Goal: Task Accomplishment & Management: Manage account settings

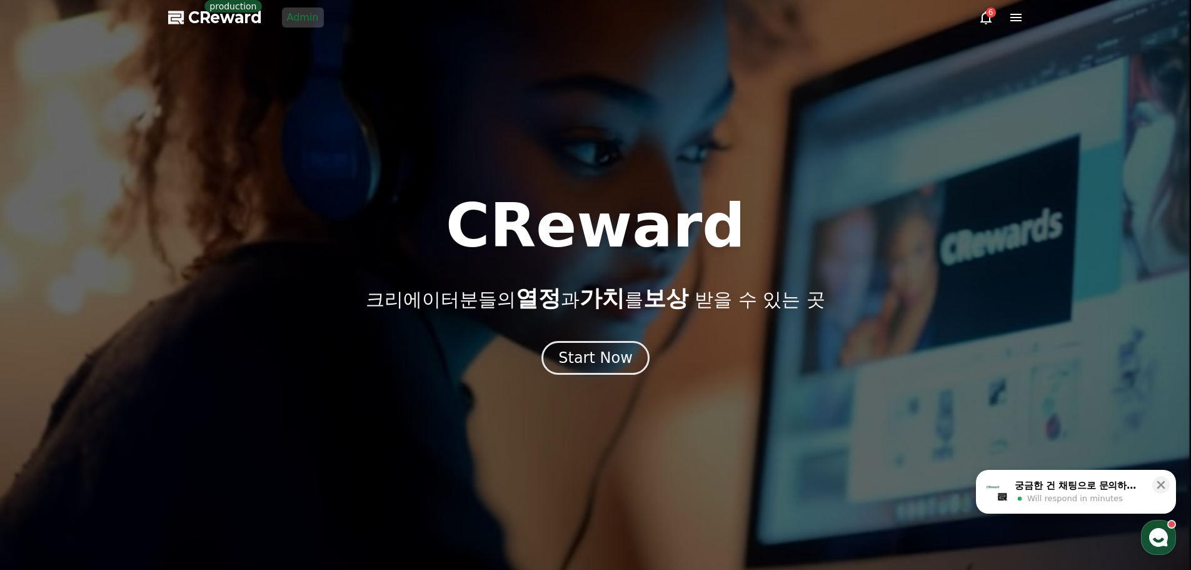
click at [1014, 18] on icon at bounding box center [1015, 18] width 11 height 8
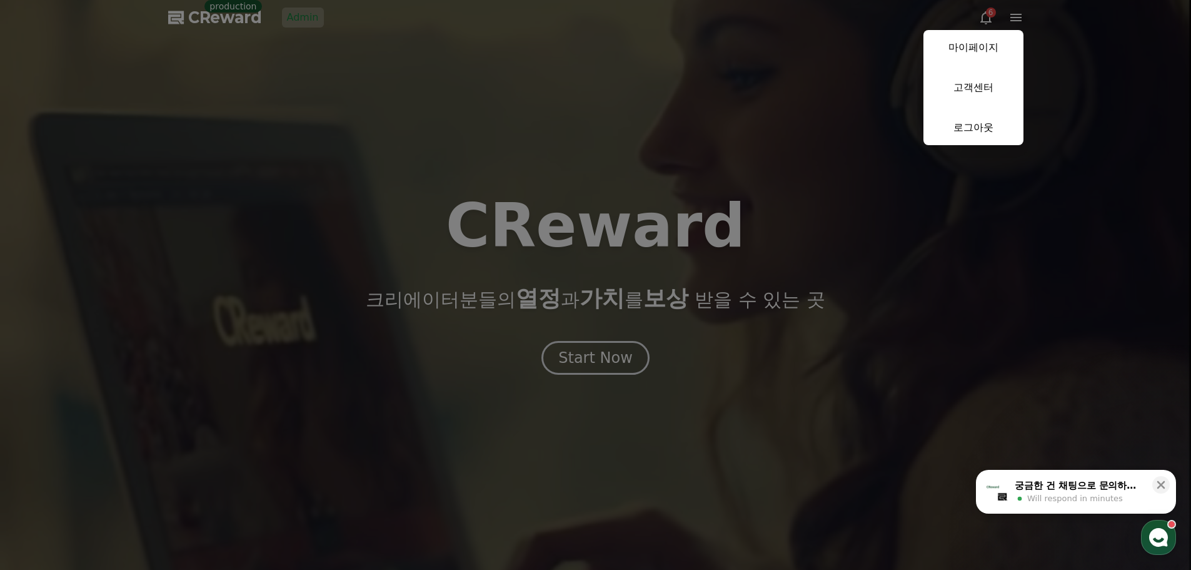
click at [879, 63] on button "close" at bounding box center [595, 285] width 1191 height 570
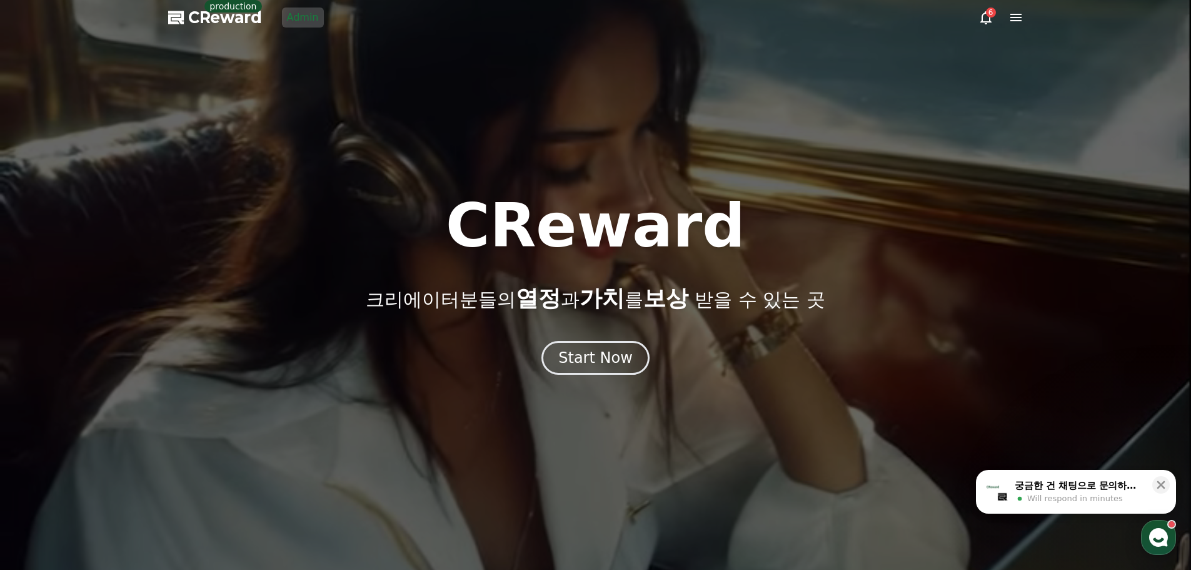
click at [301, 13] on link "Admin" at bounding box center [303, 18] width 42 height 20
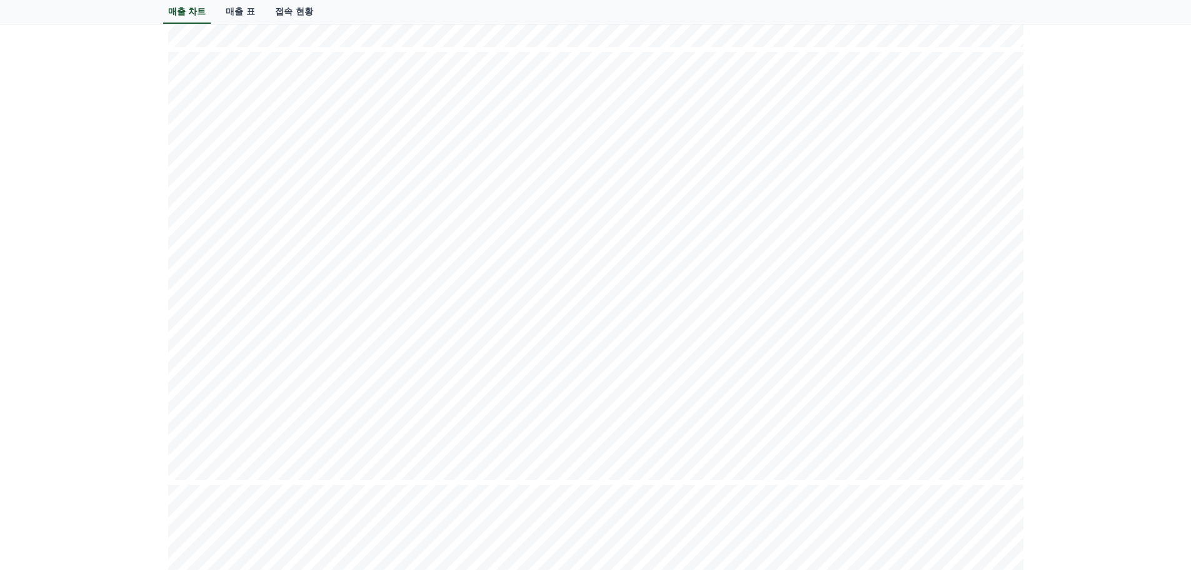
scroll to position [625, 0]
click at [1160, 334] on div "**********" at bounding box center [595, 407] width 1191 height 1892
click at [1055, 426] on div "**********" at bounding box center [595, 407] width 1191 height 1892
click at [1095, 458] on div "**********" at bounding box center [595, 32] width 1191 height 1892
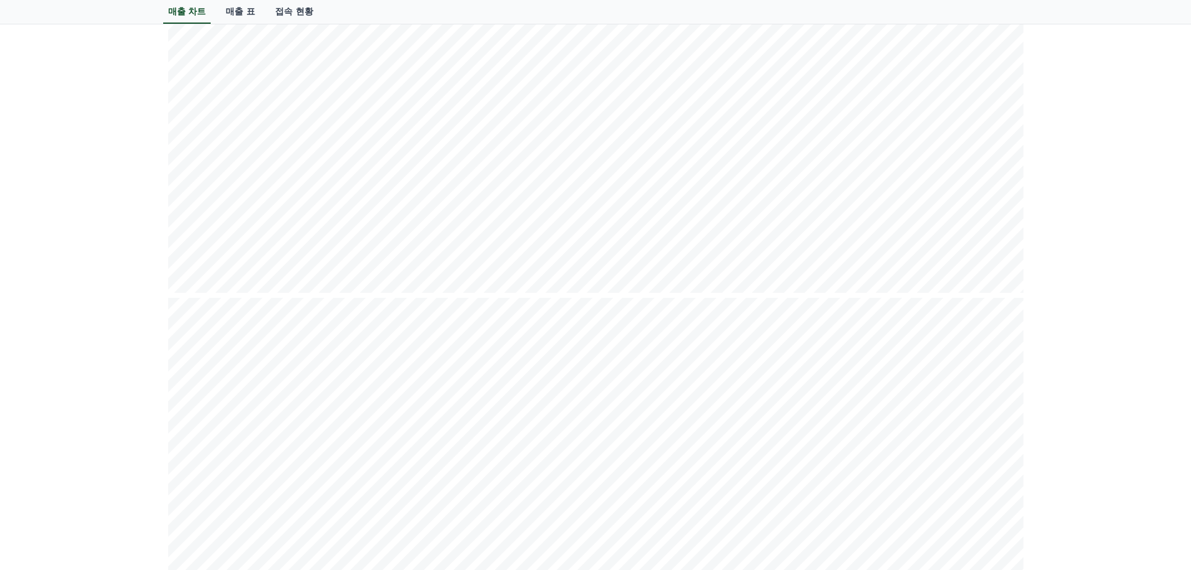
scroll to position [214, 0]
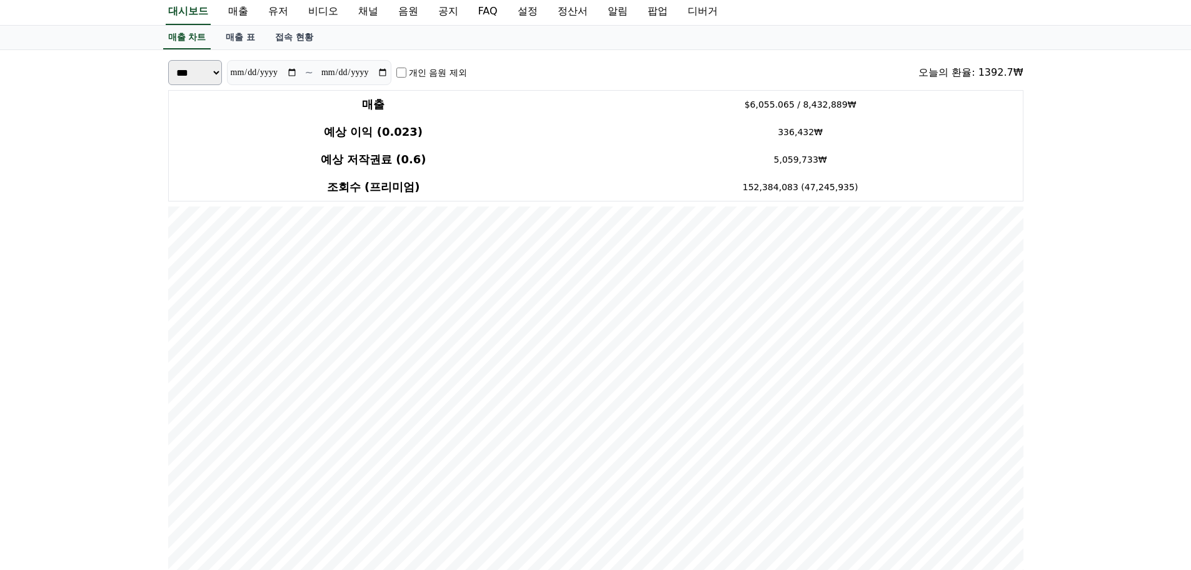
scroll to position [0, 0]
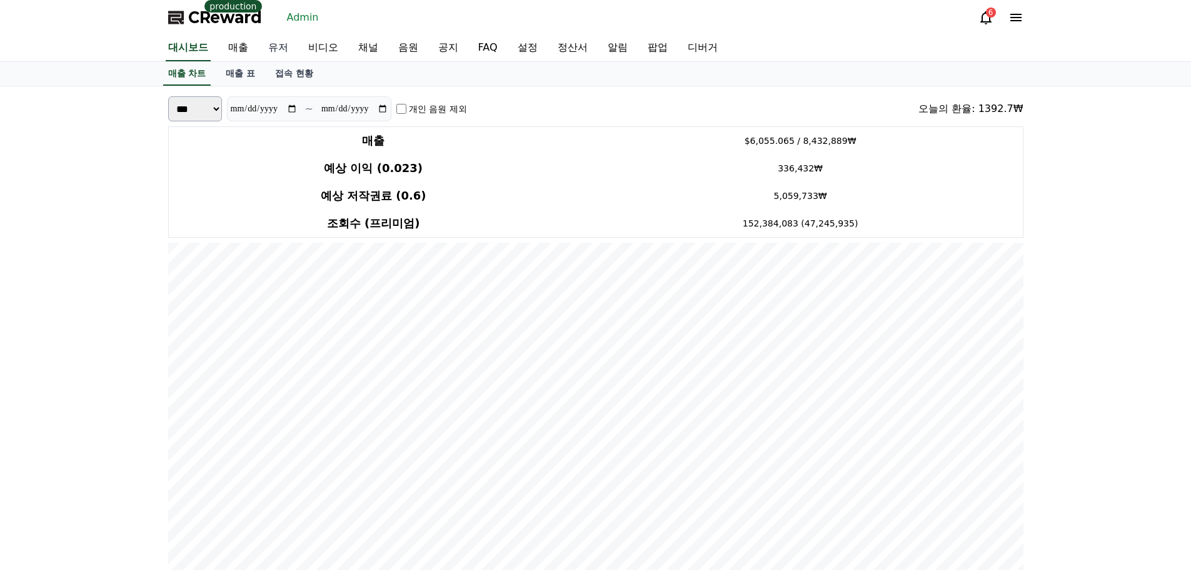
click at [269, 50] on link "유저" at bounding box center [278, 48] width 40 height 26
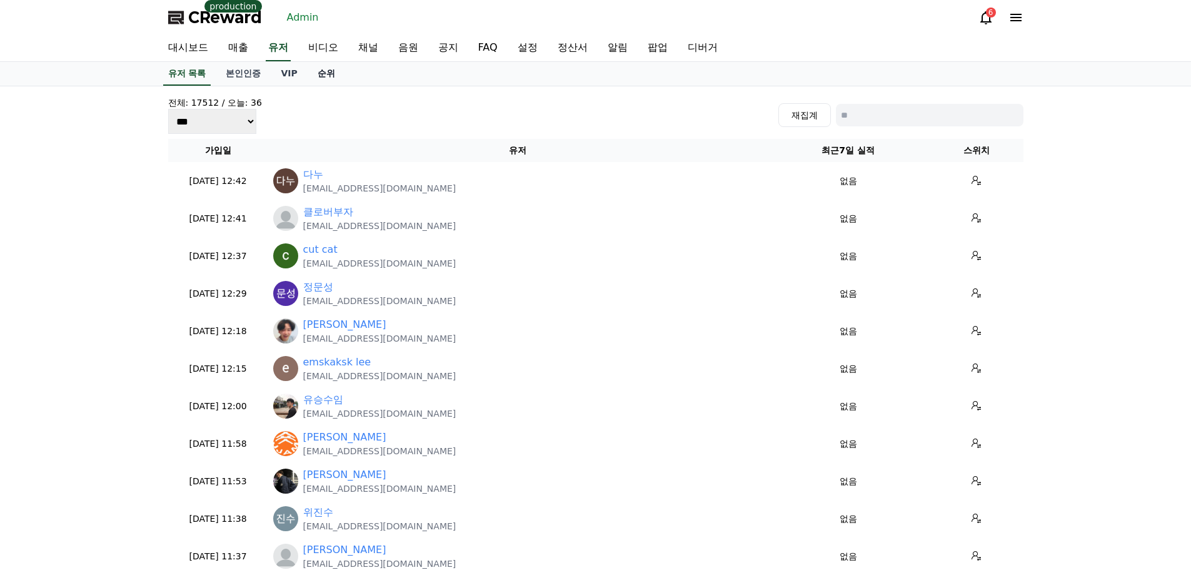
click at [319, 77] on link "순위" at bounding box center [327, 74] width 38 height 24
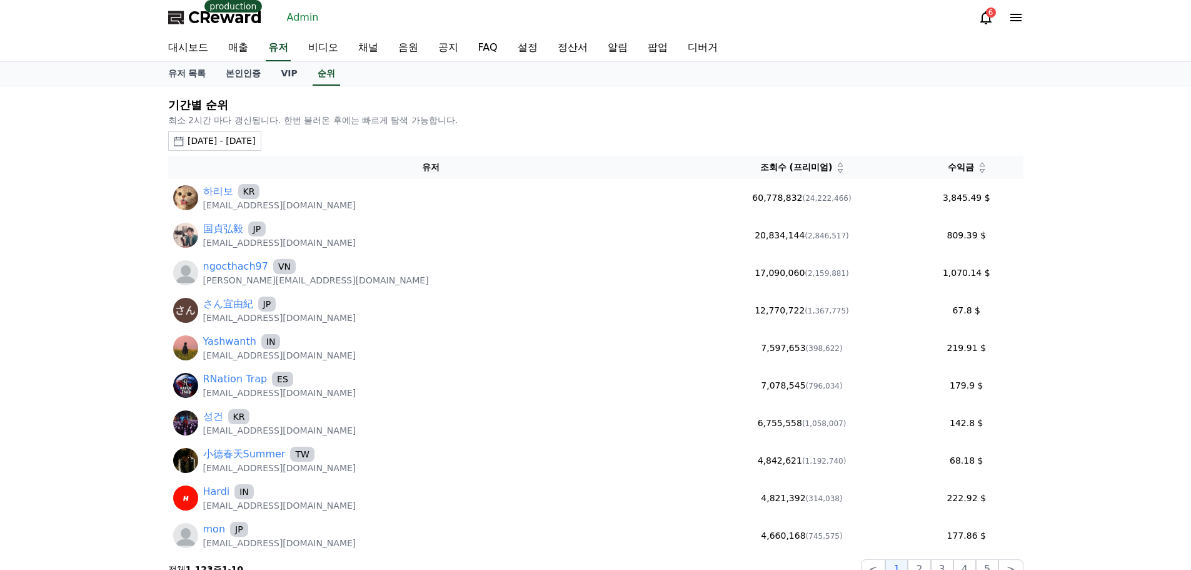
click at [289, 130] on div "기간별 순위 최소 2시간 마다 갱신됩니다. 한번 불러온 후에는 빠르게 탐색 가능합니다. 2025-08-16 - 2025-09-16 오늘 지난 …" at bounding box center [595, 337] width 865 height 493
click at [256, 141] on div "2025-08-16 - 2025-09-16" at bounding box center [222, 140] width 68 height 13
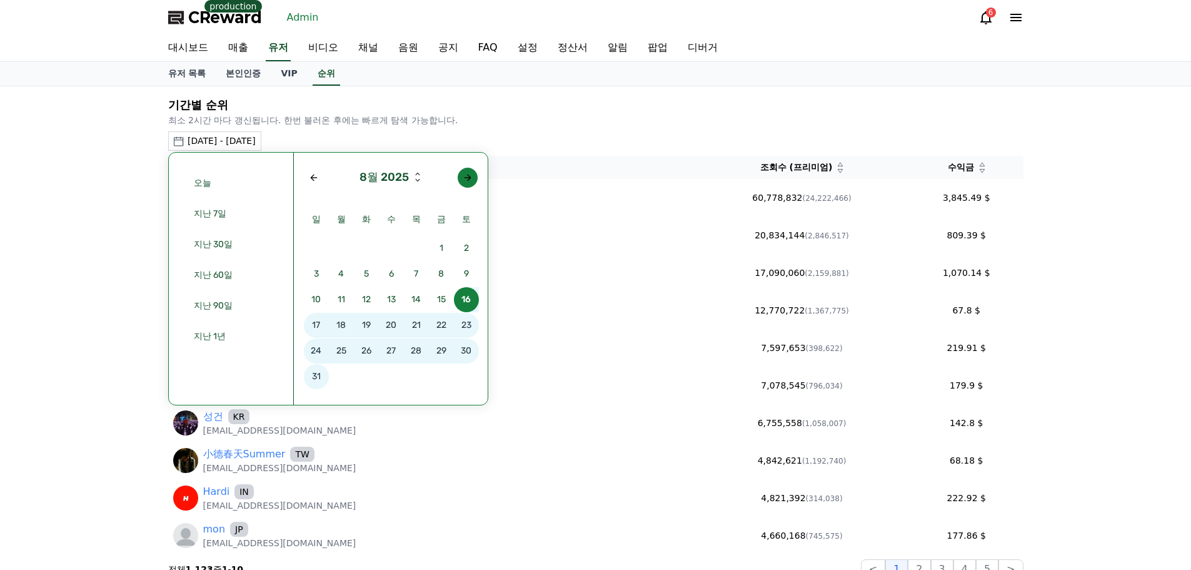
click at [475, 181] on button "button" at bounding box center [468, 178] width 20 height 20
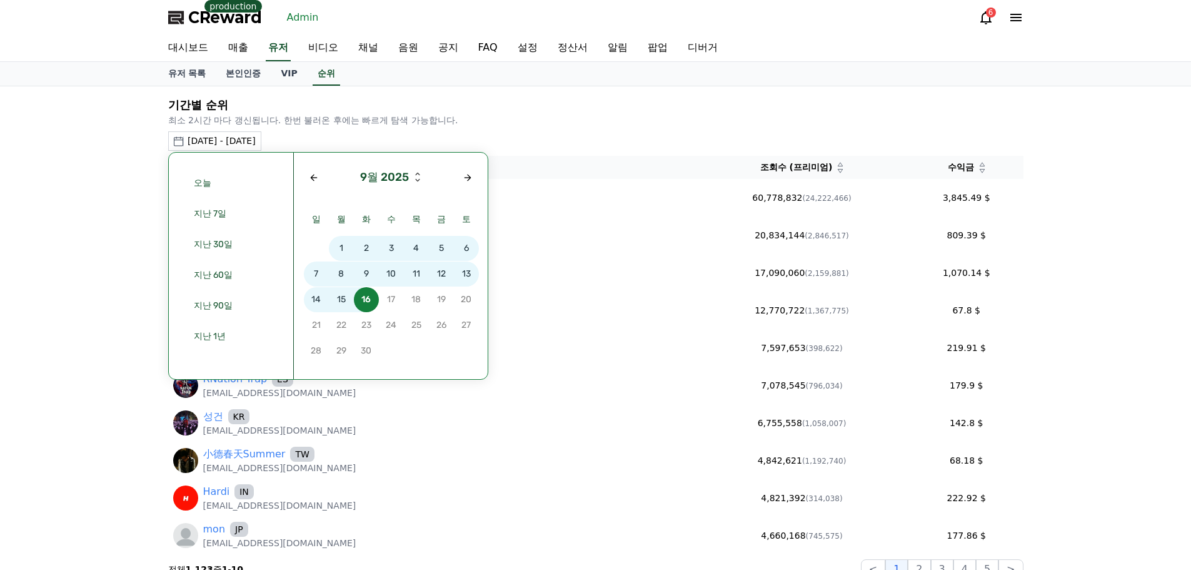
click at [465, 270] on span "13" at bounding box center [466, 273] width 25 height 25
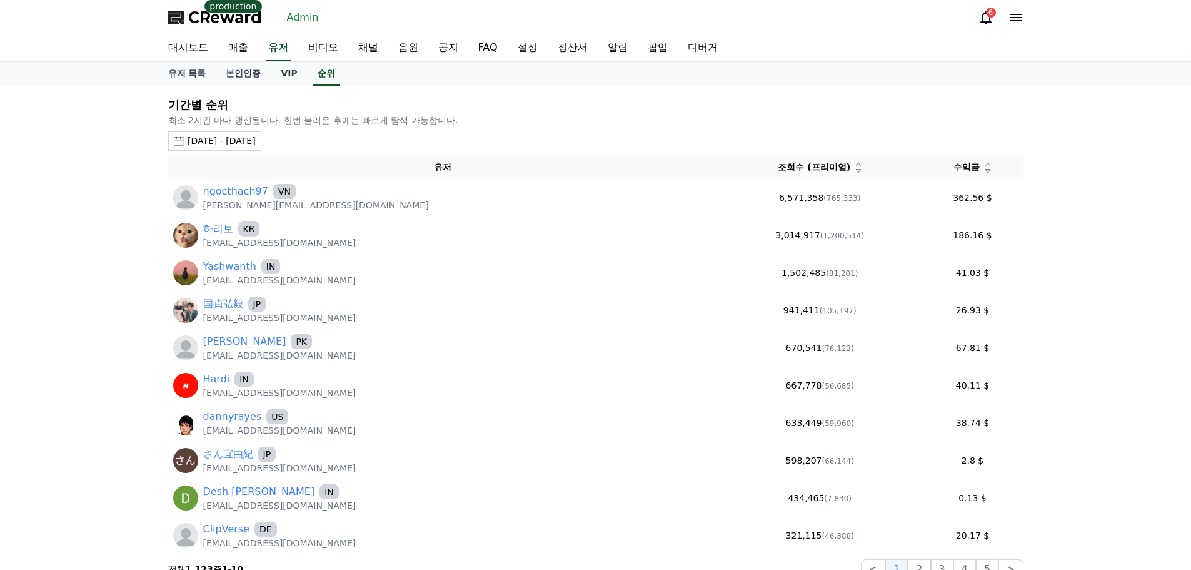
click at [985, 173] on icon at bounding box center [988, 171] width 6 height 6
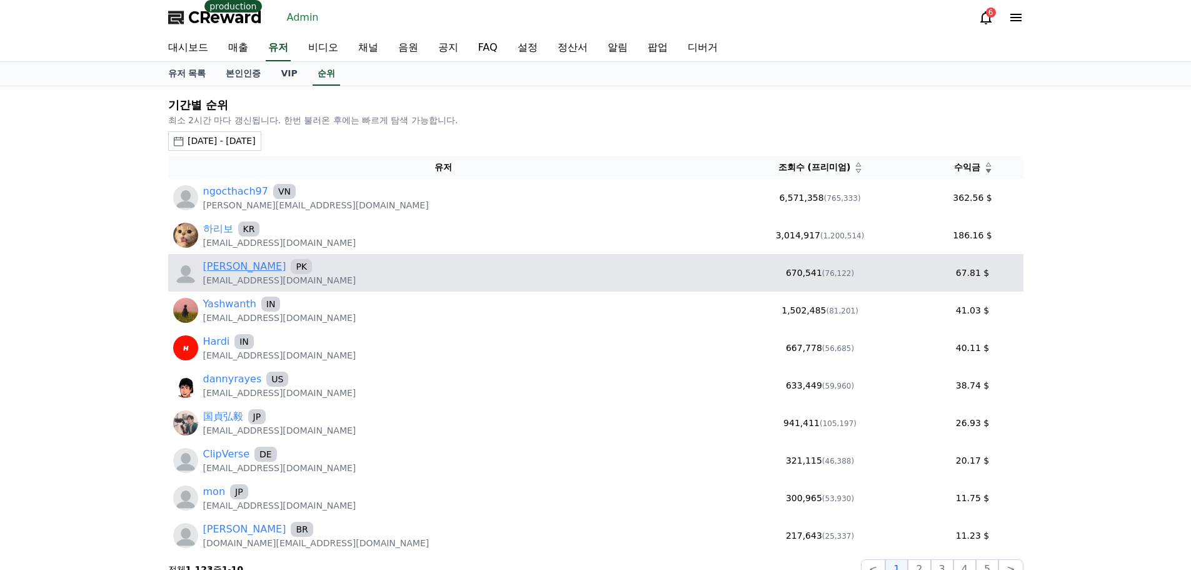
click at [235, 266] on link "Zafar Ali" at bounding box center [244, 266] width 83 height 15
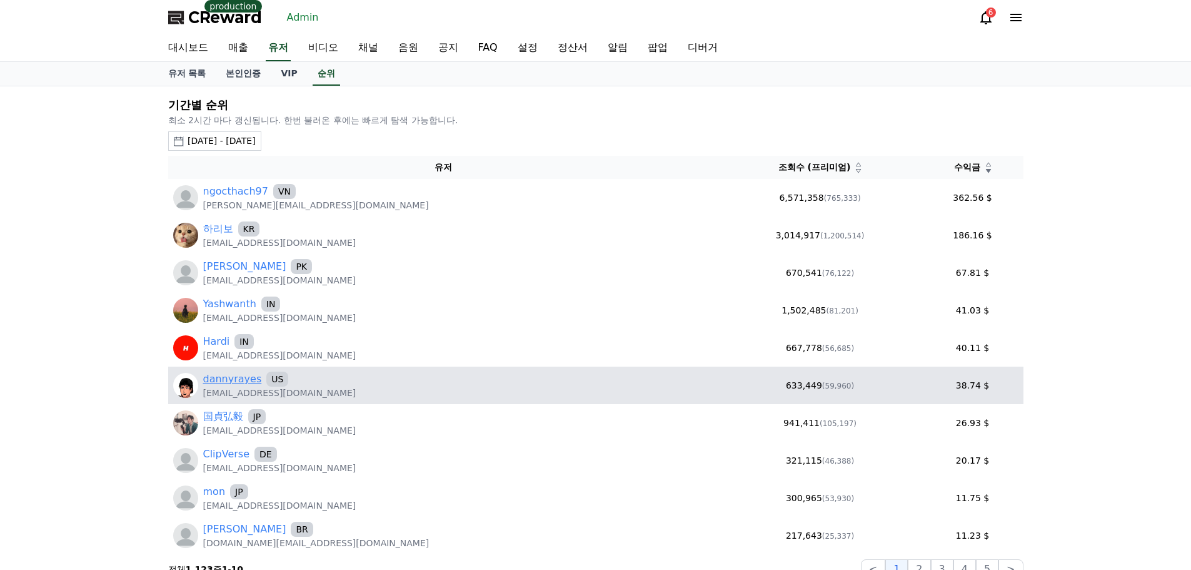
click at [240, 379] on link "dannyrayes" at bounding box center [232, 378] width 59 height 15
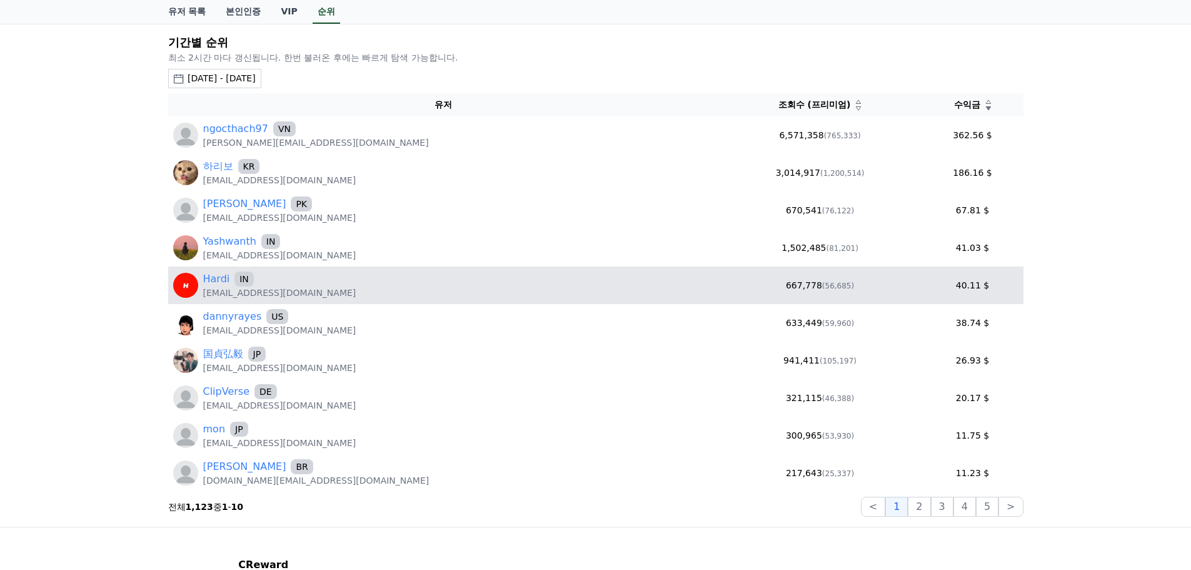
scroll to position [125, 0]
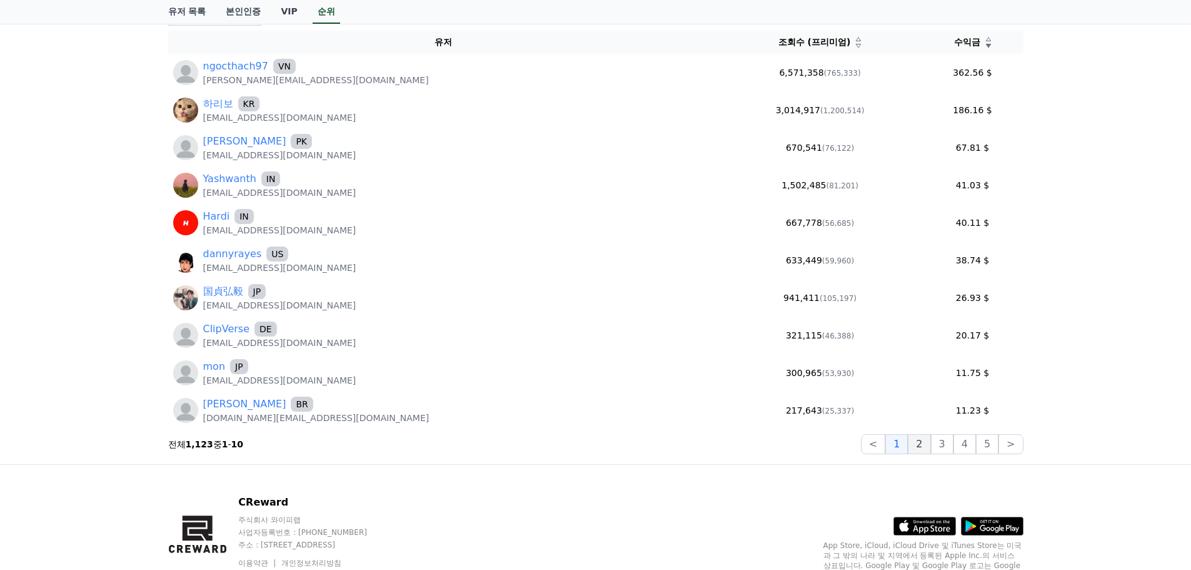
click at [930, 438] on button "2" at bounding box center [919, 444] width 23 height 20
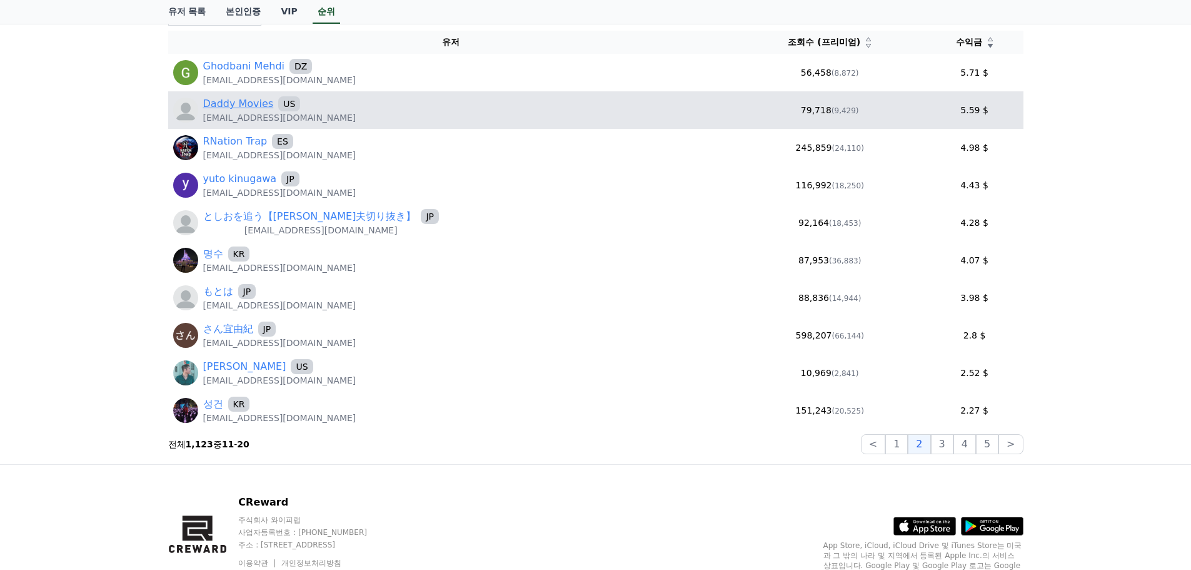
click at [249, 105] on link "Daddy Movies" at bounding box center [238, 103] width 71 height 15
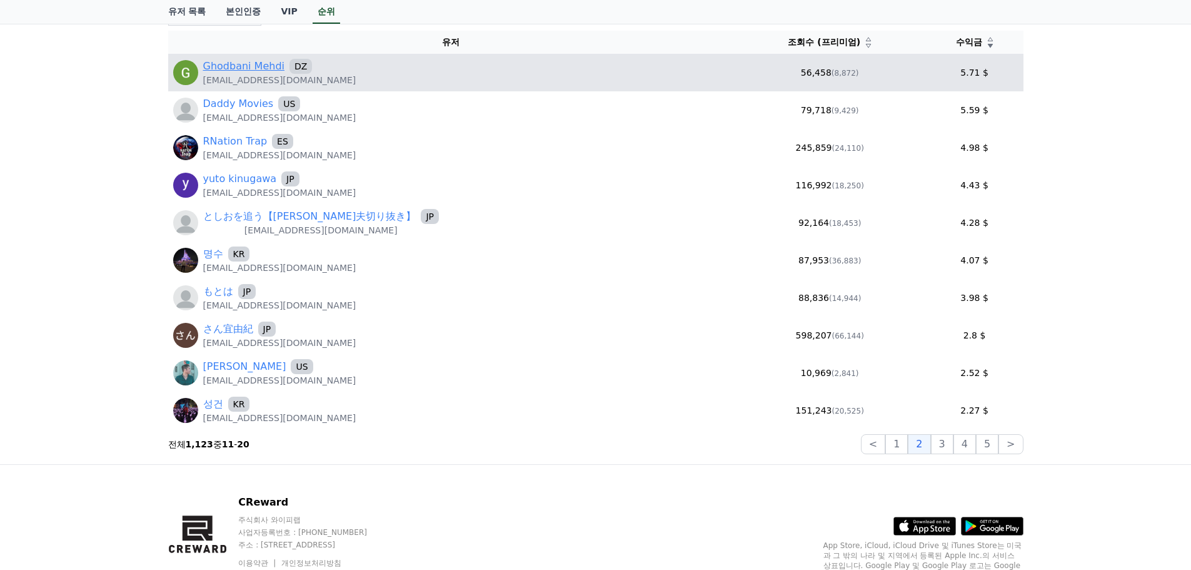
click at [224, 70] on link "Ghodbani Mehdi" at bounding box center [244, 66] width 82 height 15
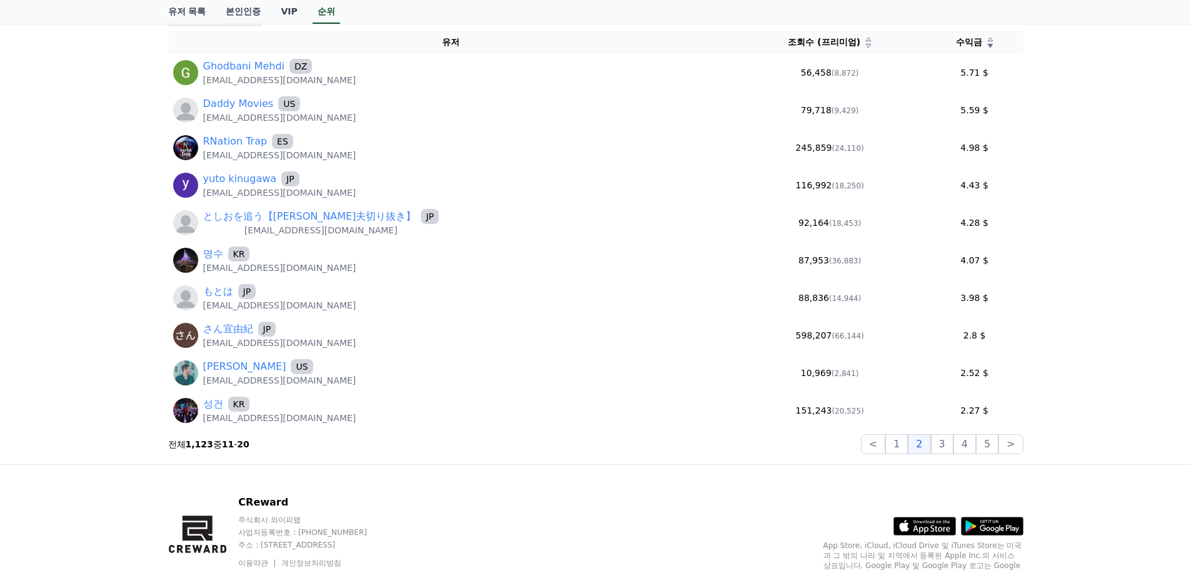
click at [74, 326] on div "기간별 순위 최소 2시간 마다 갱신됩니다. 한번 불러온 후에는 빠르게 탐색 가능합니다. 2025-09-13 - 2025-09-13 오늘 지난 …" at bounding box center [595, 212] width 1191 height 503
click at [895, 449] on button "1" at bounding box center [896, 444] width 23 height 20
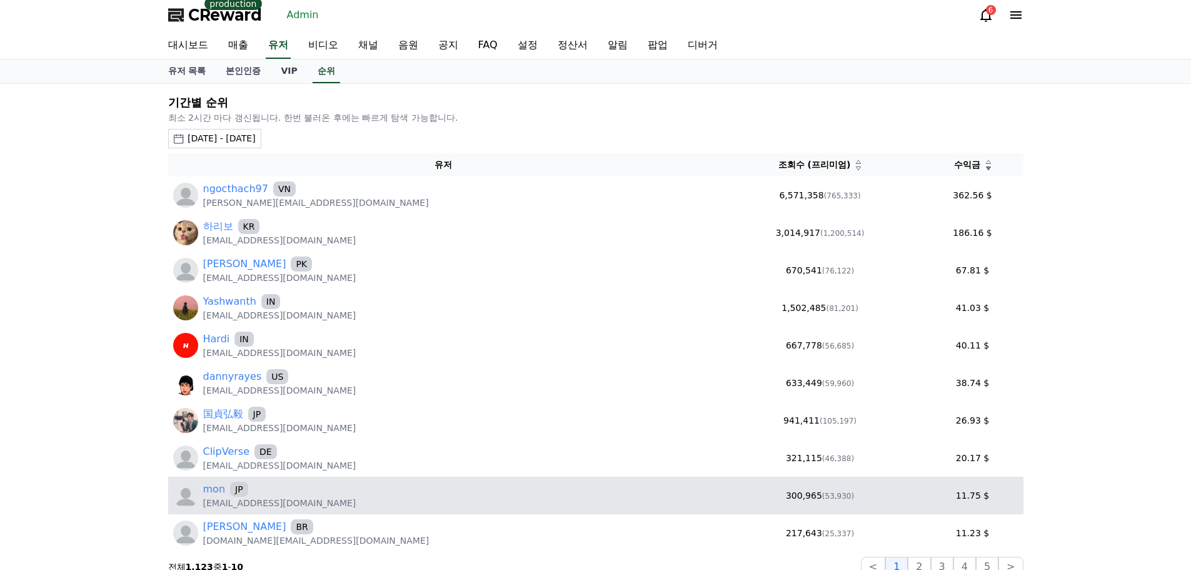
scroll to position [0, 0]
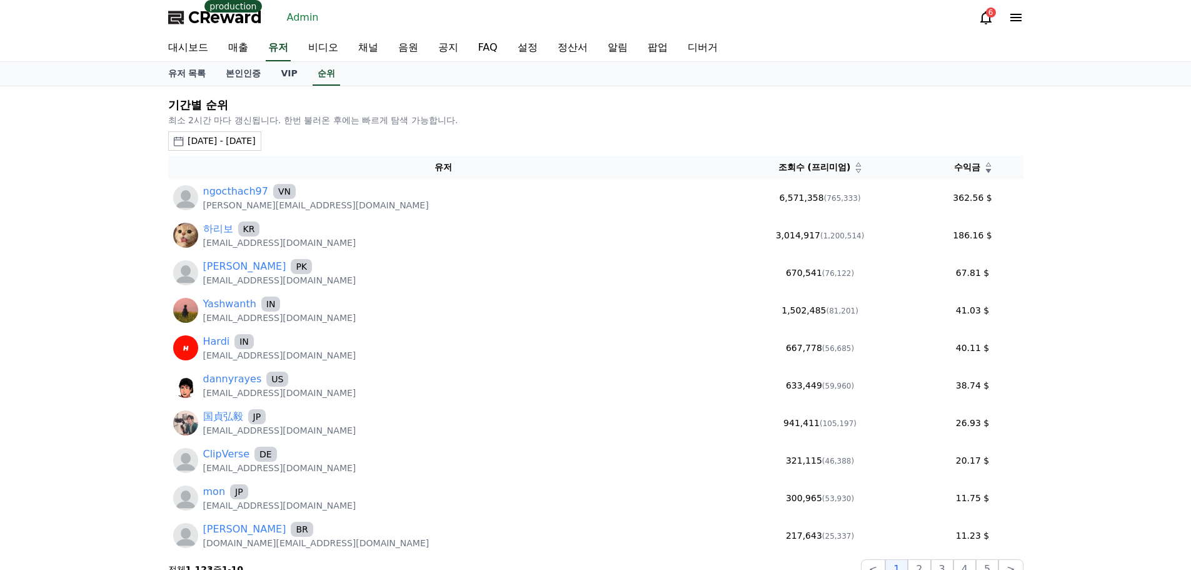
click at [111, 236] on div "기간별 순위 최소 2시간 마다 갱신됩니다. 한번 불러온 후에는 빠르게 탐색 가능합니다. 2025-09-13 - 2025-09-13 오늘 지난 …" at bounding box center [595, 337] width 1191 height 503
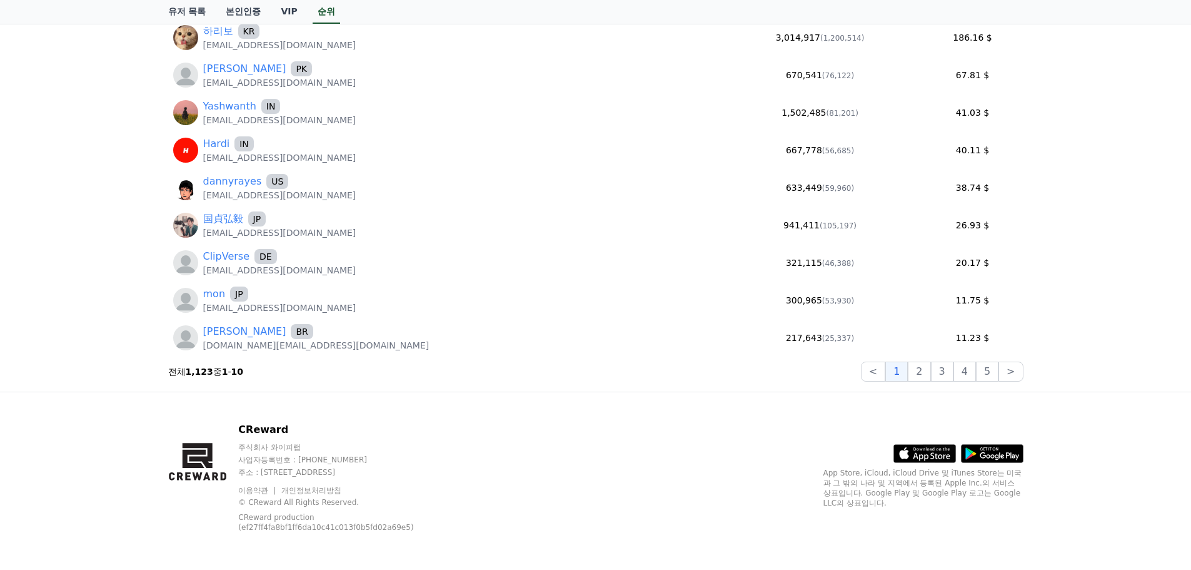
scroll to position [200, 0]
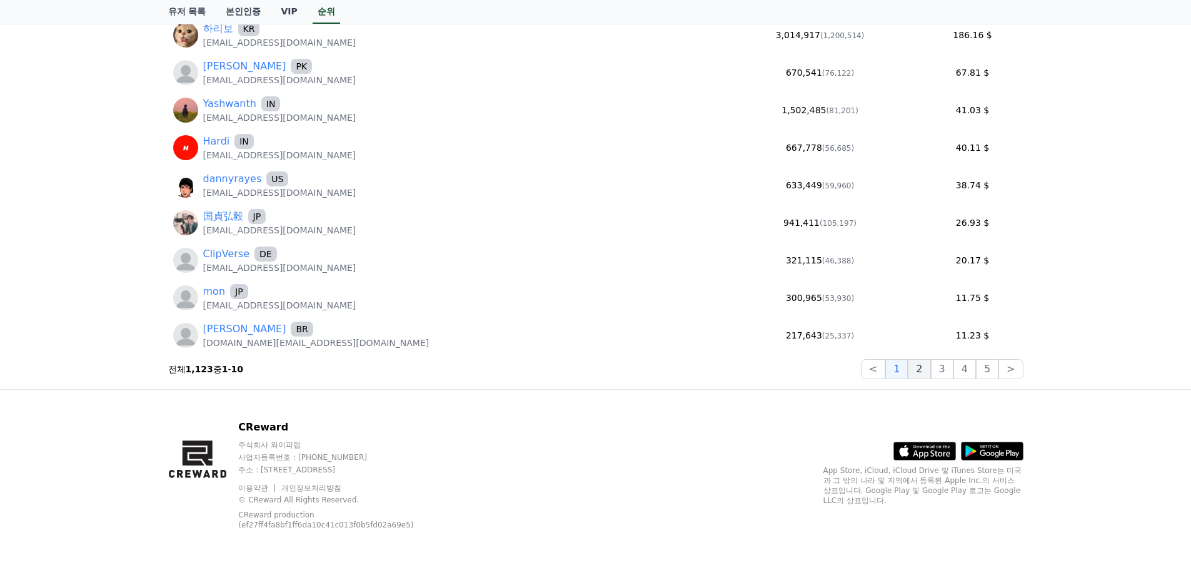
click at [930, 361] on button "2" at bounding box center [919, 369] width 23 height 20
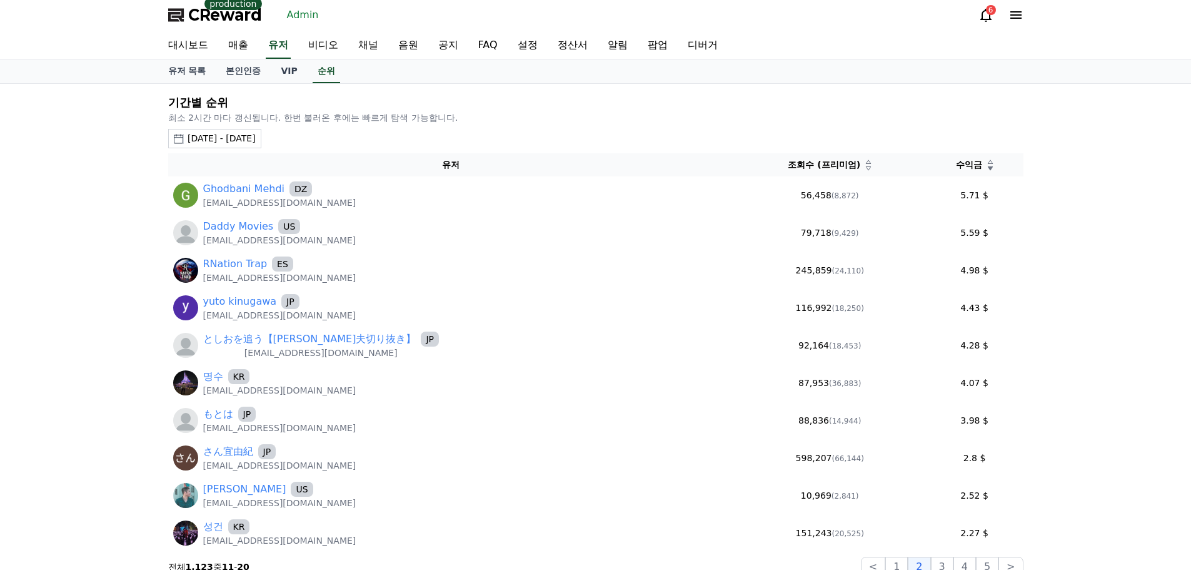
scroll to position [0, 0]
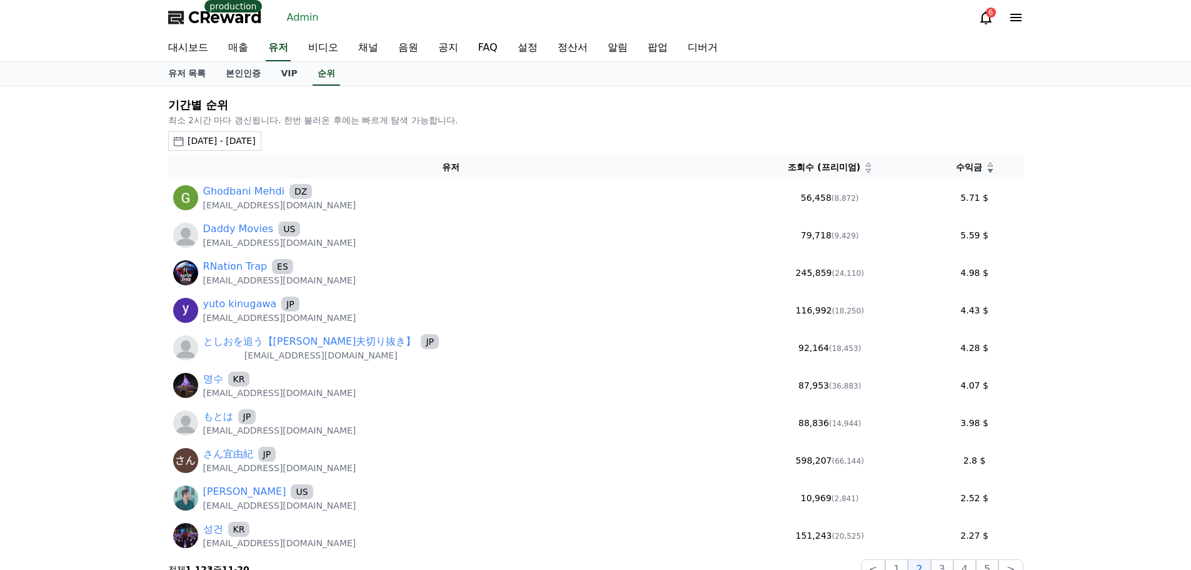
click at [246, 51] on link "매출" at bounding box center [238, 48] width 40 height 26
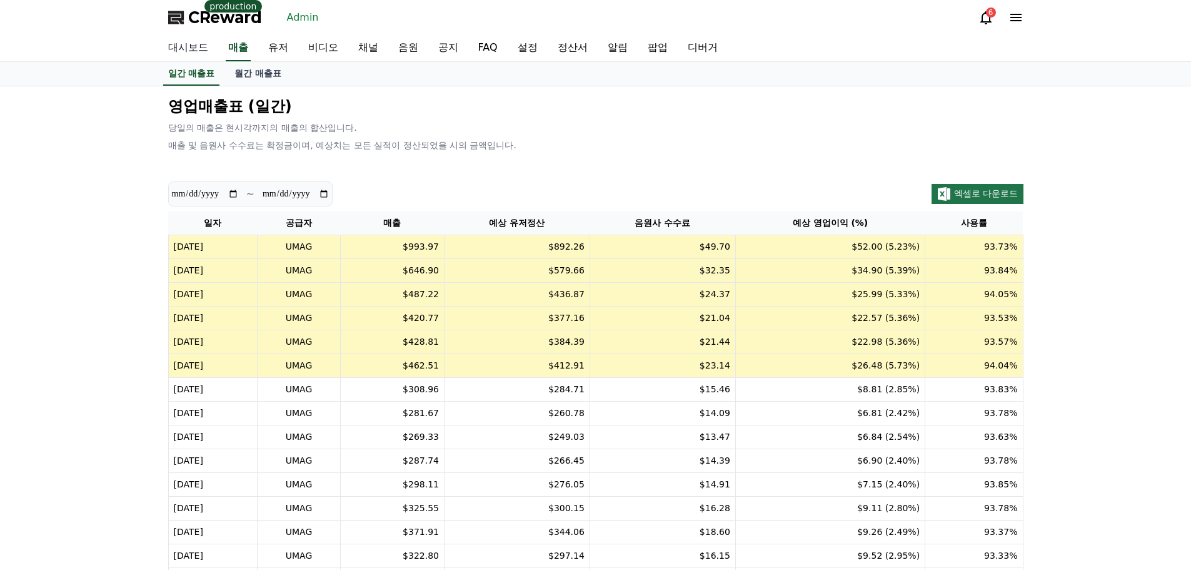
click at [187, 49] on link "대시보드" at bounding box center [188, 48] width 60 height 26
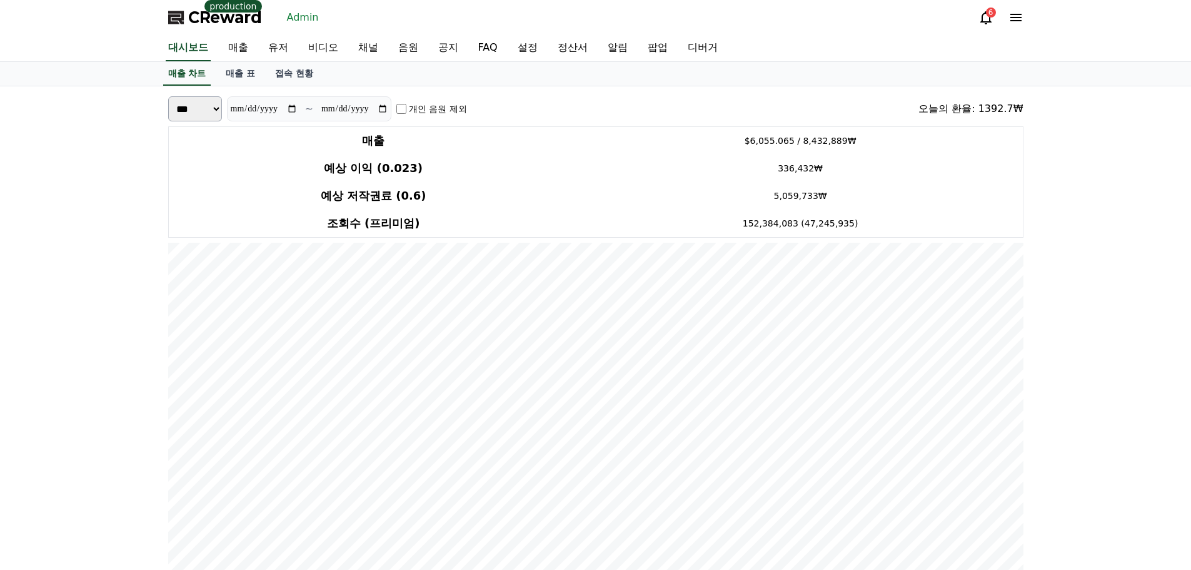
click at [195, 109] on select "*** **" at bounding box center [195, 108] width 54 height 25
select select "*****"
click at [168, 116] on select "*** **" at bounding box center [195, 108] width 54 height 25
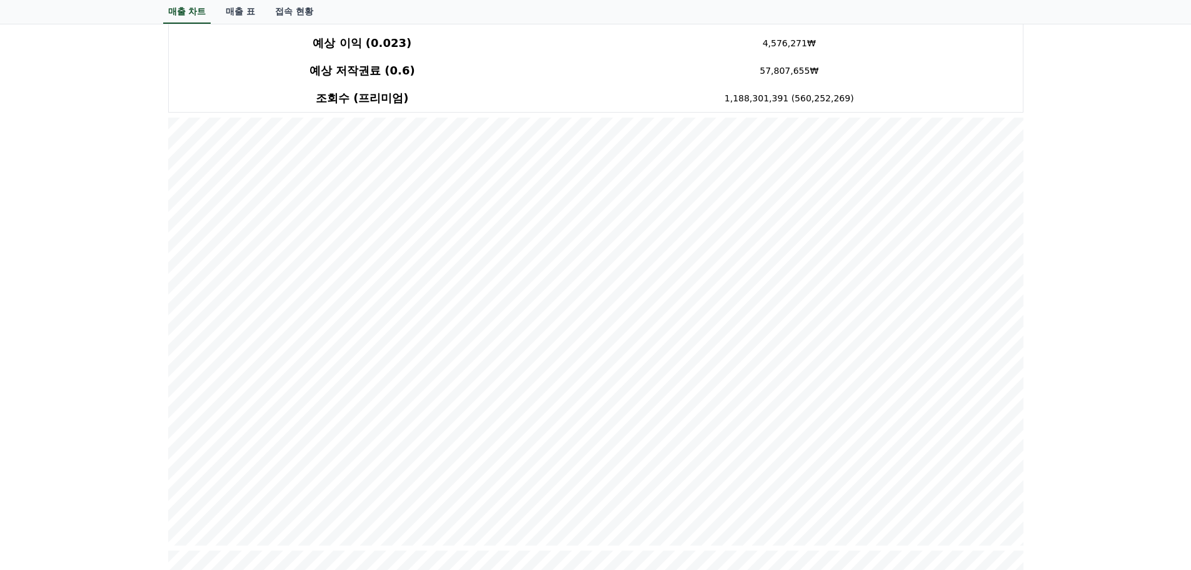
scroll to position [188, 0]
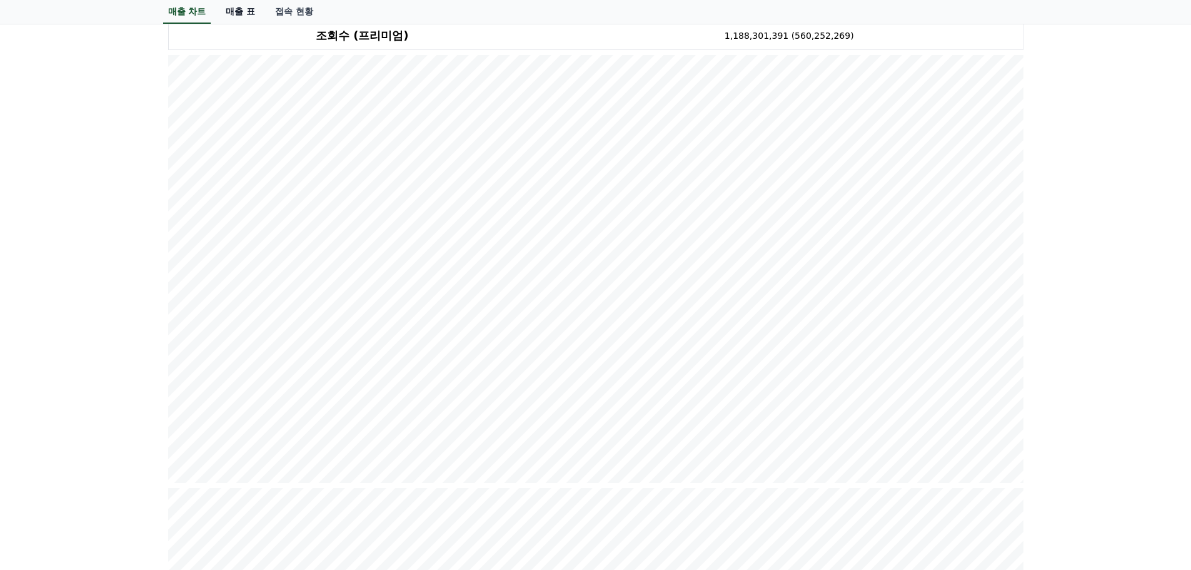
click at [244, 13] on link "매출 표" at bounding box center [240, 12] width 49 height 24
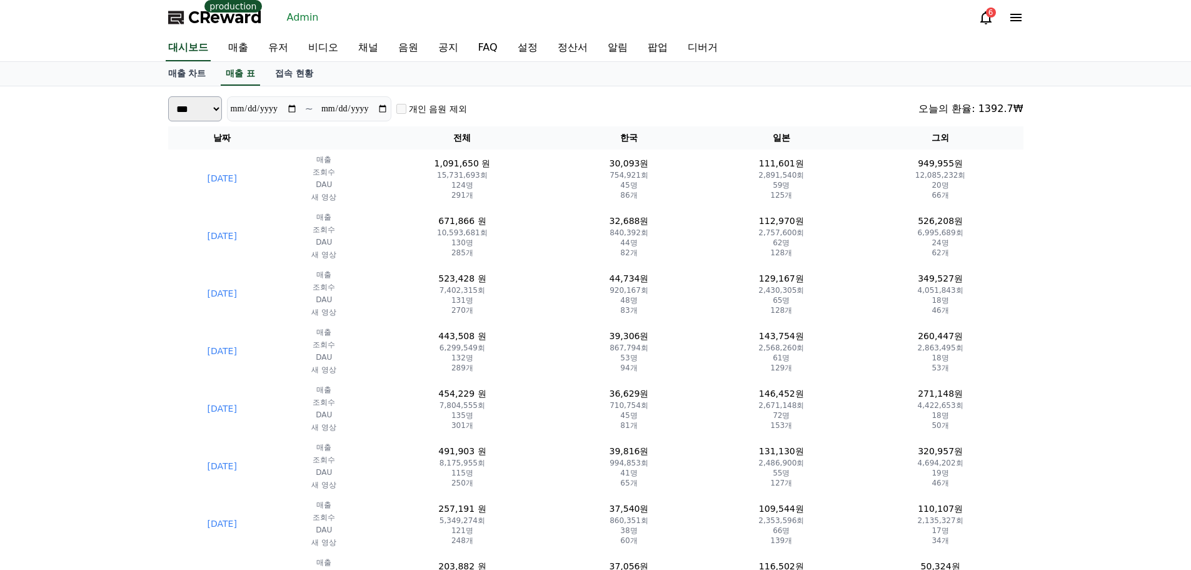
click at [194, 99] on select "*** **" at bounding box center [195, 108] width 54 height 25
select select "*****"
click at [168, 116] on select "*** **" at bounding box center [195, 108] width 54 height 25
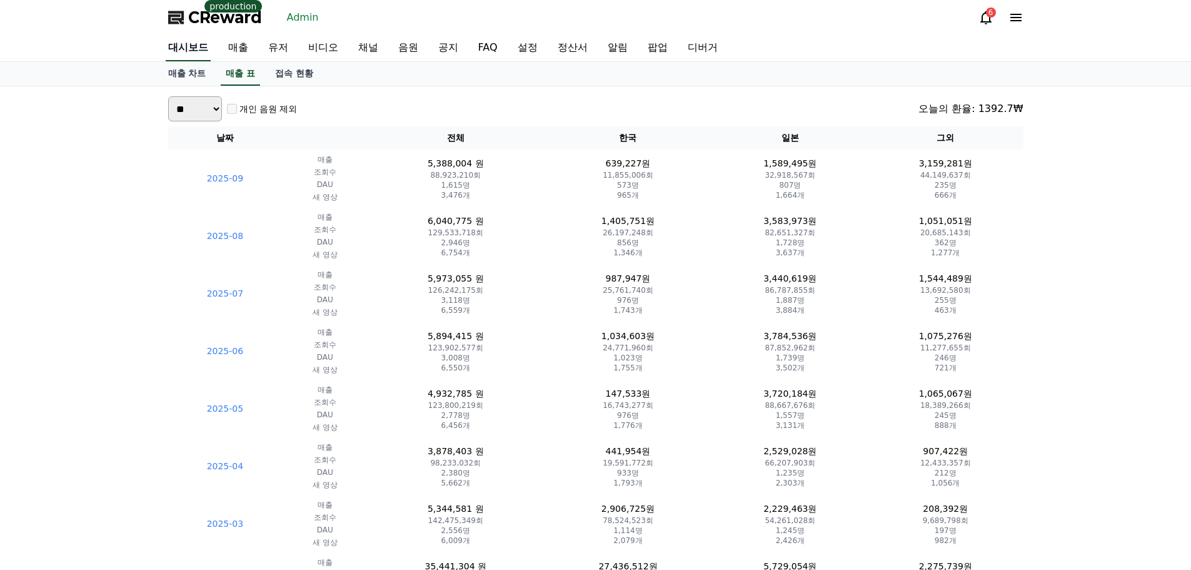
click at [201, 46] on link "대시보드" at bounding box center [188, 48] width 45 height 26
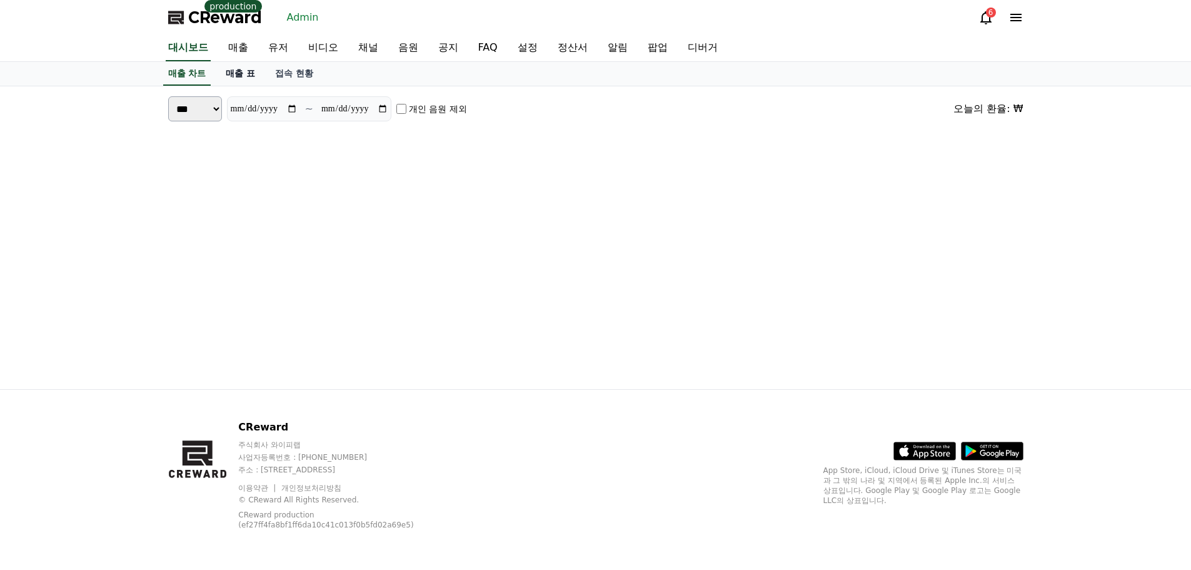
click at [238, 74] on link "매출 표" at bounding box center [240, 74] width 49 height 24
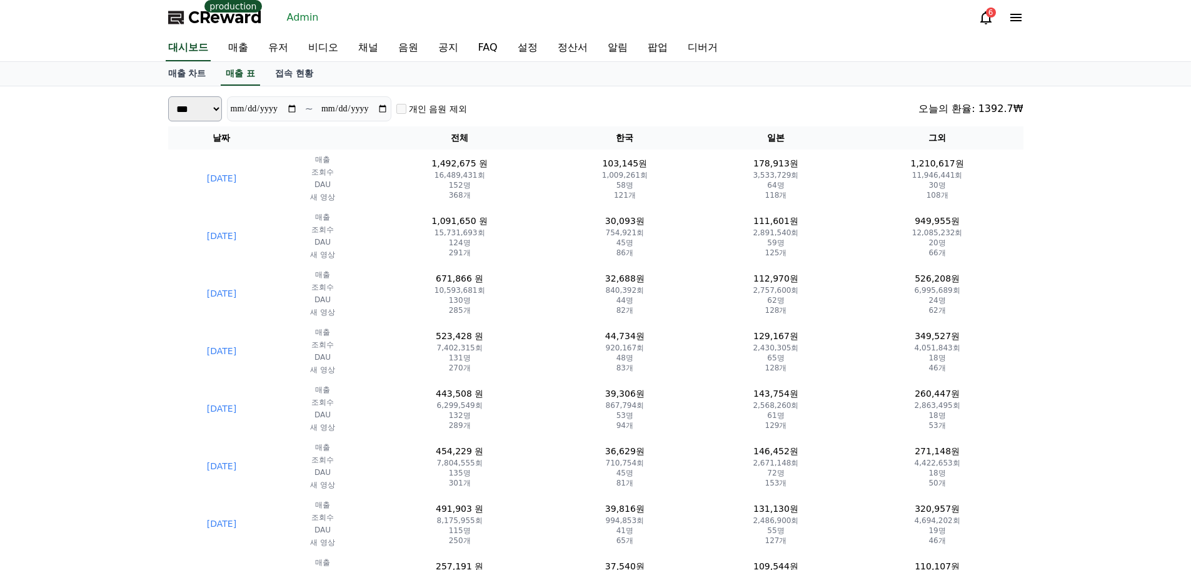
click at [218, 79] on div "매출 차트 매출 표 접속 현황" at bounding box center [595, 74] width 875 height 24
click at [200, 73] on link "매출 차트" at bounding box center [187, 74] width 58 height 24
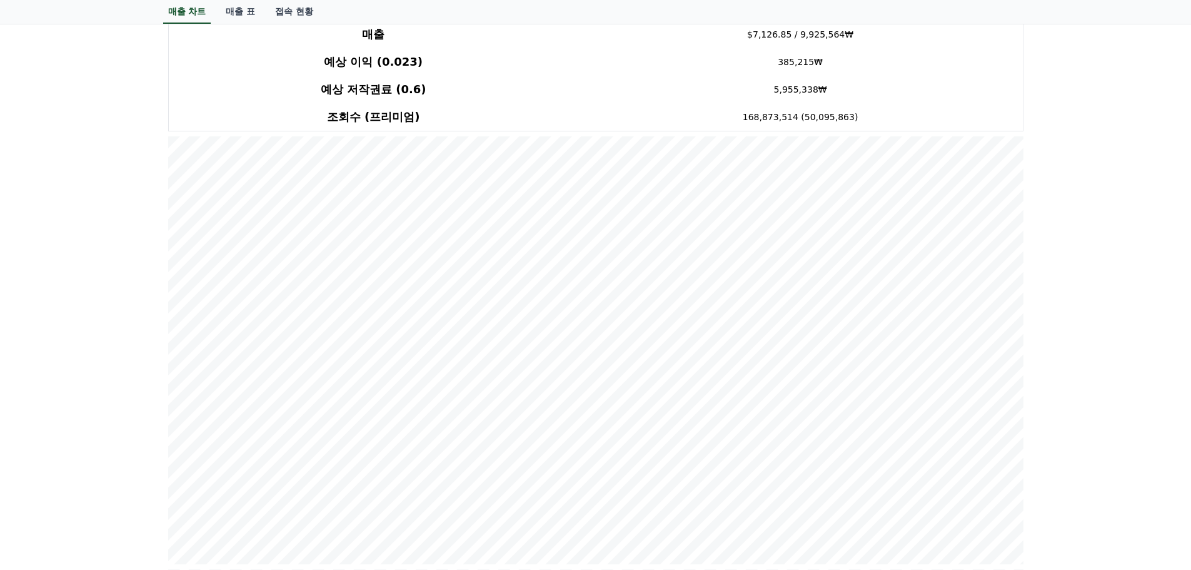
scroll to position [125, 0]
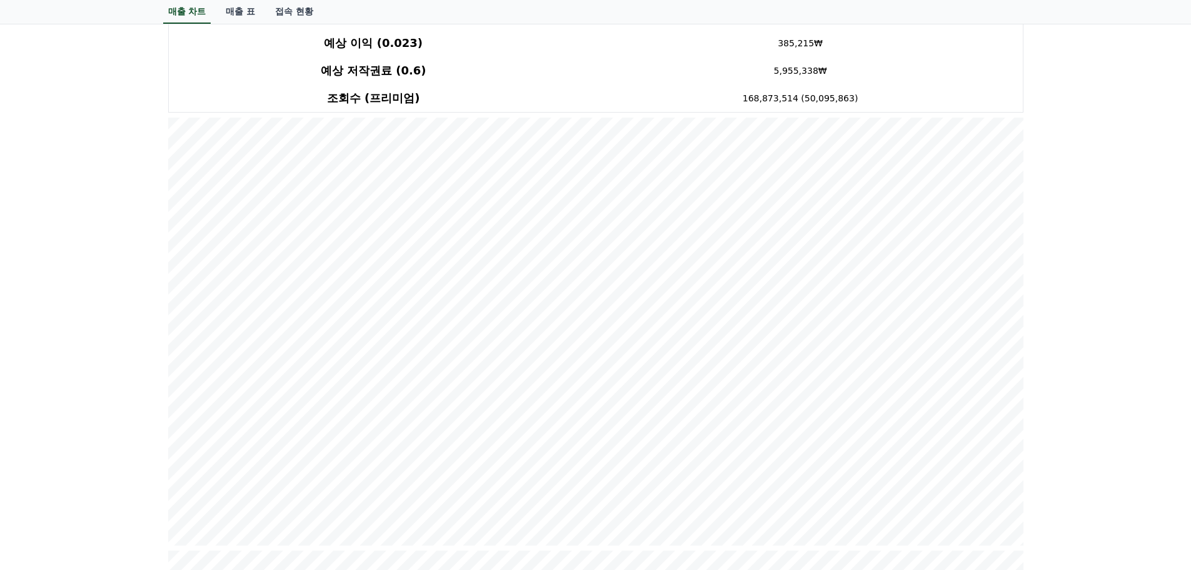
drag, startPoint x: 1121, startPoint y: 327, endPoint x: 1057, endPoint y: 325, distance: 64.4
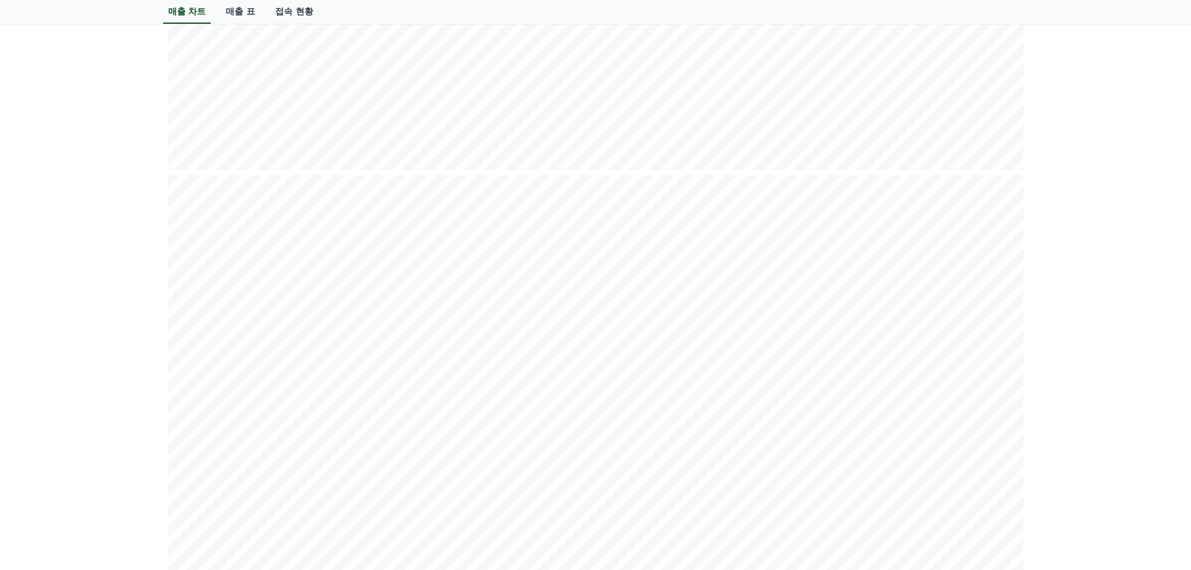
scroll to position [188, 0]
click at [226, 17] on link "매출 표" at bounding box center [240, 12] width 49 height 24
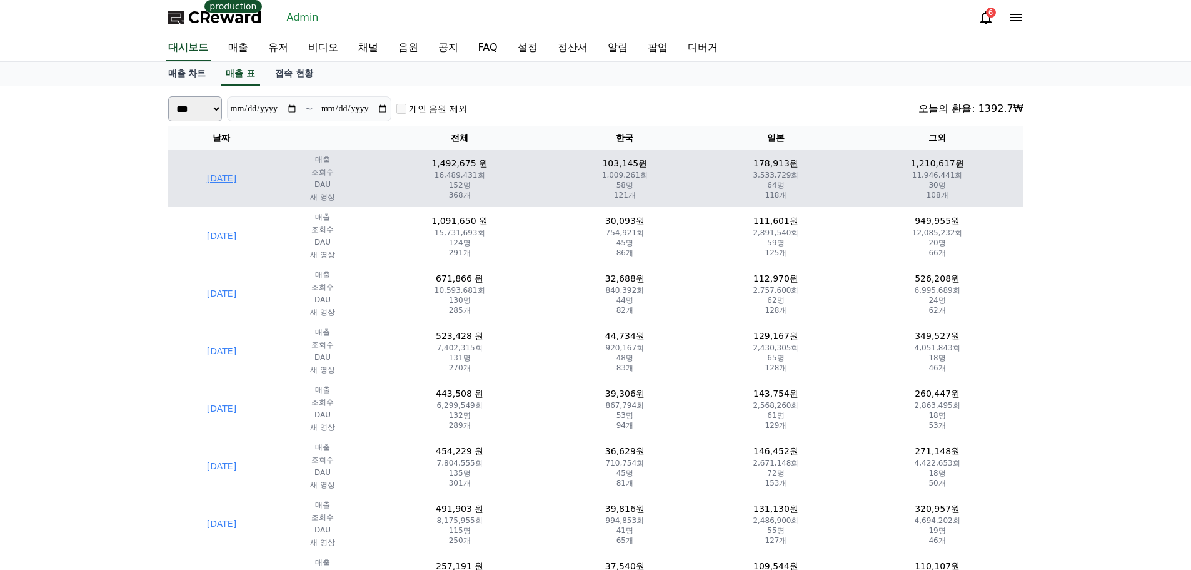
click at [252, 173] on td "[DATE]" at bounding box center [222, 178] width 108 height 58
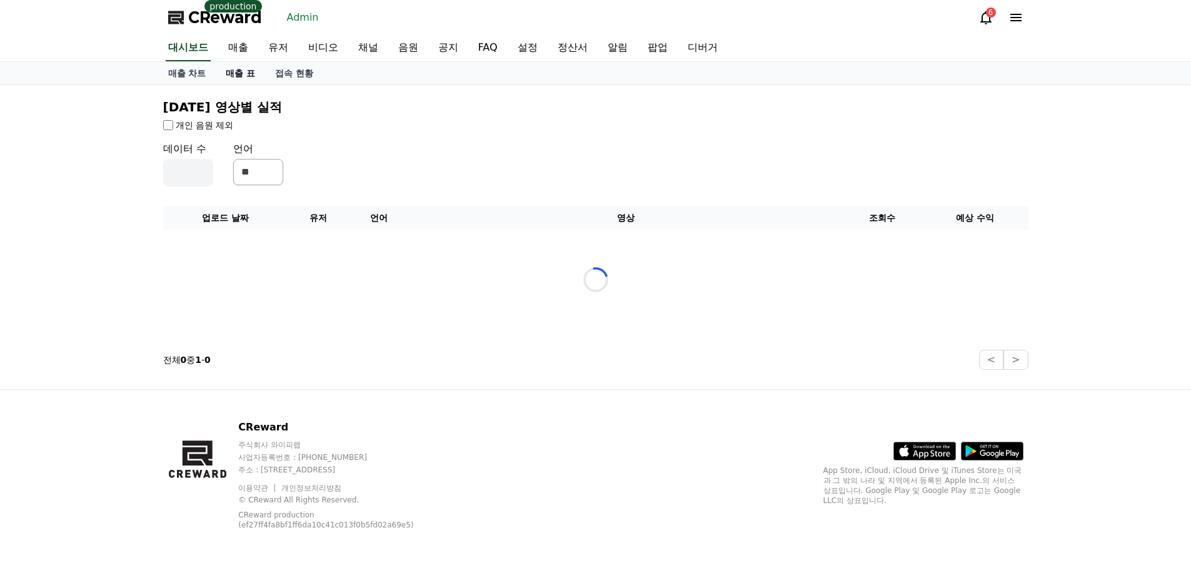
click at [241, 78] on link "매출 표" at bounding box center [240, 73] width 49 height 23
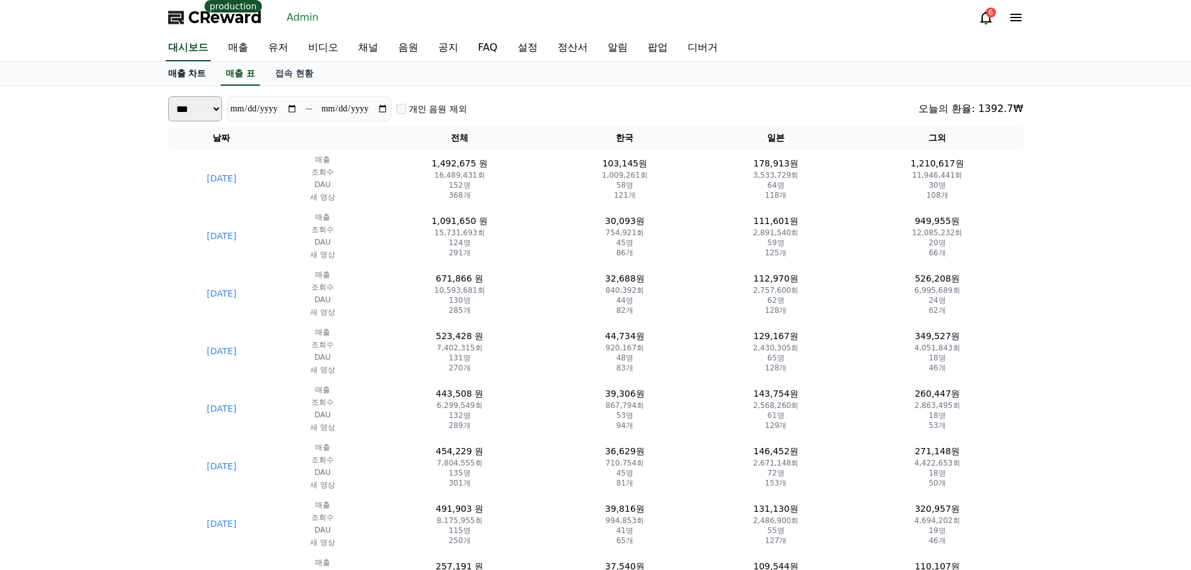
click at [200, 73] on link "매출 차트" at bounding box center [187, 74] width 58 height 24
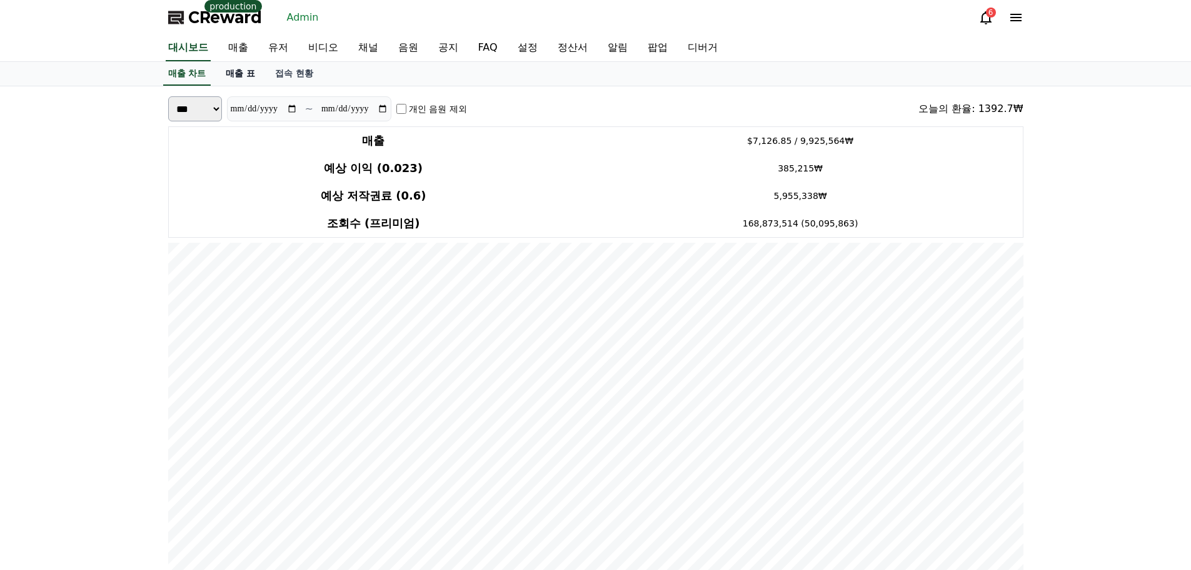
click at [233, 74] on link "매출 표" at bounding box center [240, 74] width 49 height 24
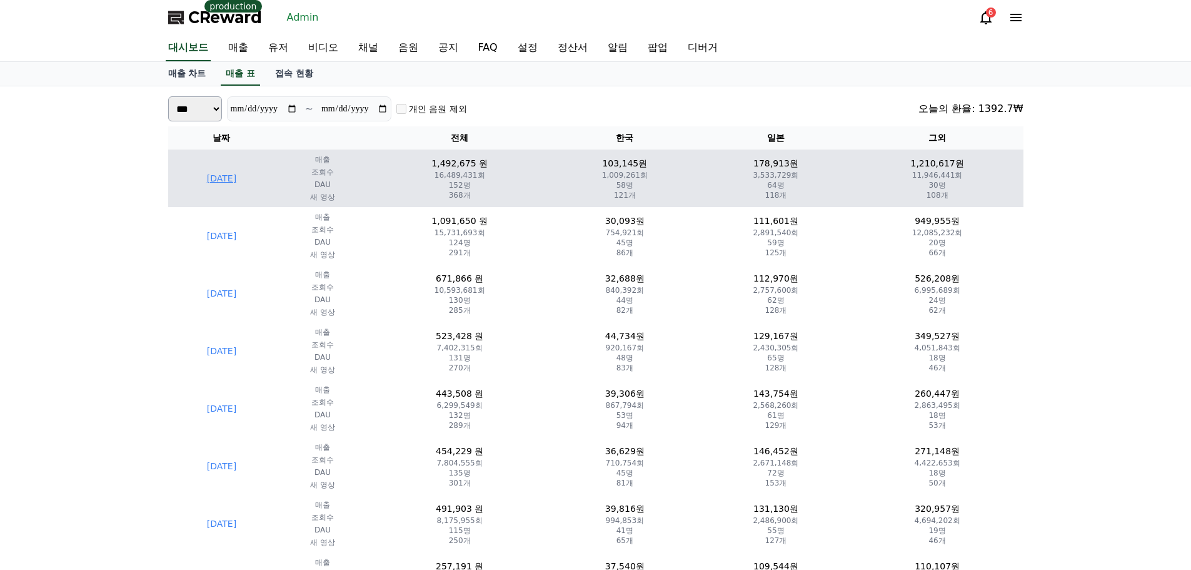
click at [245, 178] on td "[DATE]" at bounding box center [222, 178] width 108 height 58
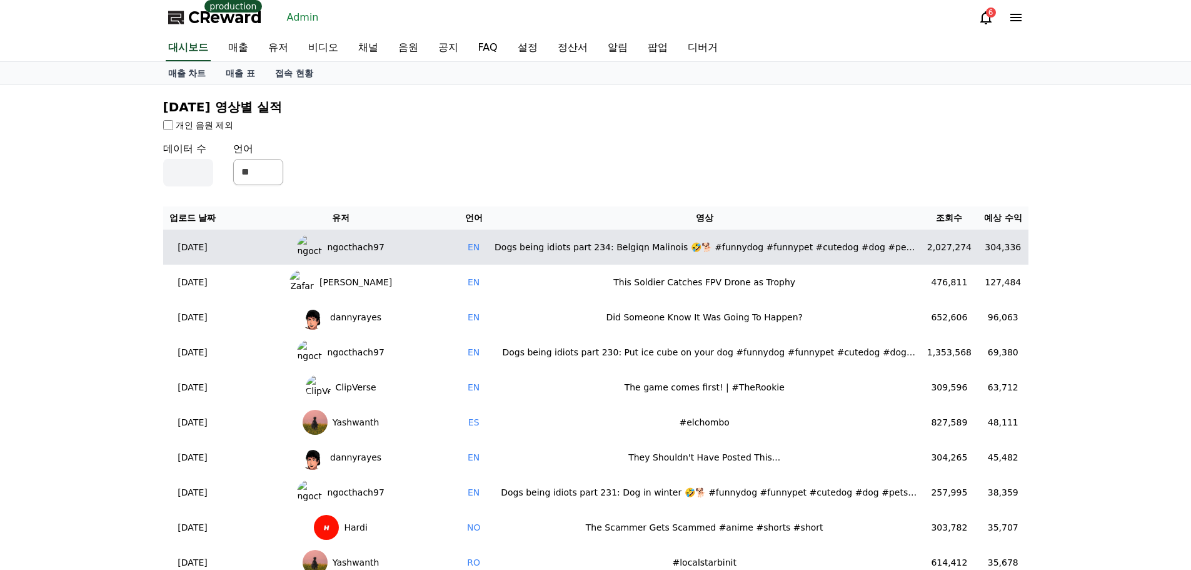
click at [515, 246] on div "Dogs being idiots part 234: Belgiqn Malinois 🤣🐕 #funnydog #funnypet #cutedog #d…" at bounding box center [704, 247] width 423 height 13
click at [514, 246] on div "Dogs being idiots part 234: Belgiqn Malinois 🤣🐕 #funnydog #funnypet #cutedog #d…" at bounding box center [704, 247] width 423 height 13
click at [358, 246] on span "ngocthach97" at bounding box center [355, 247] width 57 height 13
click at [358, 245] on span "ngocthach97" at bounding box center [355, 247] width 57 height 13
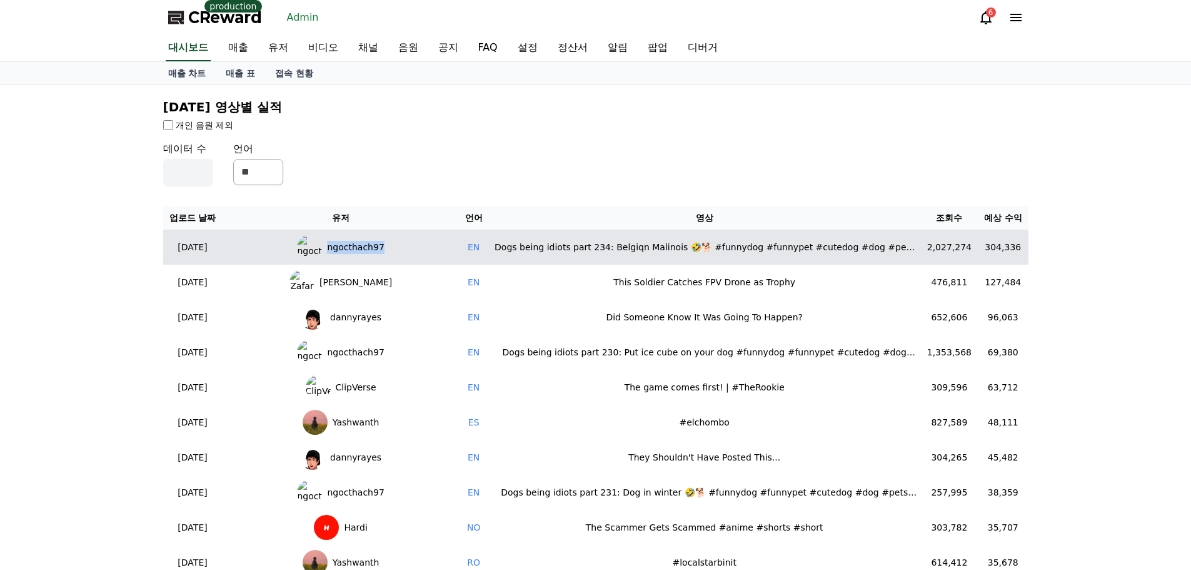
click at [358, 245] on span "ngocthach97" at bounding box center [355, 247] width 57 height 13
click at [356, 245] on span "ngocthach97" at bounding box center [355, 247] width 57 height 13
click at [616, 247] on div "Dogs being idiots part 234: Belgiqn Malinois 🤣🐕 #funnydog #funnypet #cutedog #d…" at bounding box center [704, 247] width 423 height 13
click at [619, 248] on div "Dogs being idiots part 234: Belgiqn Malinois 🤣🐕 #funnydog #funnypet #cutedog #d…" at bounding box center [704, 247] width 423 height 13
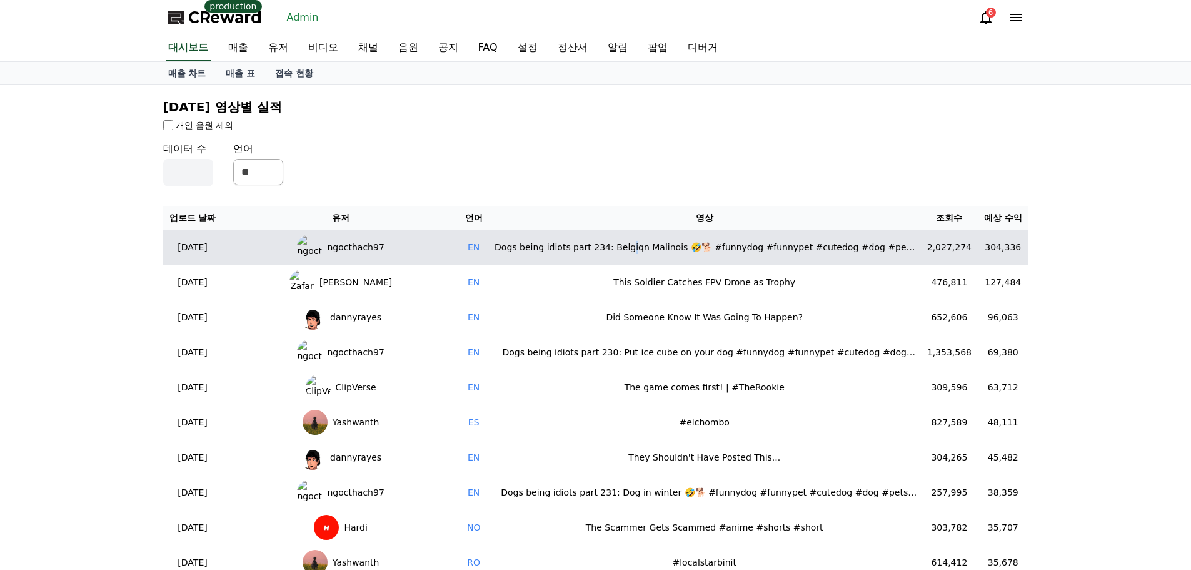
click at [619, 248] on div "Dogs being idiots part 234: Belgiqn Malinois 🤣🐕 #funnydog #funnypet #cutedog #d…" at bounding box center [704, 247] width 423 height 13
click at [599, 262] on td "Dogs being idiots part 234: Belgiqn Malinois 🤣🐕 #funnydog #funnypet #cutedog #d…" at bounding box center [704, 246] width 433 height 35
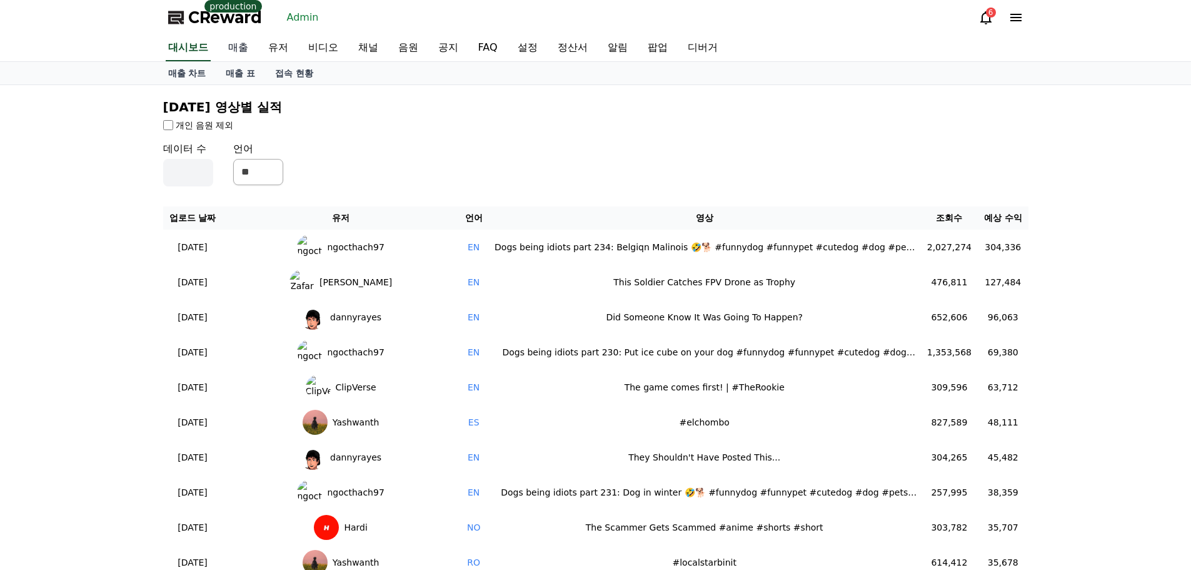
click at [236, 49] on link "매출" at bounding box center [238, 48] width 40 height 26
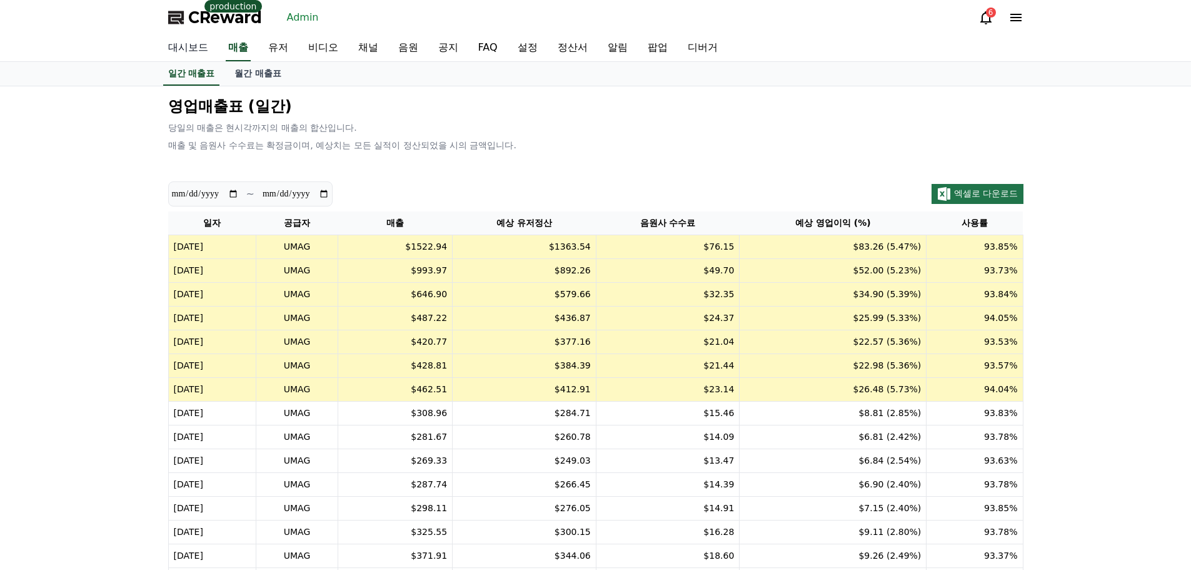
click at [201, 50] on link "대시보드" at bounding box center [188, 48] width 60 height 26
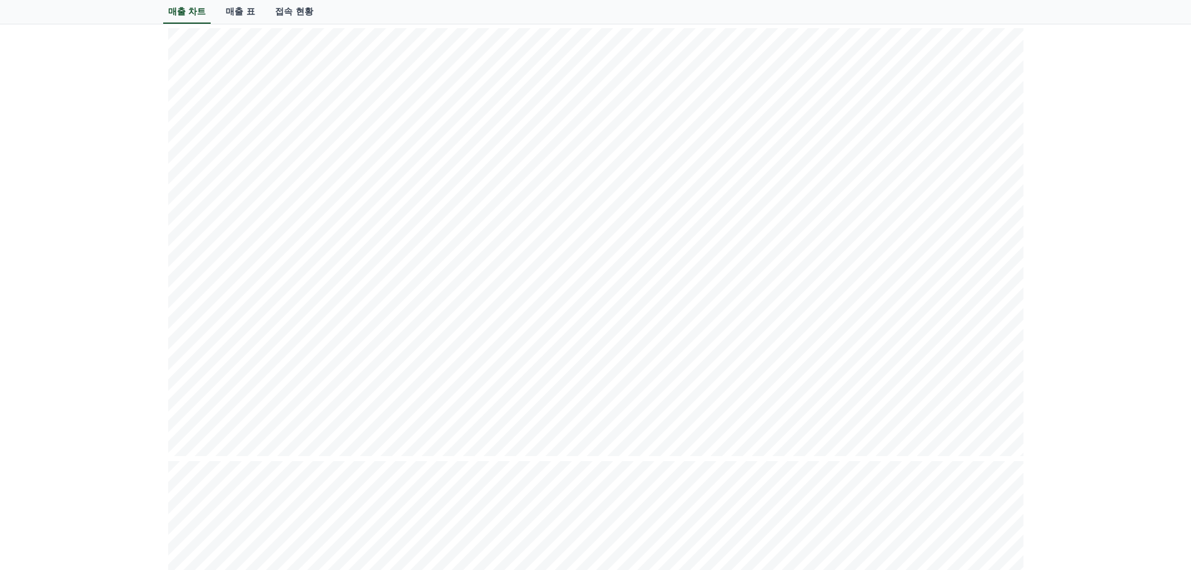
scroll to position [625, 0]
click at [1040, 393] on div "**********" at bounding box center [595, 407] width 1191 height 1892
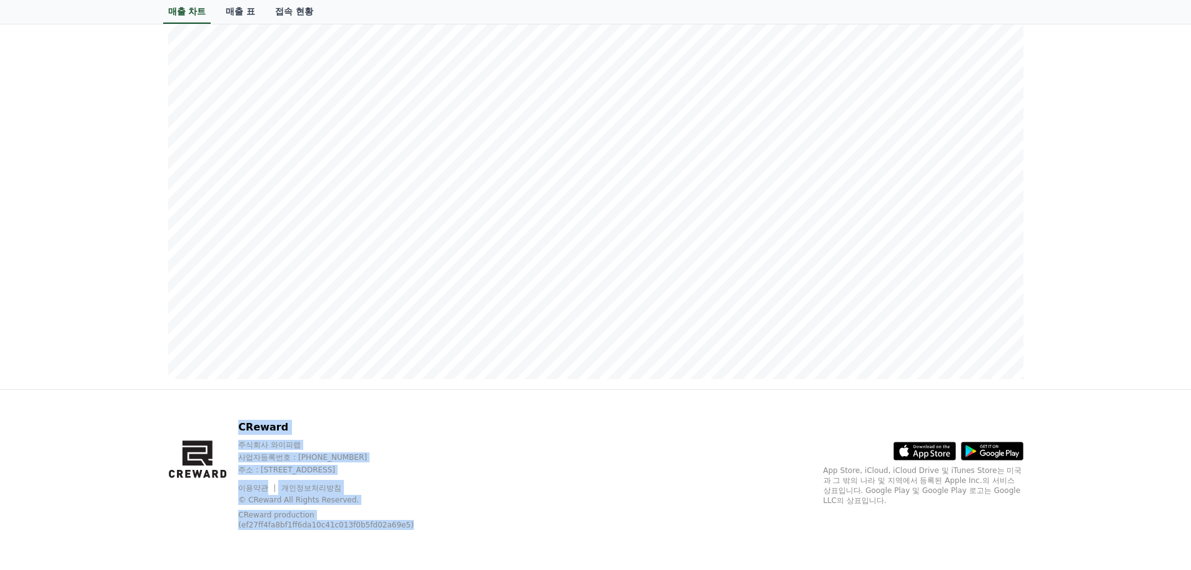
drag, startPoint x: 334, startPoint y: 491, endPoint x: 417, endPoint y: 532, distance: 92.3
click at [417, 532] on div "CReward 주식회사 와이피랩 사업자등록번호 : 655-81-03655 주소 : 경기도 김포시 양촌읍 양곡로 495, 3층 305-비이16호…" at bounding box center [595, 480] width 875 height 180
drag, startPoint x: 417, startPoint y: 532, endPoint x: 148, endPoint y: 431, distance: 287.1
click at [148, 431] on div "CReward 주식회사 와이피랩 사업자등록번호 : 655-81-03655 주소 : 경기도 김포시 양촌읍 양곡로 495, 3층 305-비이16호…" at bounding box center [595, 479] width 1191 height 181
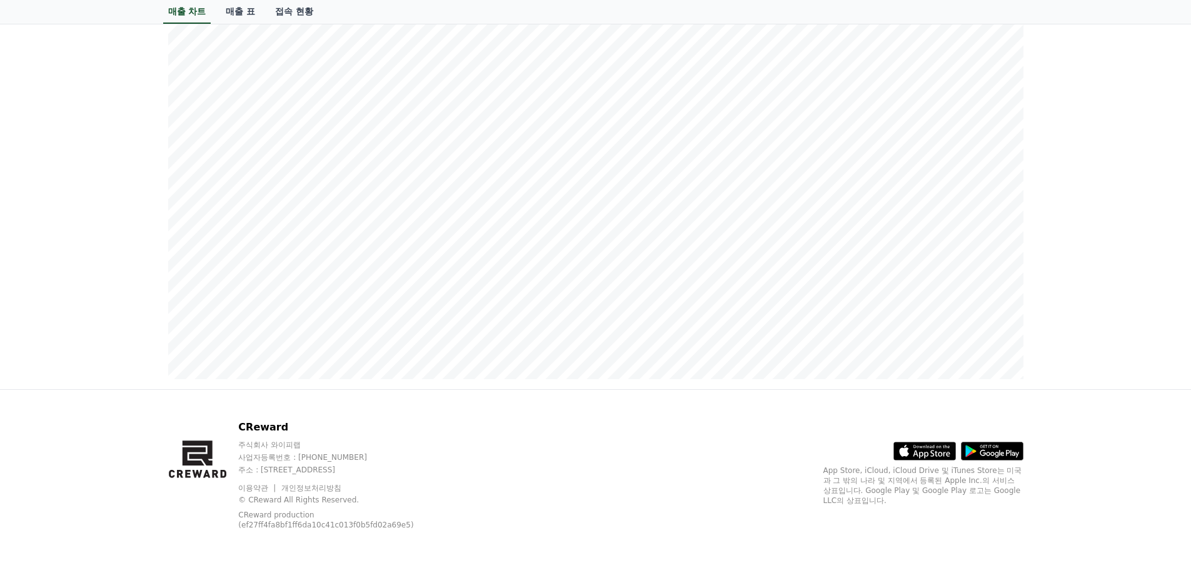
click at [135, 441] on div "CReward 주식회사 와이피랩 사업자등록번호 : 655-81-03655 주소 : 경기도 김포시 양촌읍 양곡로 495, 3층 305-비이16호…" at bounding box center [595, 479] width 1191 height 181
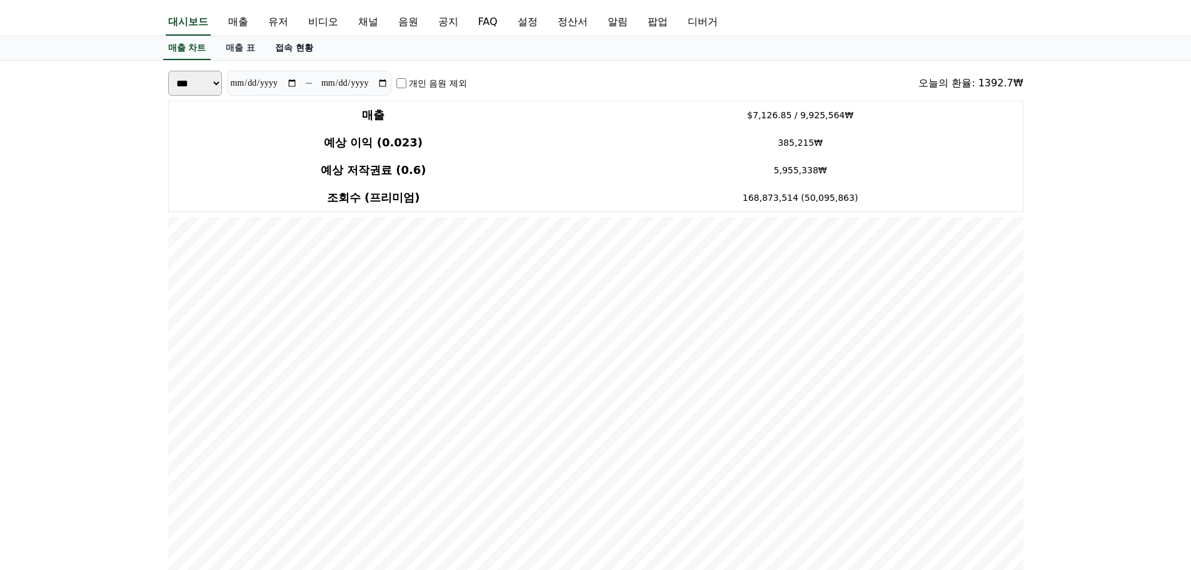
scroll to position [0, 0]
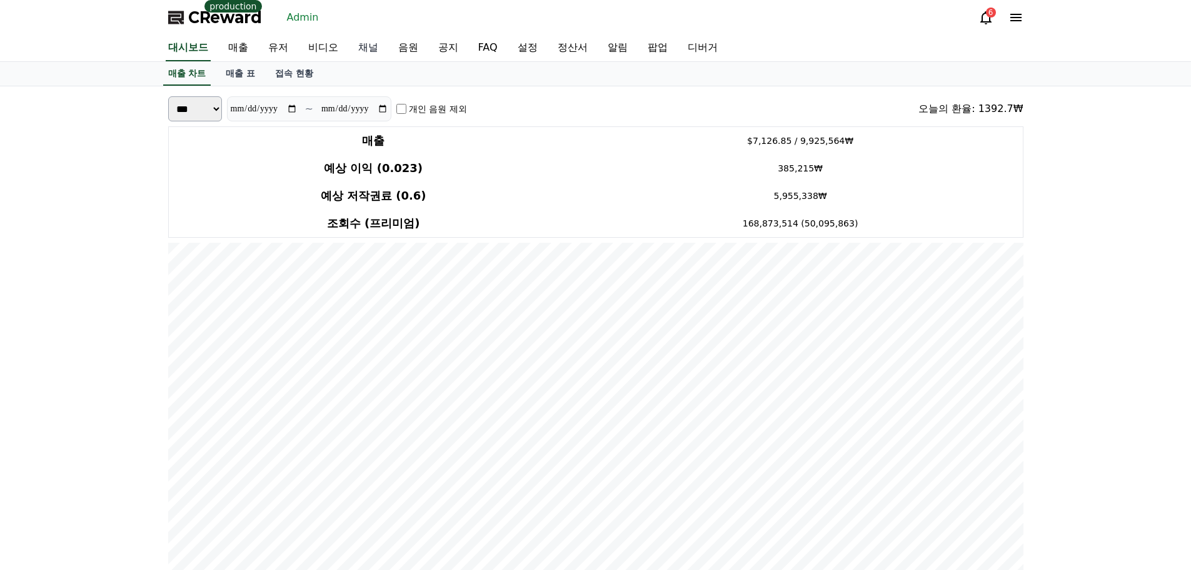
click at [366, 51] on link "채널" at bounding box center [368, 48] width 40 height 26
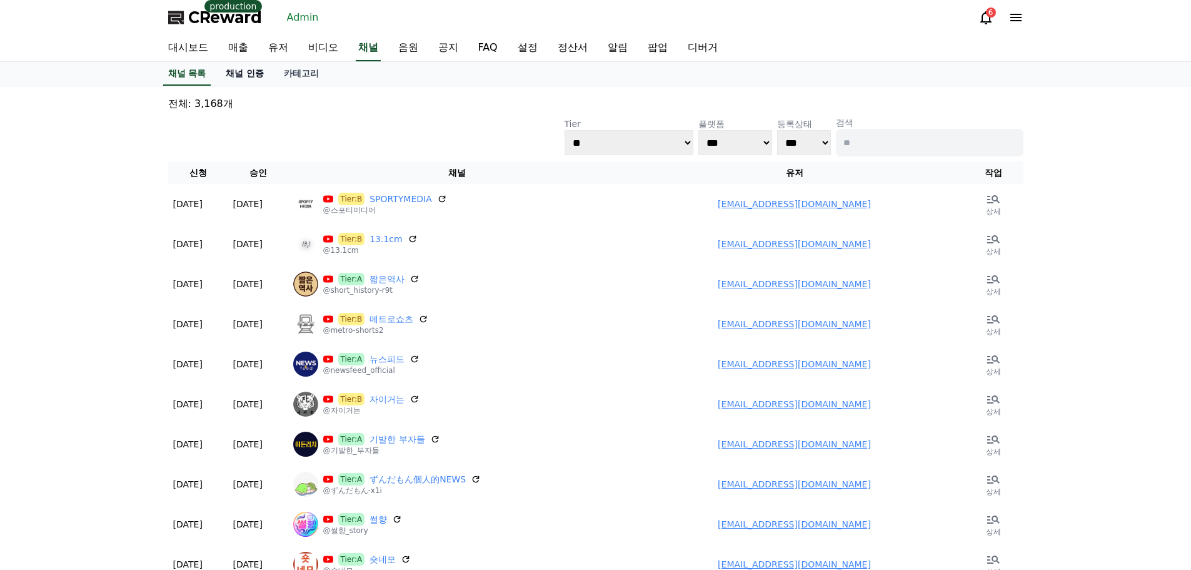
click at [247, 80] on link "채널 인증" at bounding box center [245, 74] width 58 height 24
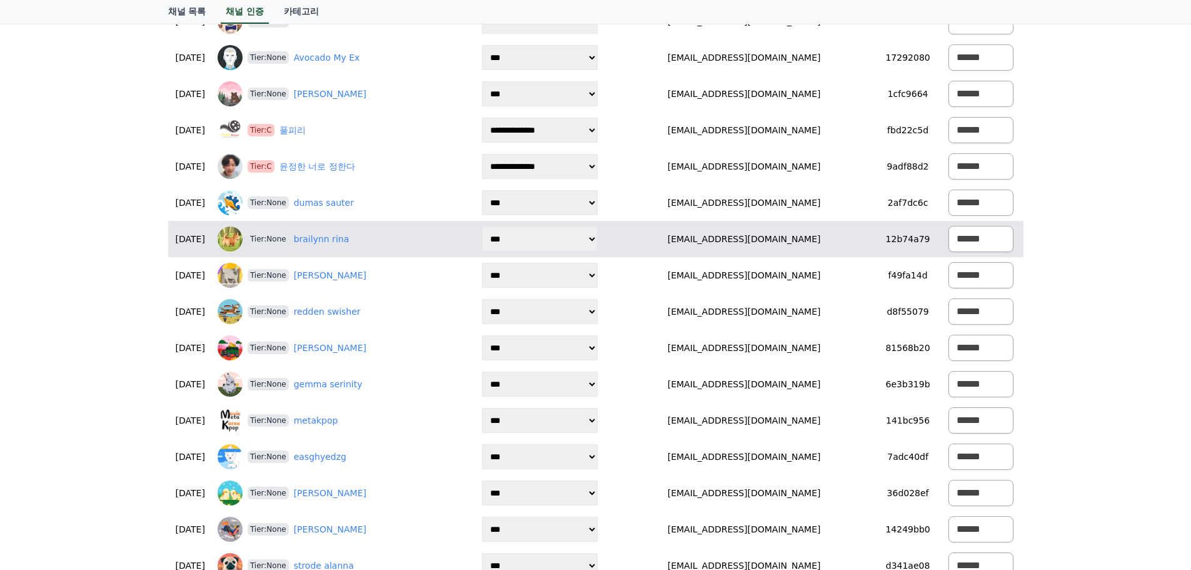
scroll to position [625, 0]
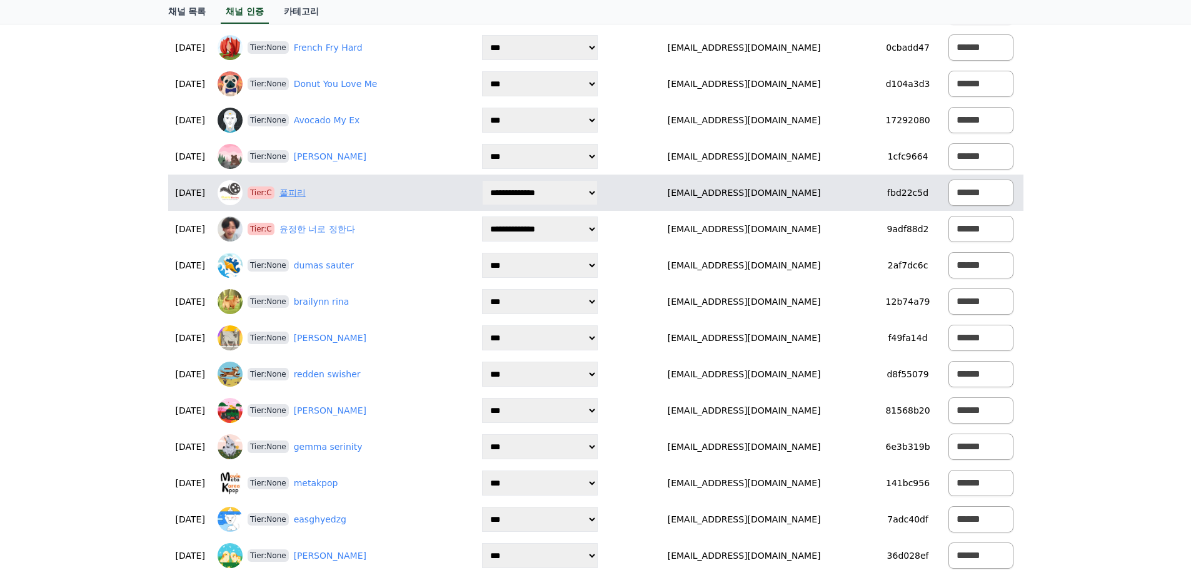
click at [306, 194] on link "풀피리" at bounding box center [292, 192] width 26 height 13
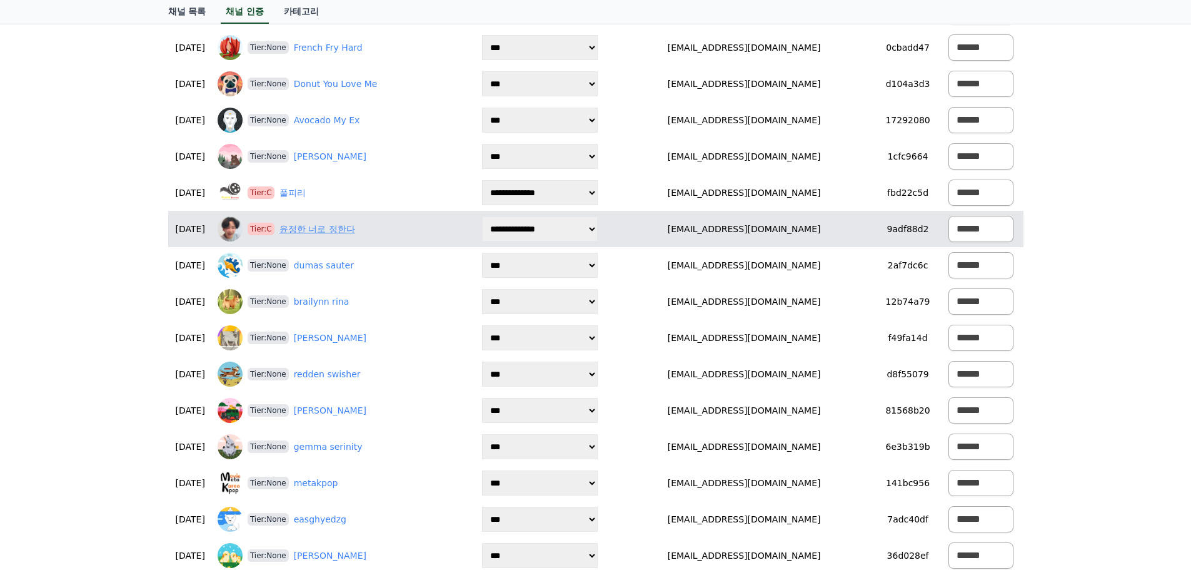
click at [344, 231] on link "윤정한 너로 정한다" at bounding box center [317, 229] width 76 height 13
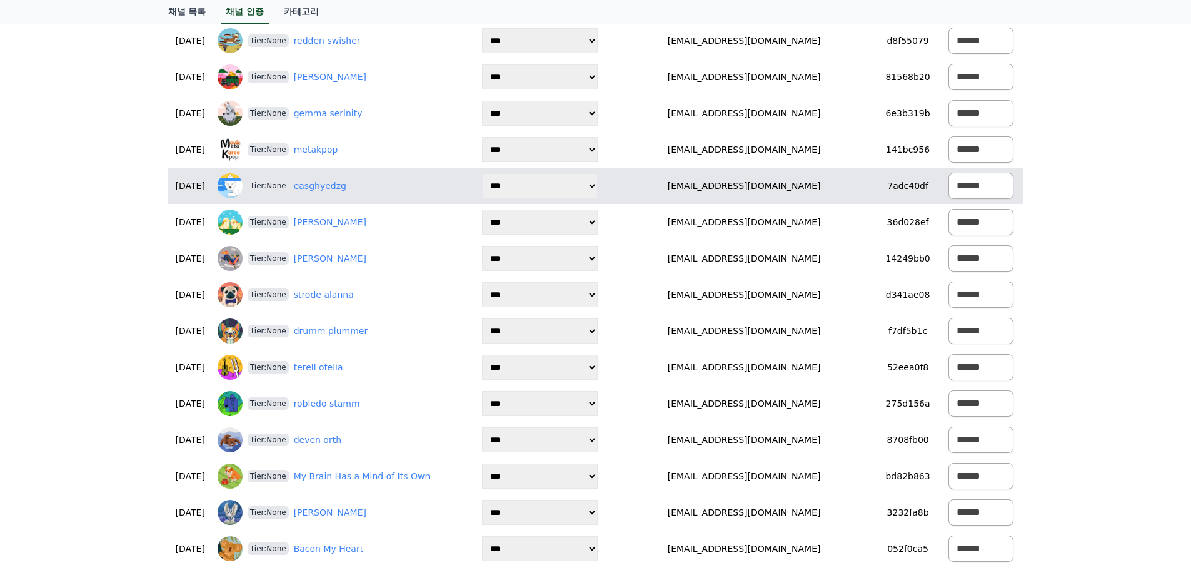
scroll to position [938, 0]
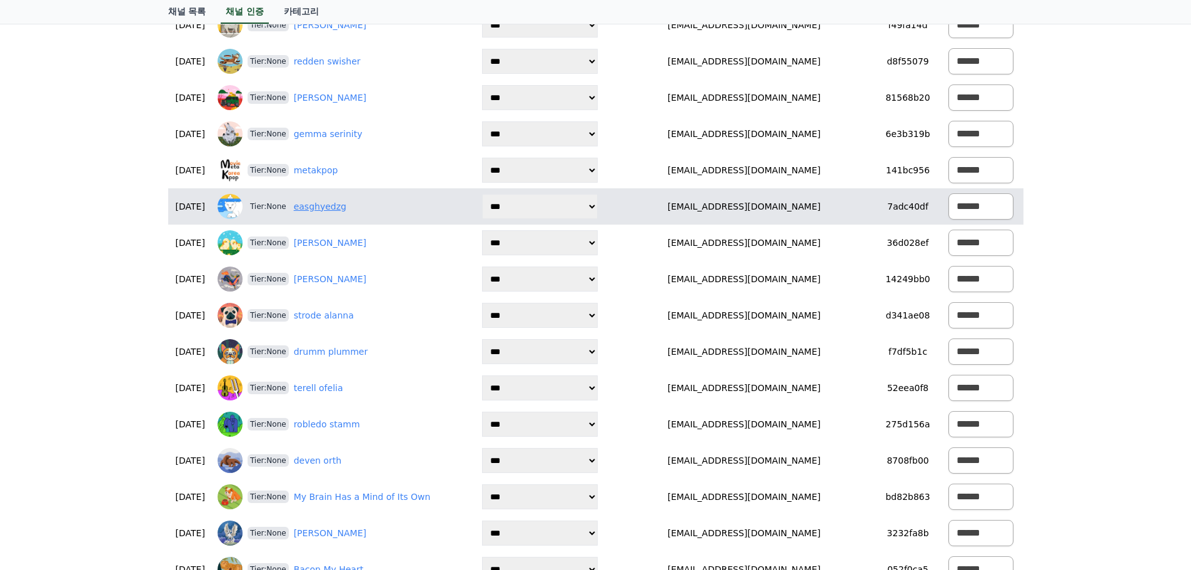
click at [346, 206] on link "easghyedzg" at bounding box center [320, 206] width 53 height 13
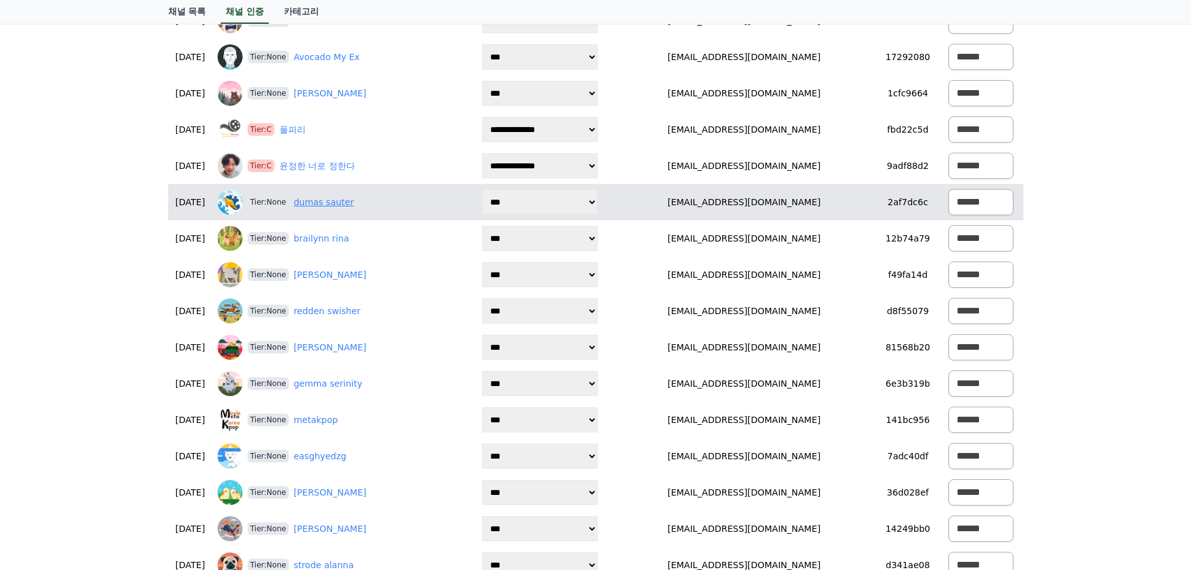
scroll to position [688, 0]
drag, startPoint x: 815, startPoint y: 202, endPoint x: 710, endPoint y: 199, distance: 105.1
click at [710, 199] on td "75006038@qq.com" at bounding box center [744, 202] width 266 height 36
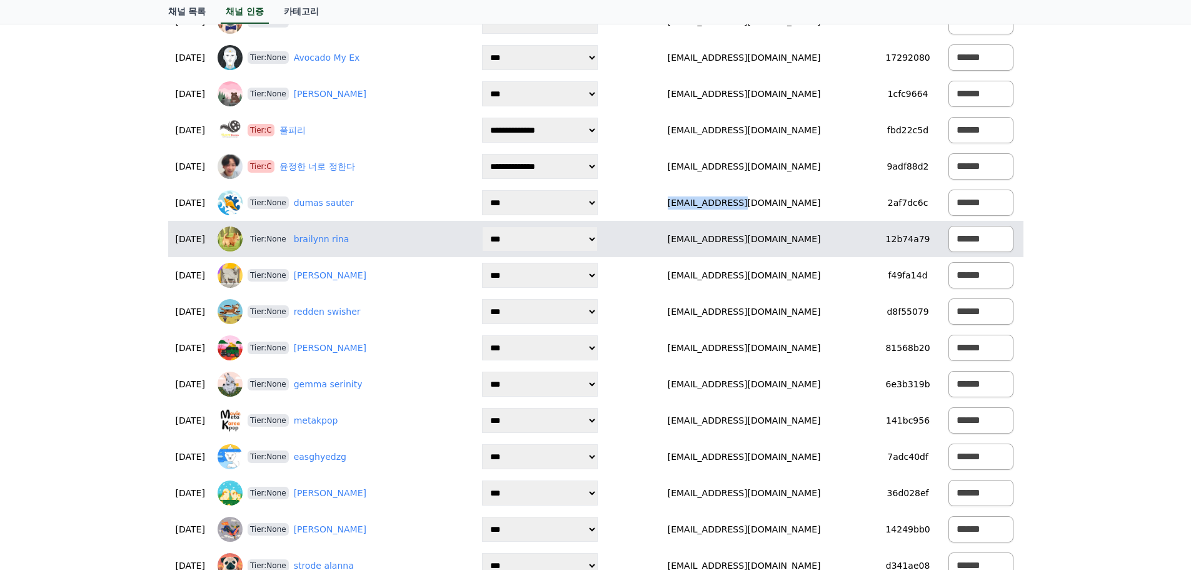
copy td "75006038@qq.com"
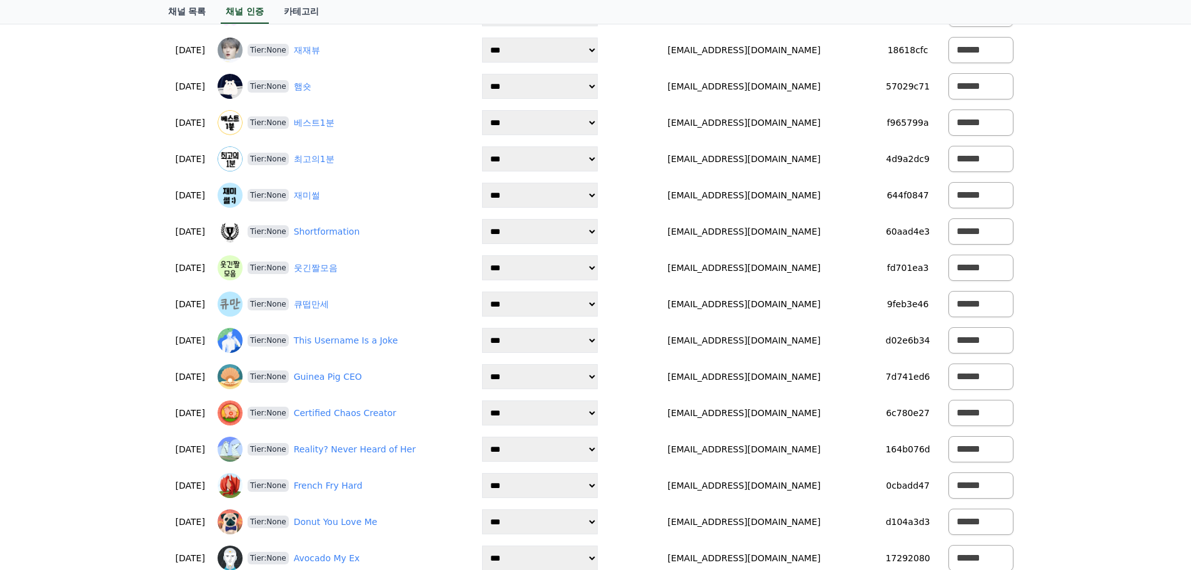
scroll to position [0, 0]
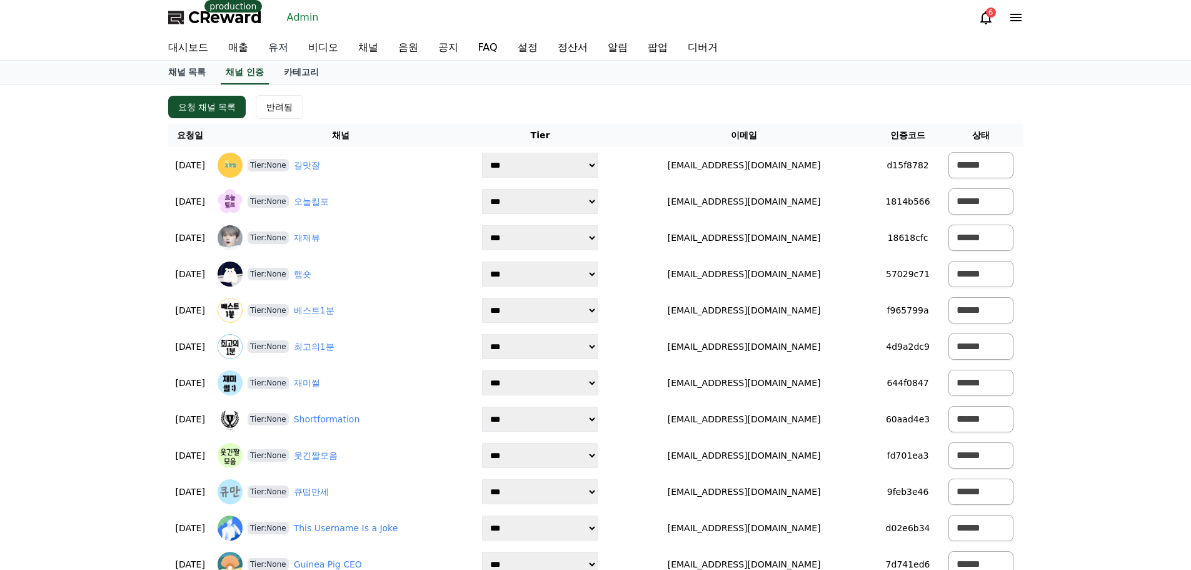
click at [284, 58] on link "유저" at bounding box center [278, 47] width 40 height 25
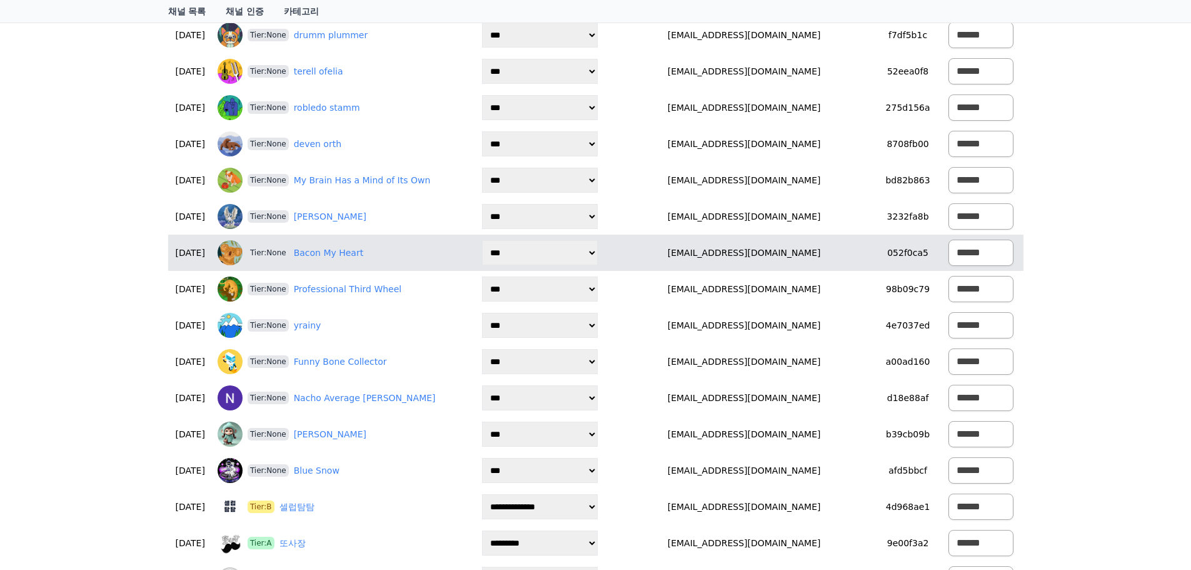
scroll to position [1500, 0]
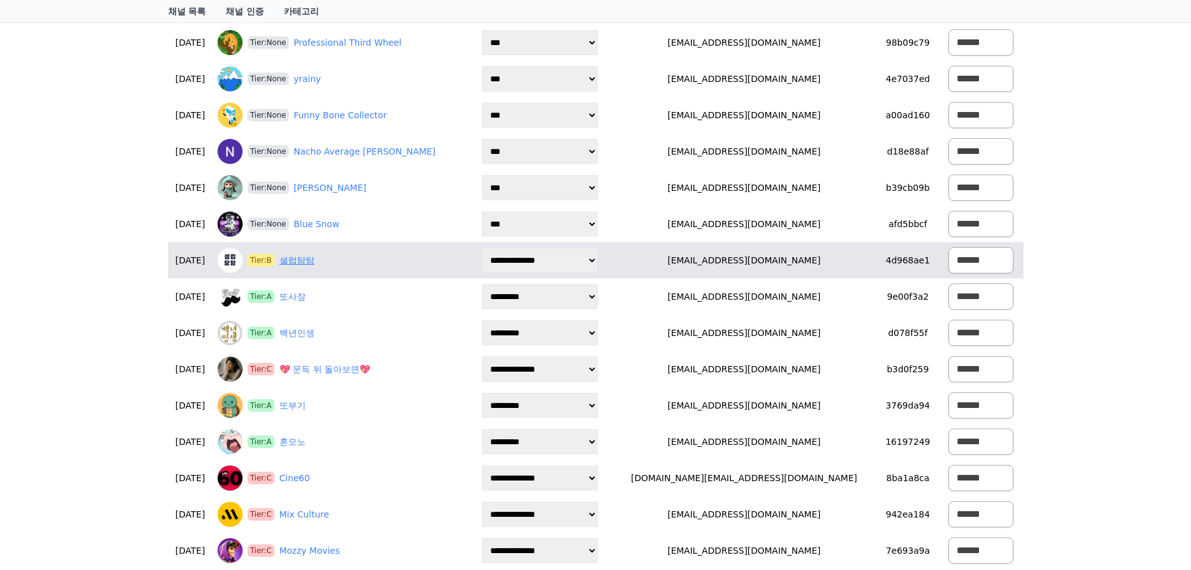
click at [314, 259] on link "셀럽탐탐" at bounding box center [296, 260] width 35 height 13
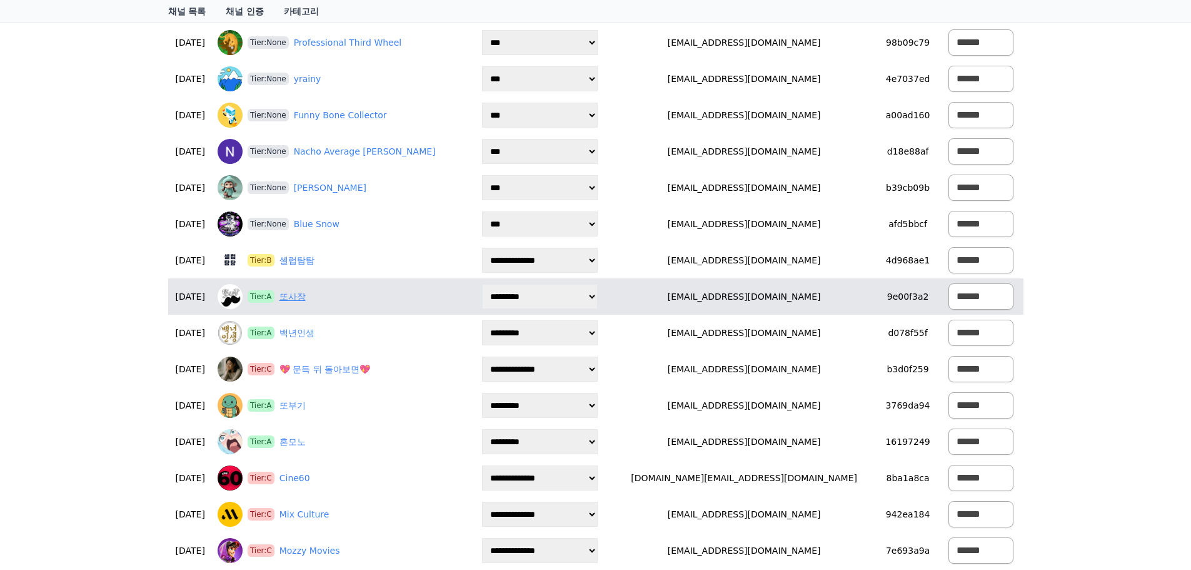
click at [306, 298] on link "또사장" at bounding box center [292, 296] width 26 height 13
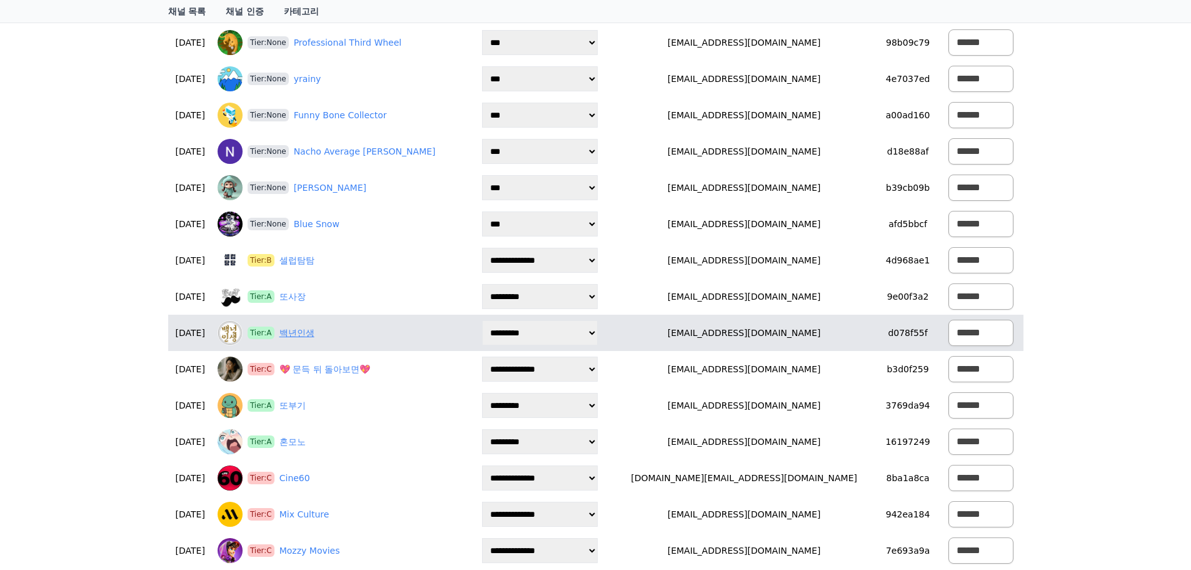
click at [314, 329] on link "백년인생" at bounding box center [296, 332] width 35 height 13
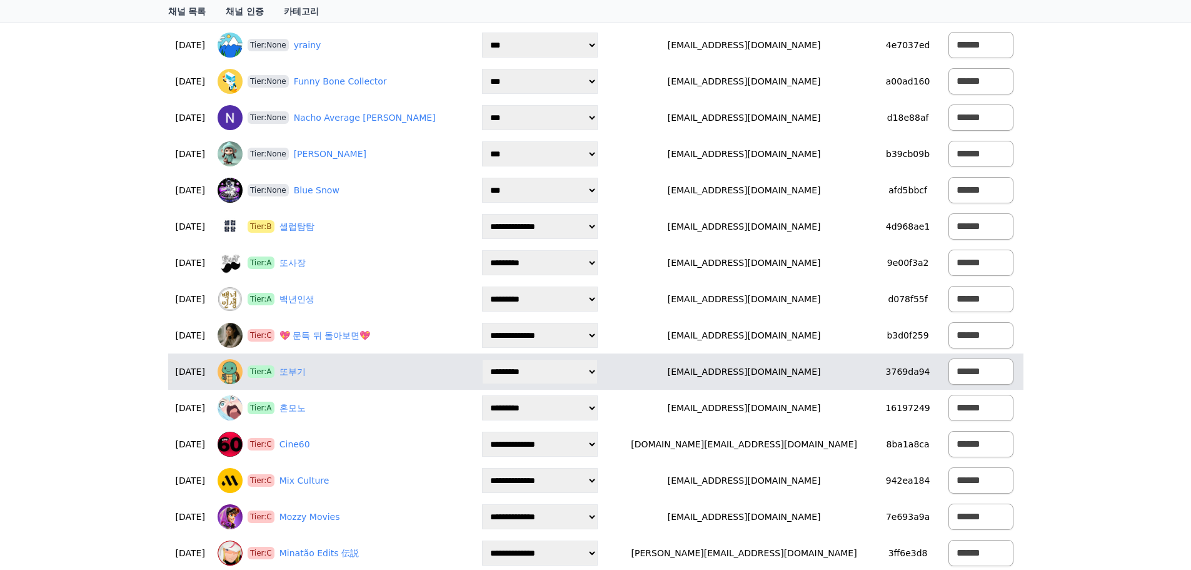
scroll to position [1563, 0]
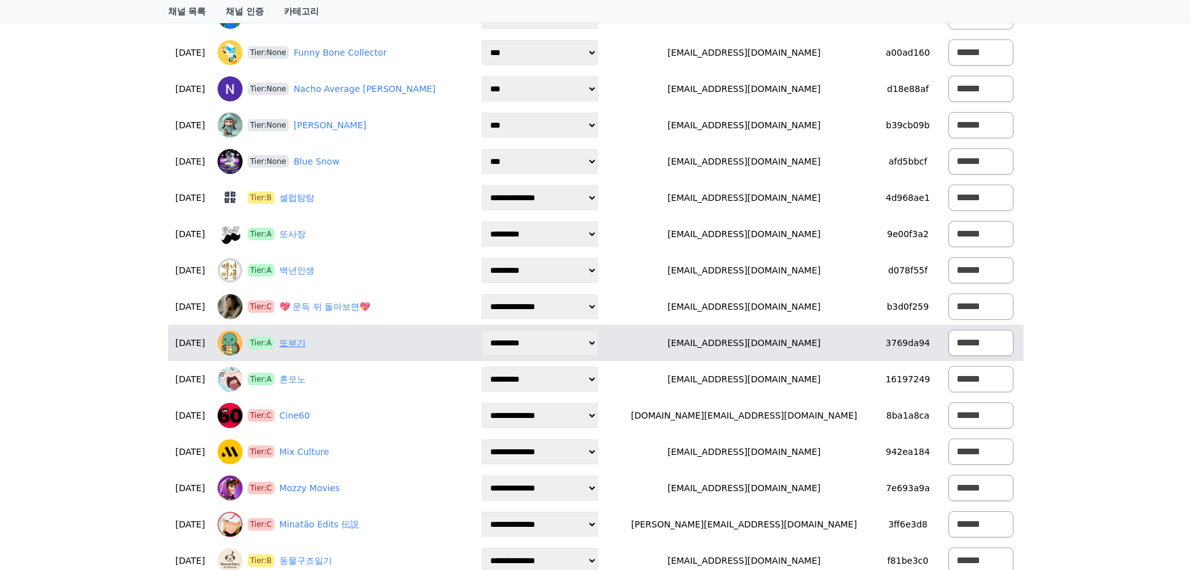
click at [306, 344] on link "또부기" at bounding box center [292, 342] width 26 height 13
click at [306, 349] on link "또부기" at bounding box center [292, 342] width 26 height 13
click at [561, 350] on select "**********" at bounding box center [540, 342] width 116 height 25
select select "*"
click at [510, 330] on select "**********" at bounding box center [540, 342] width 116 height 25
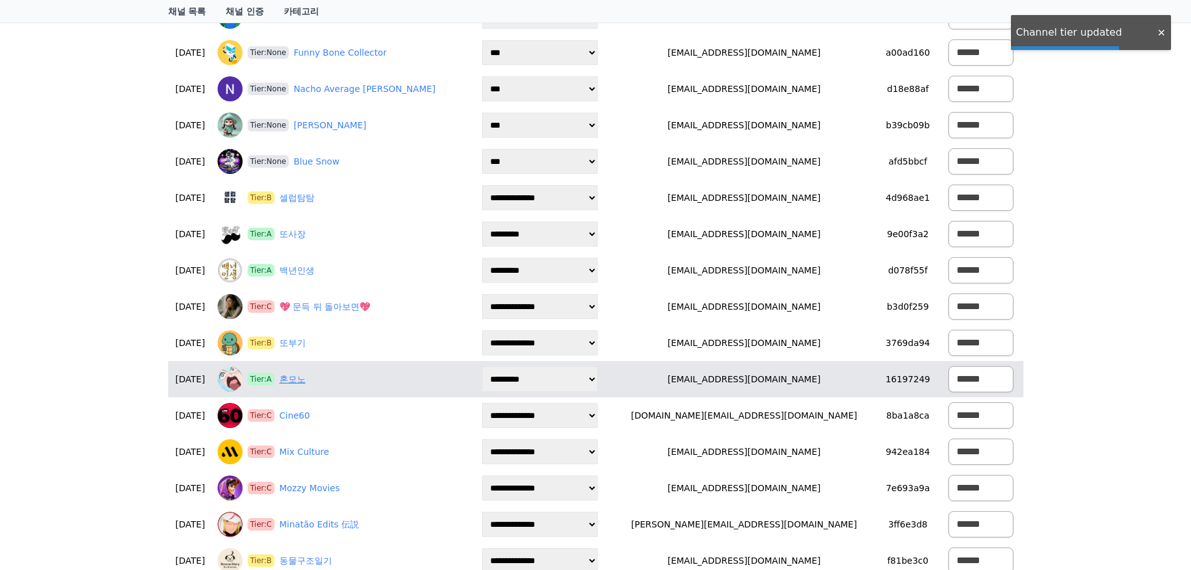
click at [306, 380] on link "혼모노" at bounding box center [292, 379] width 26 height 13
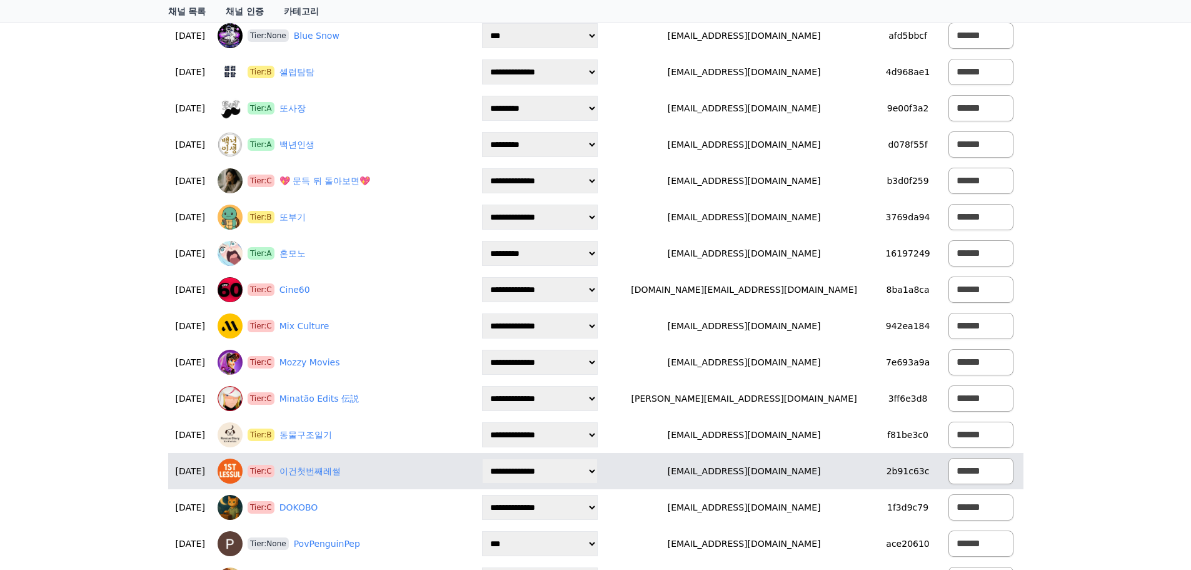
scroll to position [1813, 0]
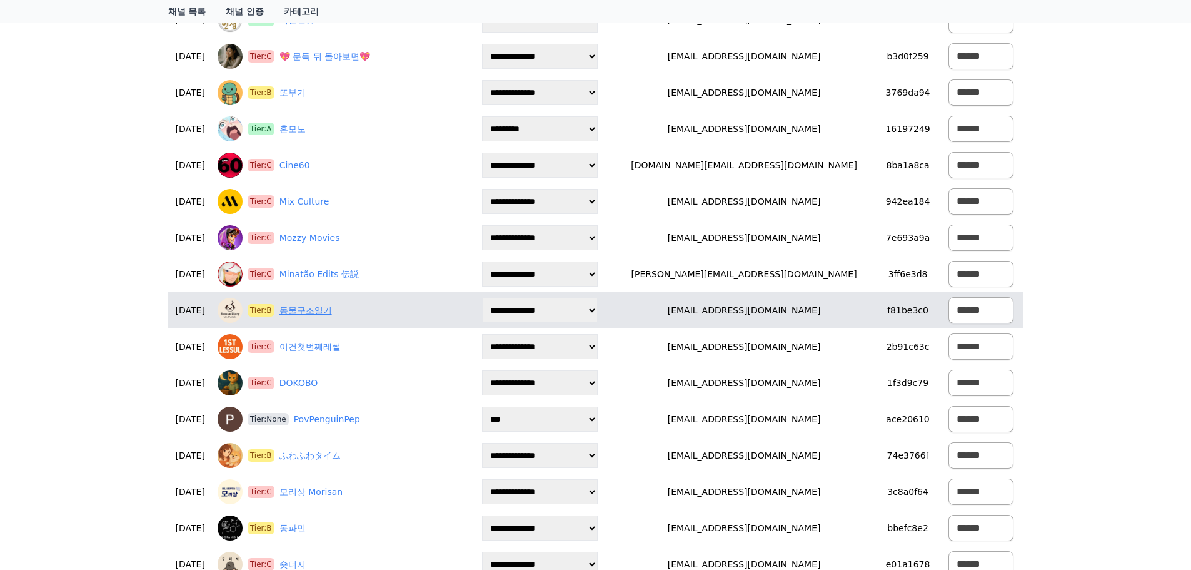
click at [330, 309] on link "동물구조일기" at bounding box center [305, 310] width 53 height 13
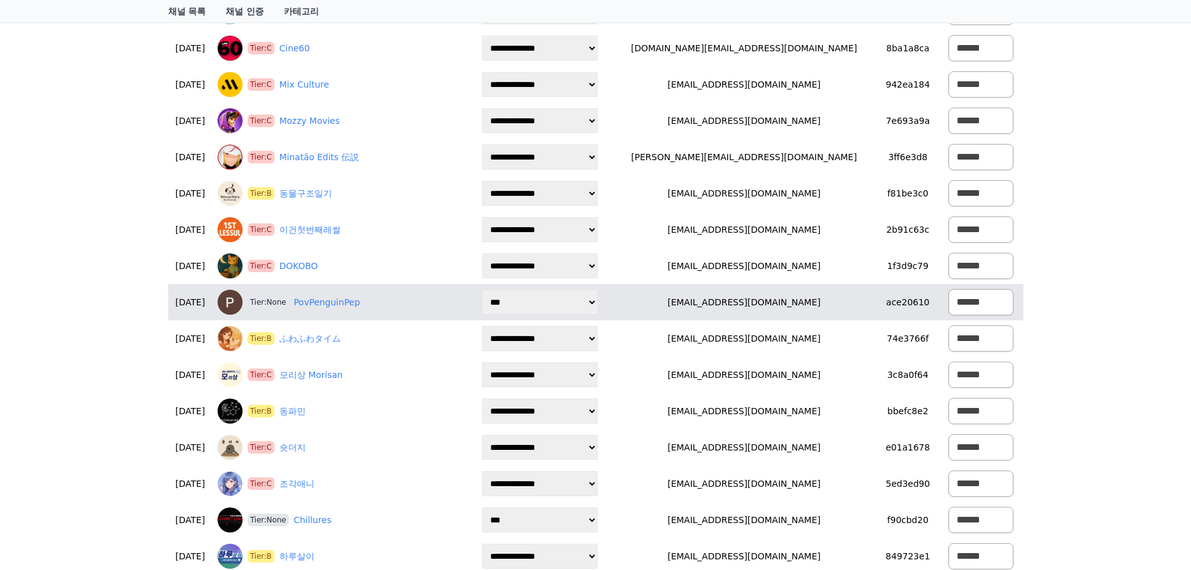
scroll to position [1938, 0]
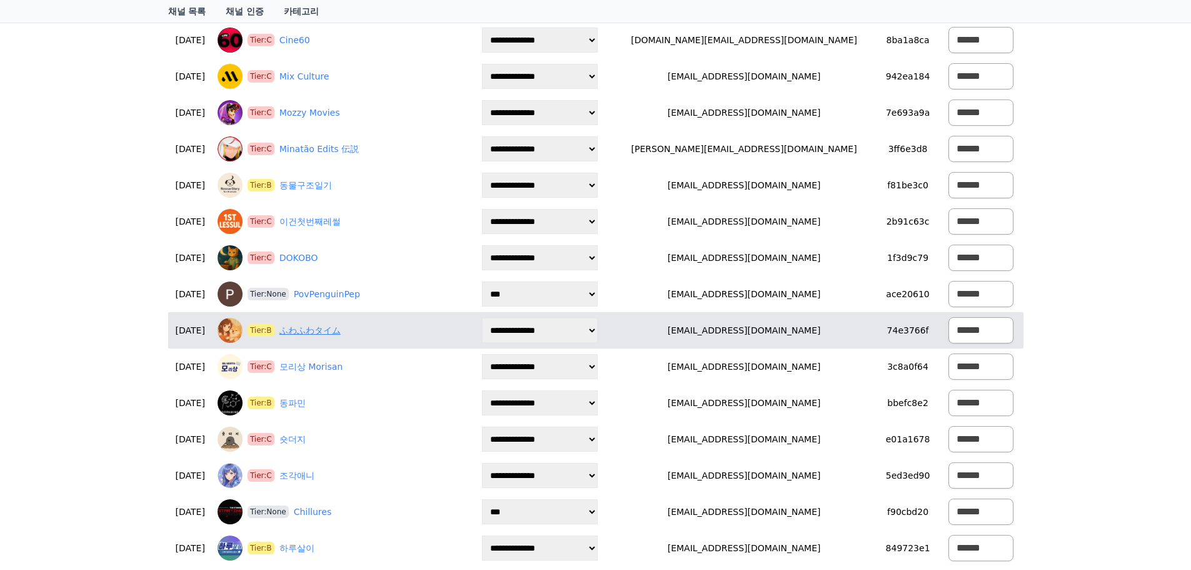
click at [324, 333] on link "ふわふわタイム" at bounding box center [309, 330] width 61 height 13
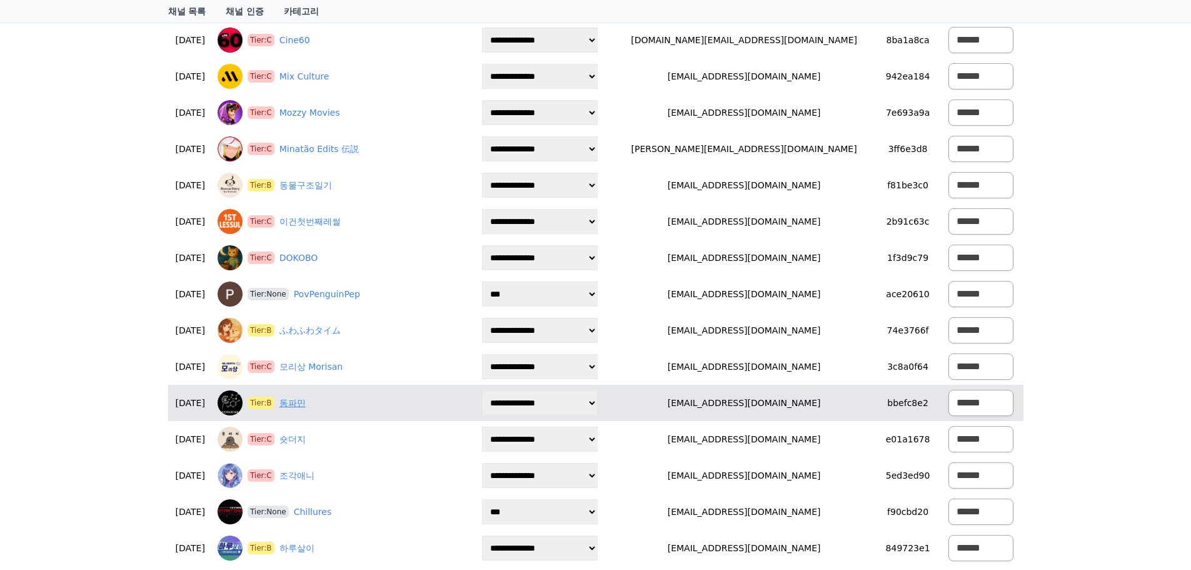
click at [306, 403] on link "동파민" at bounding box center [292, 402] width 26 height 13
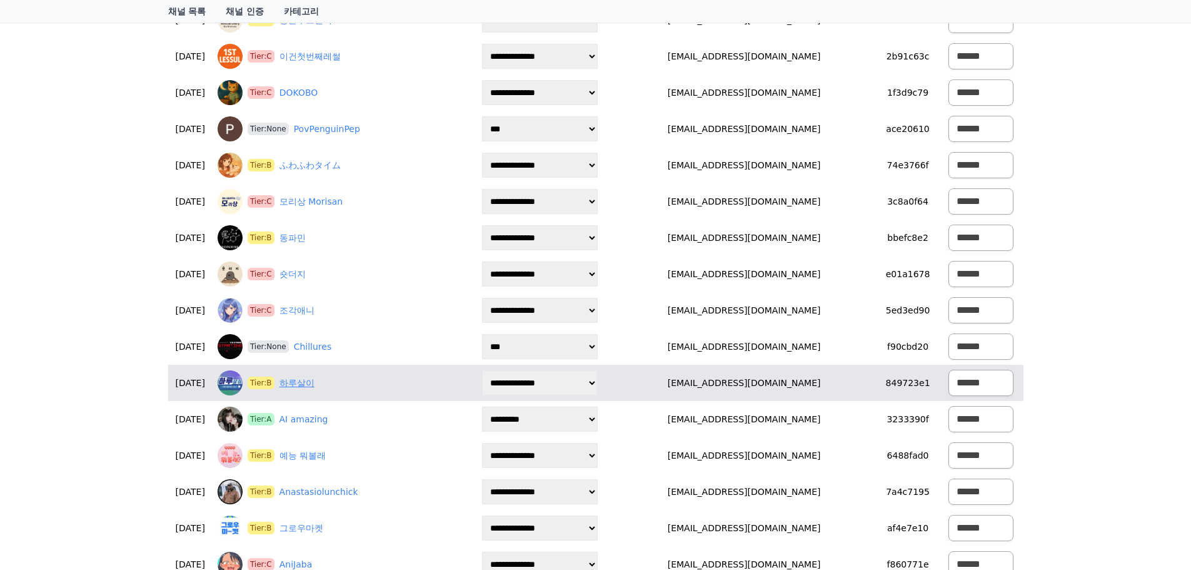
scroll to position [2126, 0]
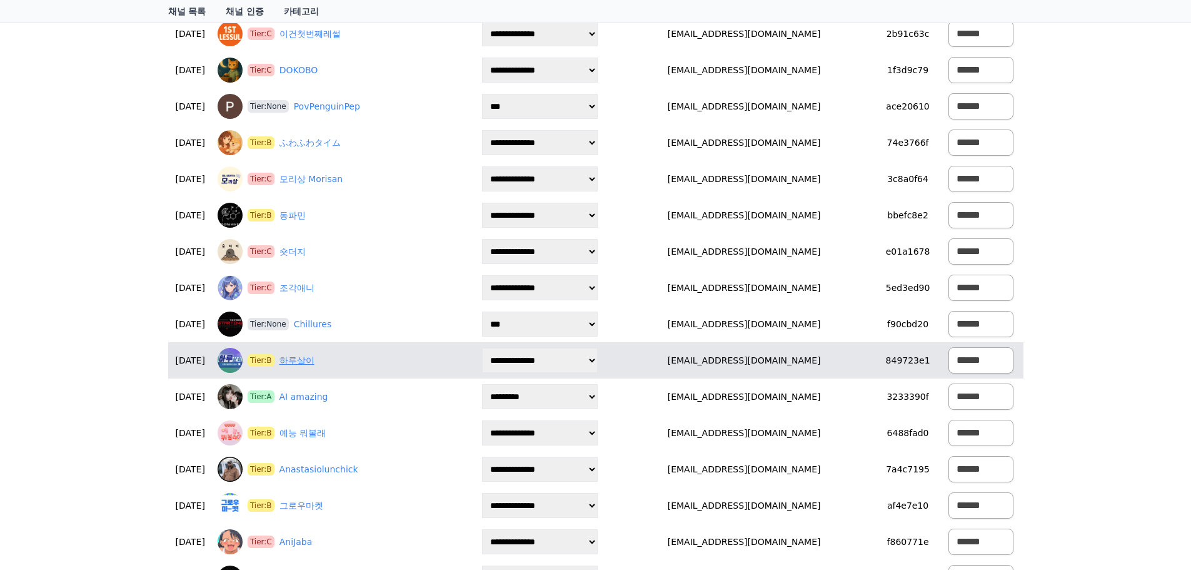
click at [314, 359] on link "하루살이" at bounding box center [296, 360] width 35 height 13
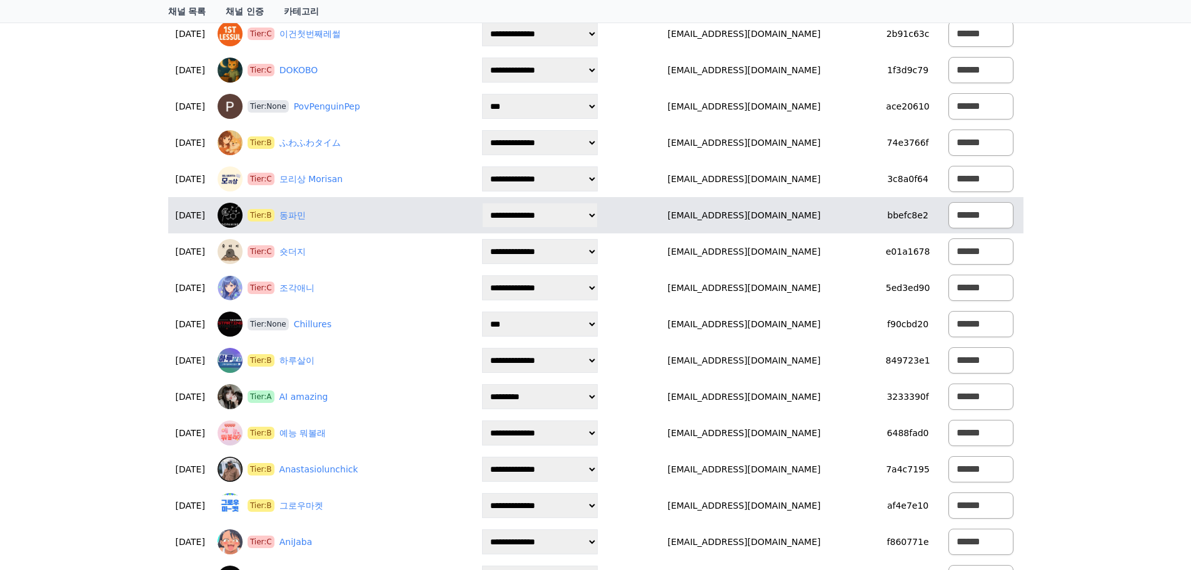
click at [596, 211] on select "**********" at bounding box center [540, 215] width 116 height 25
select select "*"
click at [510, 203] on select "**********" at bounding box center [540, 215] width 116 height 25
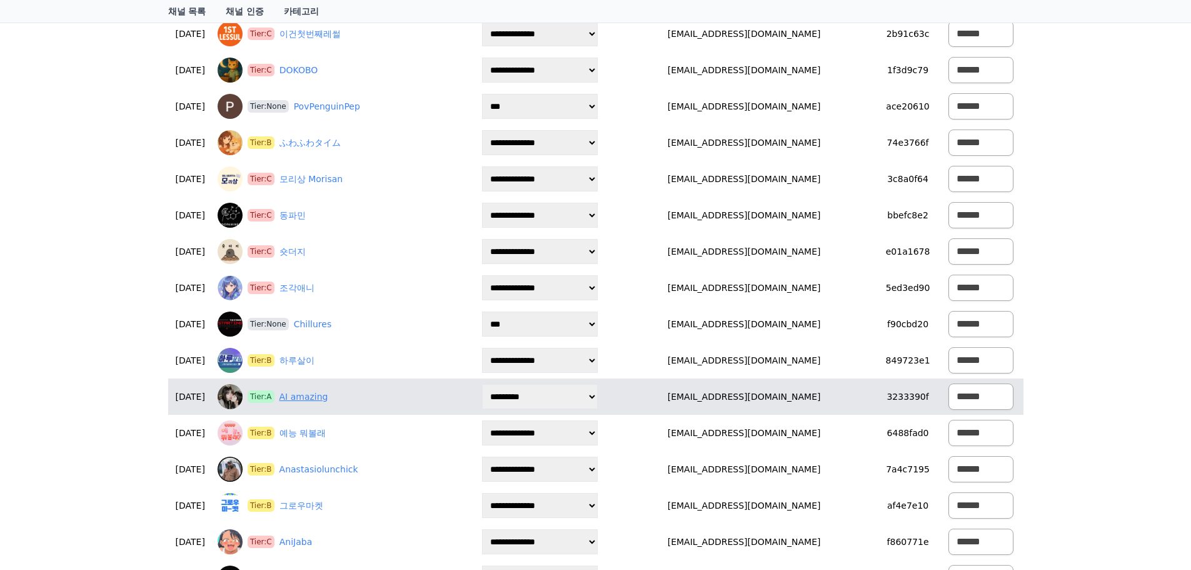
click at [323, 392] on link "AI amazing" at bounding box center [303, 396] width 49 height 13
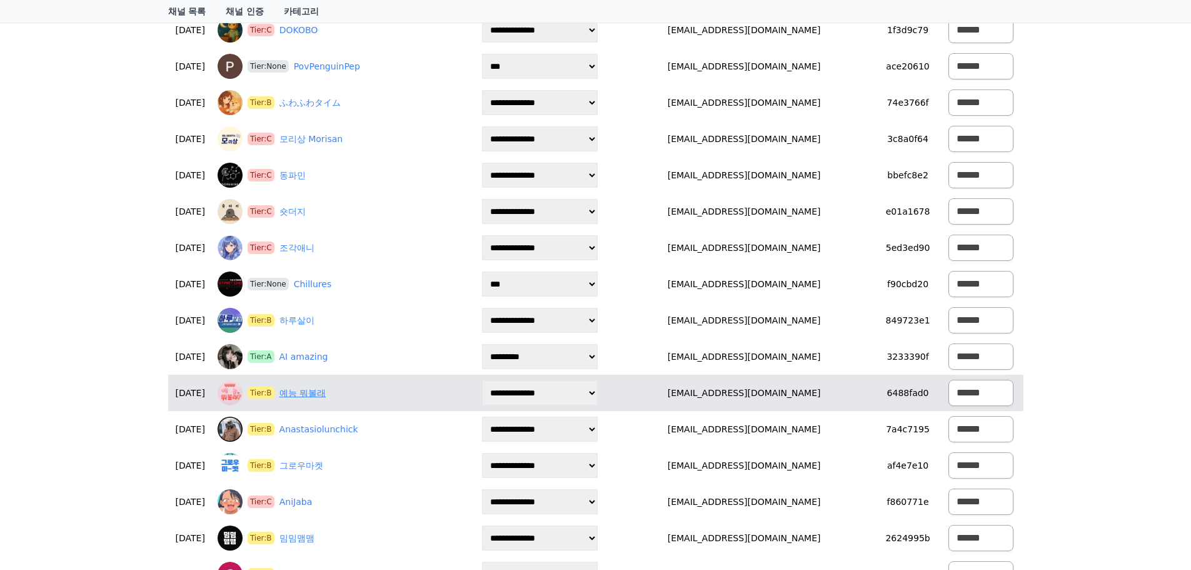
scroll to position [2188, 0]
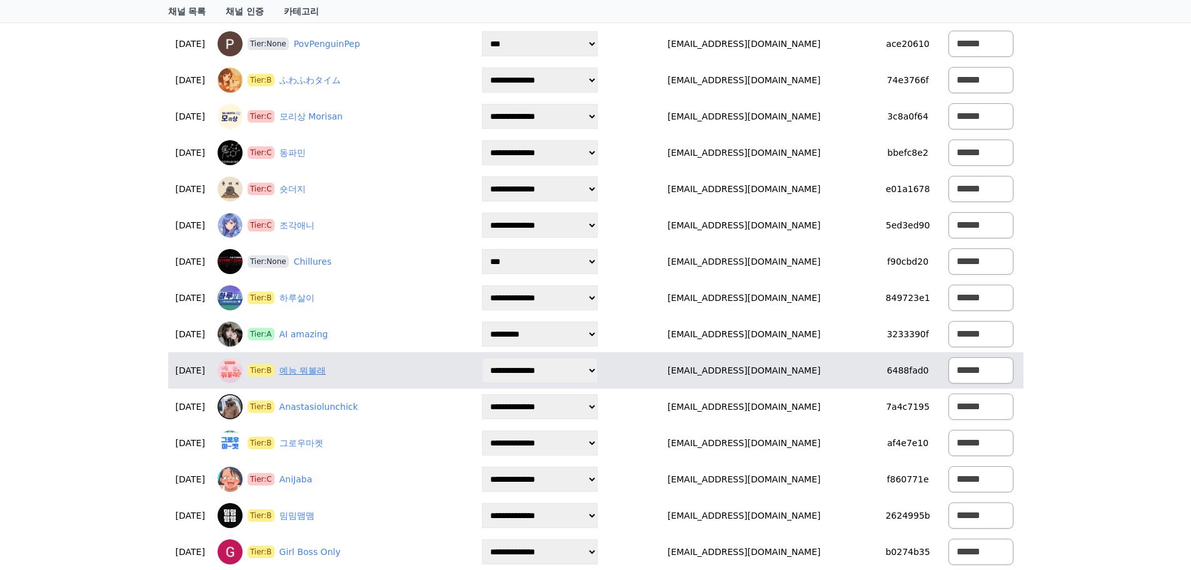
click at [326, 371] on link "예능 뭐볼래" at bounding box center [302, 370] width 46 height 13
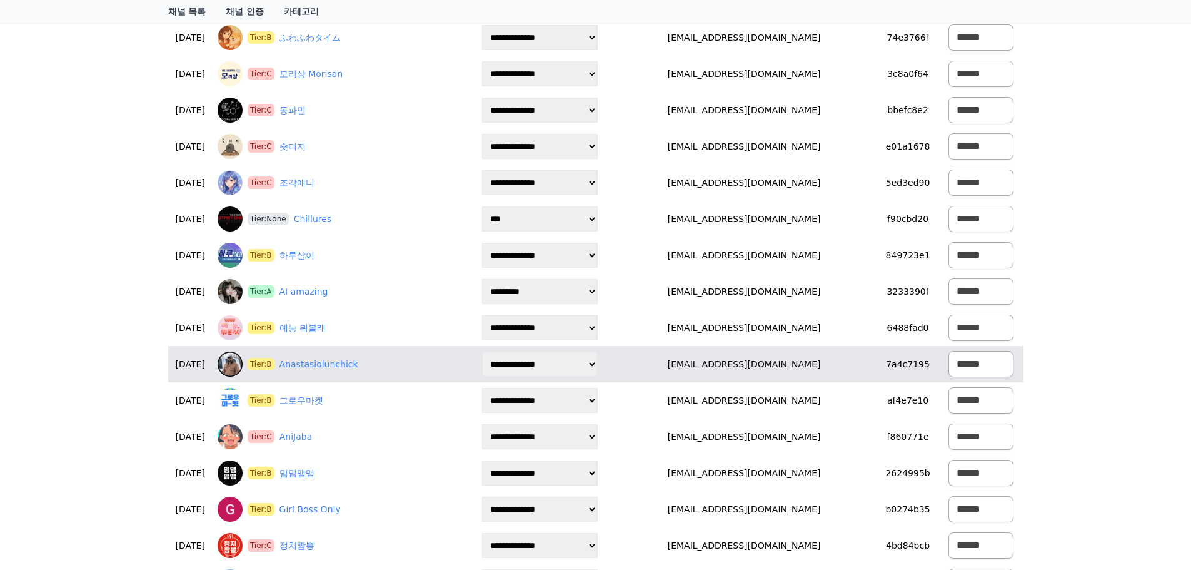
scroll to position [2251, 0]
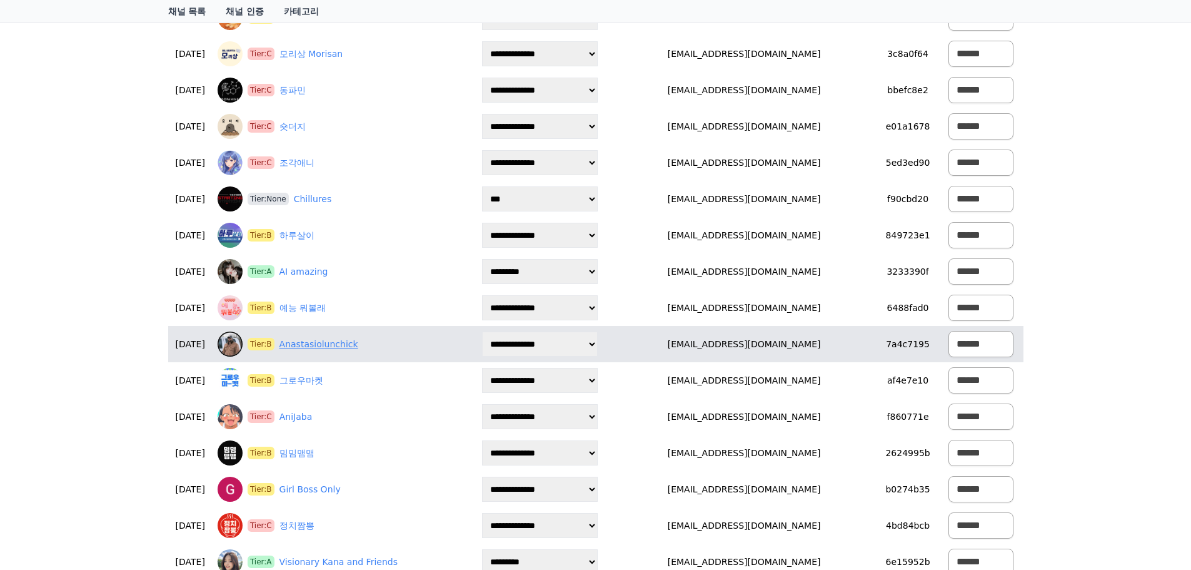
click at [329, 348] on link "Anastasiolunchick" at bounding box center [318, 344] width 79 height 13
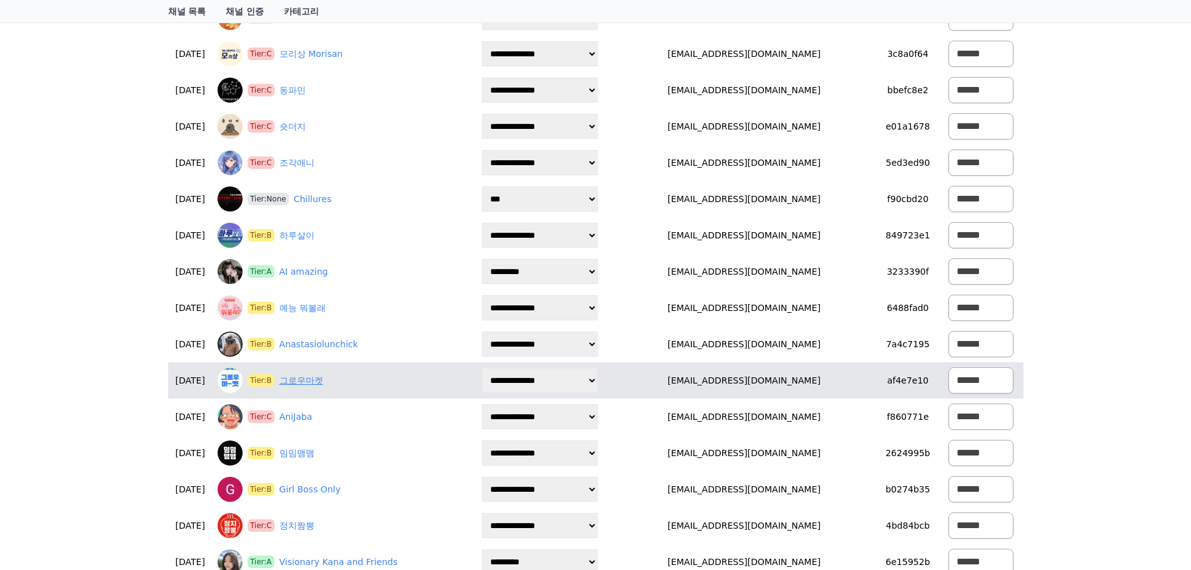
click at [323, 383] on link "그로우마켓" at bounding box center [301, 380] width 44 height 13
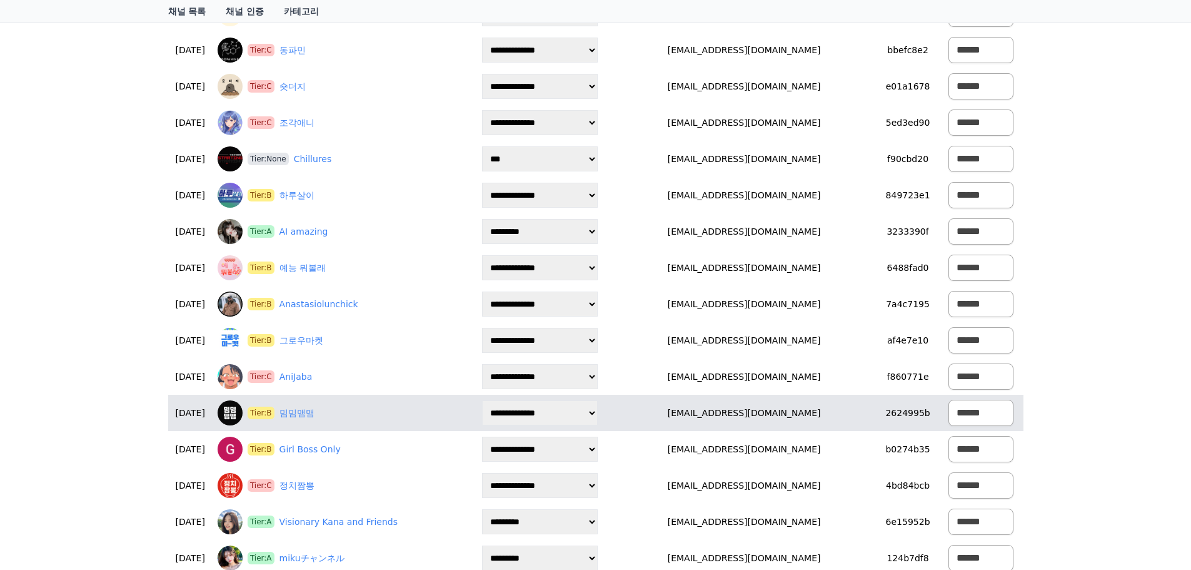
scroll to position [2313, 0]
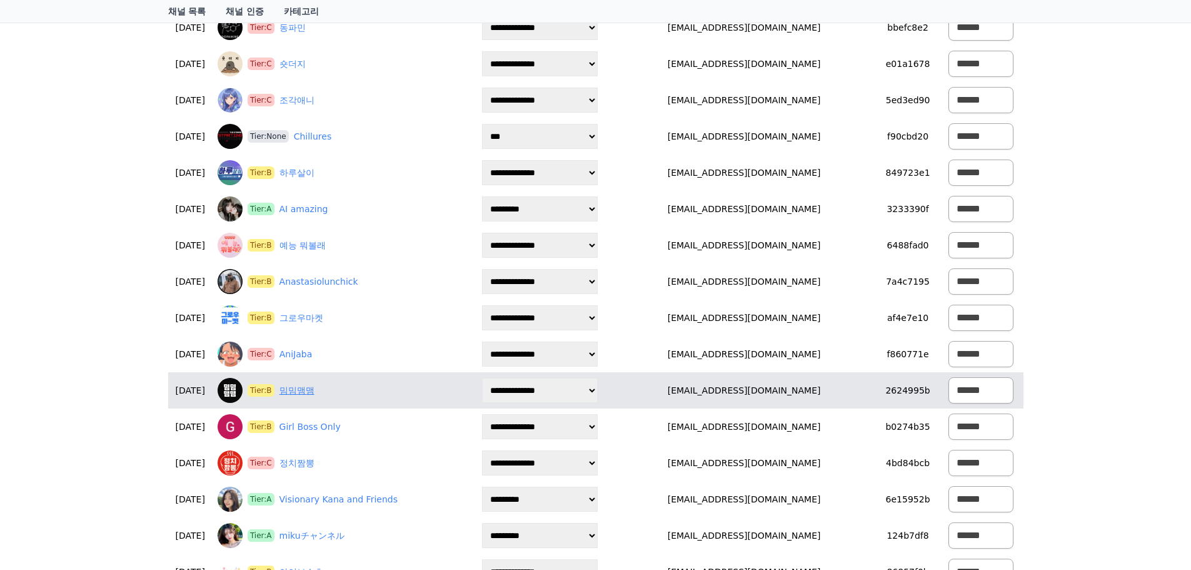
click at [314, 391] on link "밈밈맴맴" at bounding box center [296, 390] width 35 height 13
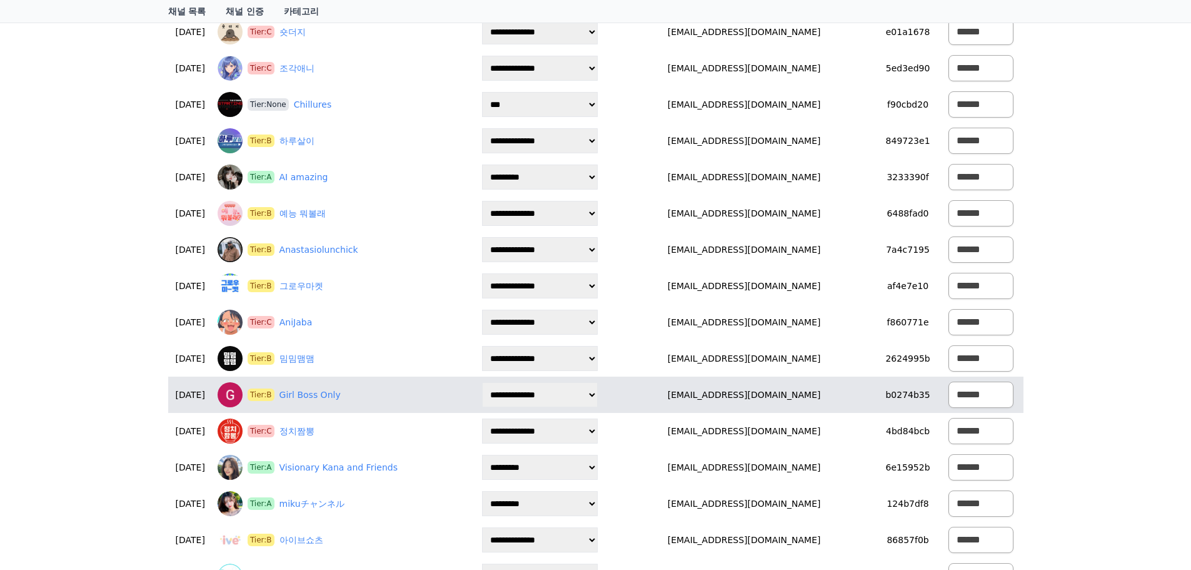
scroll to position [2376, 0]
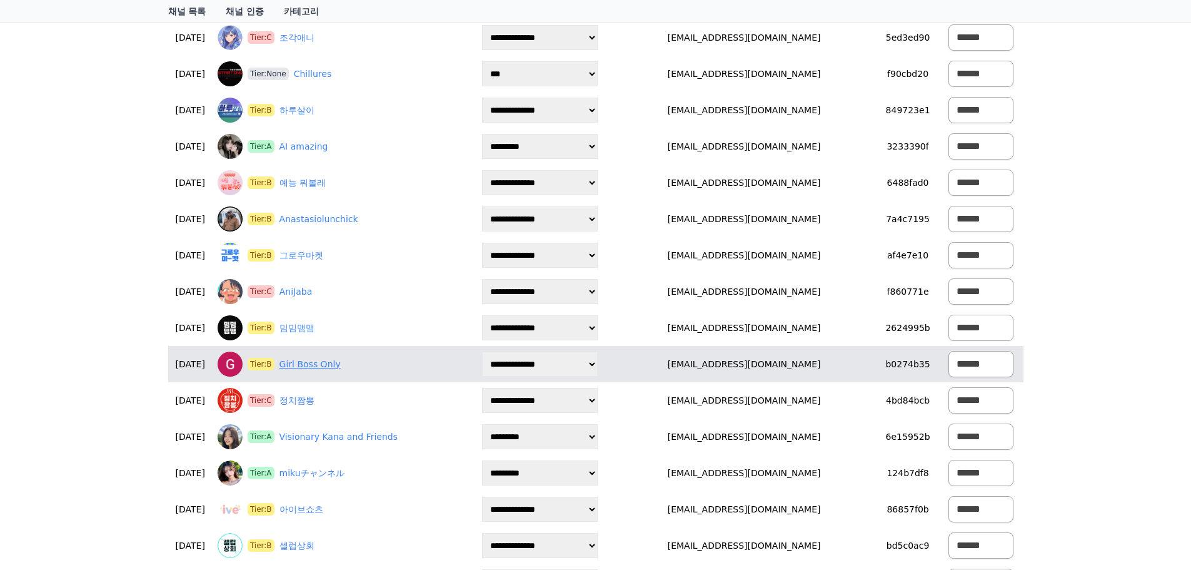
click at [324, 361] on link "Girl Boss Only" at bounding box center [309, 364] width 61 height 13
click at [594, 363] on select "**********" at bounding box center [540, 363] width 116 height 25
select select "*"
click at [510, 351] on select "**********" at bounding box center [540, 363] width 116 height 25
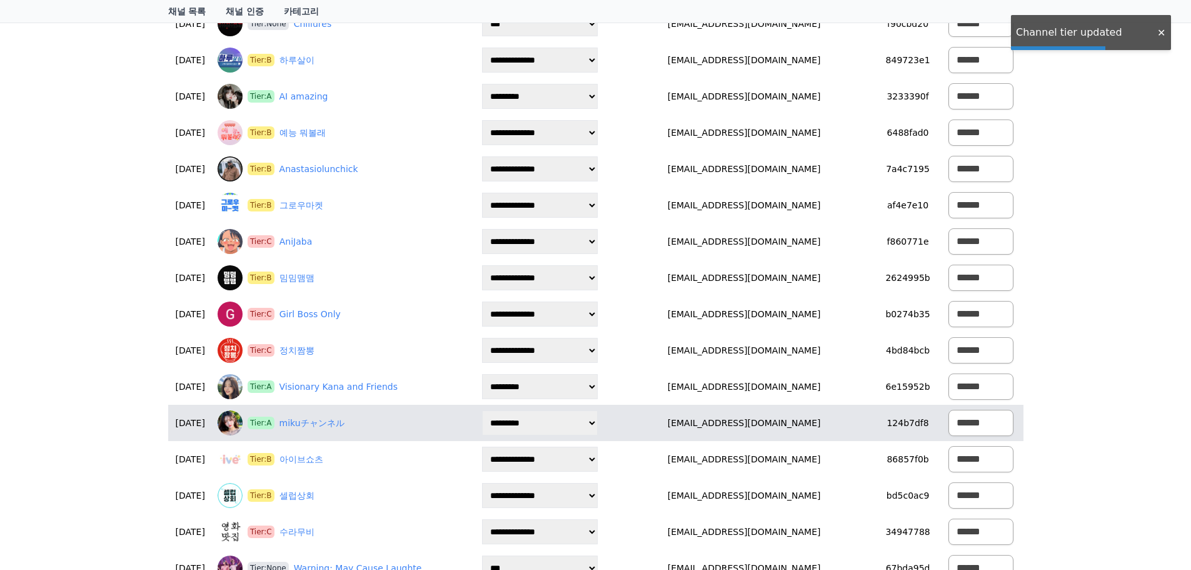
scroll to position [2501, 0]
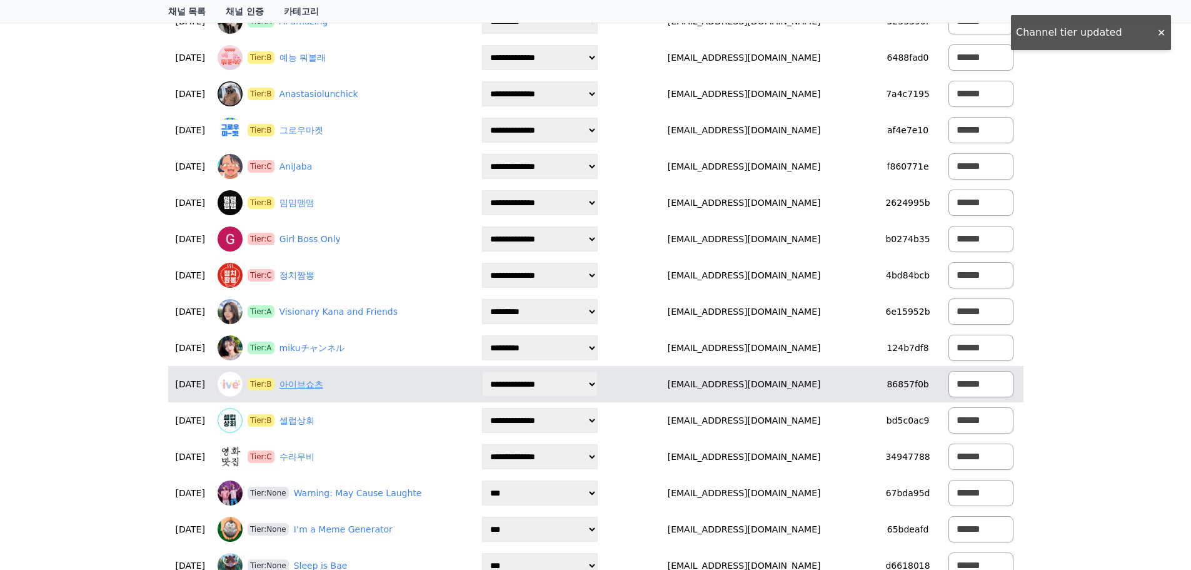
click at [323, 383] on link "아이브쇼츠" at bounding box center [301, 384] width 44 height 13
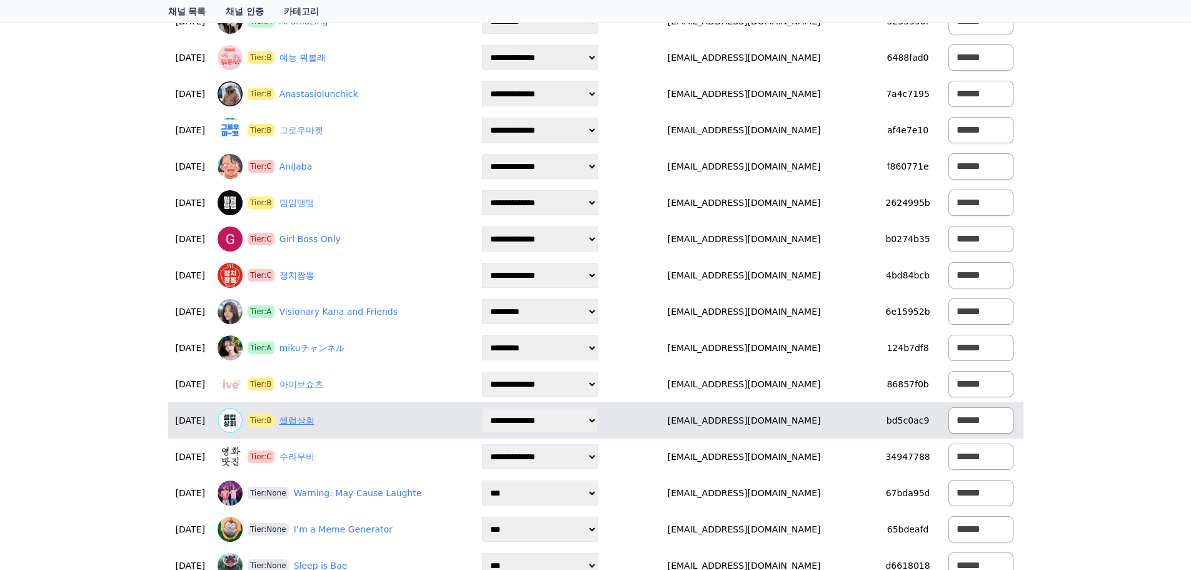
click at [314, 419] on link "셀럽상회" at bounding box center [296, 420] width 35 height 13
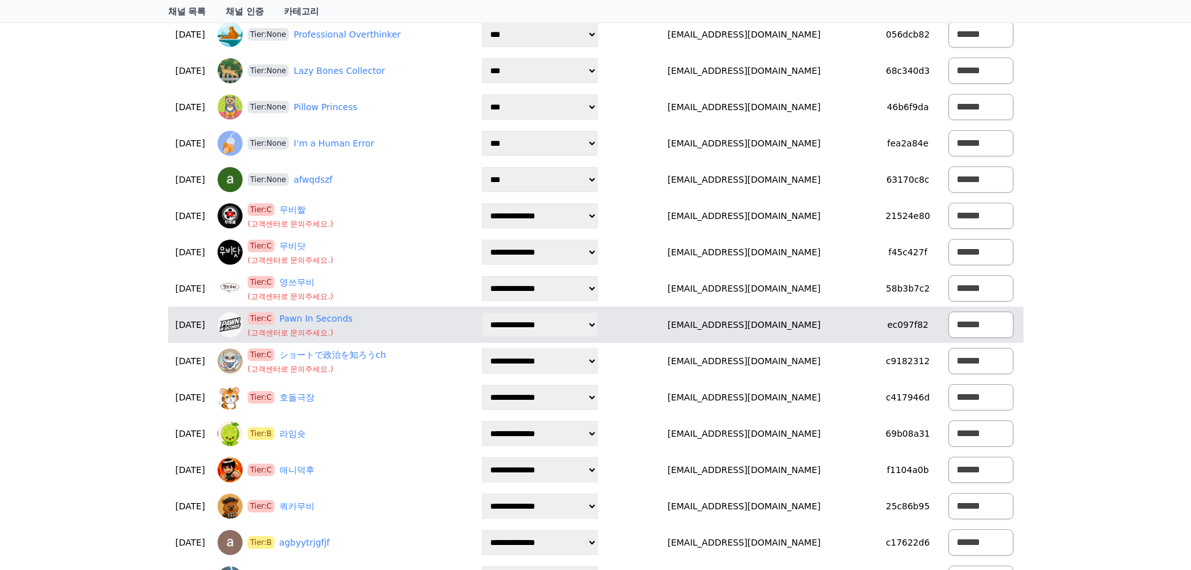
scroll to position [3126, 0]
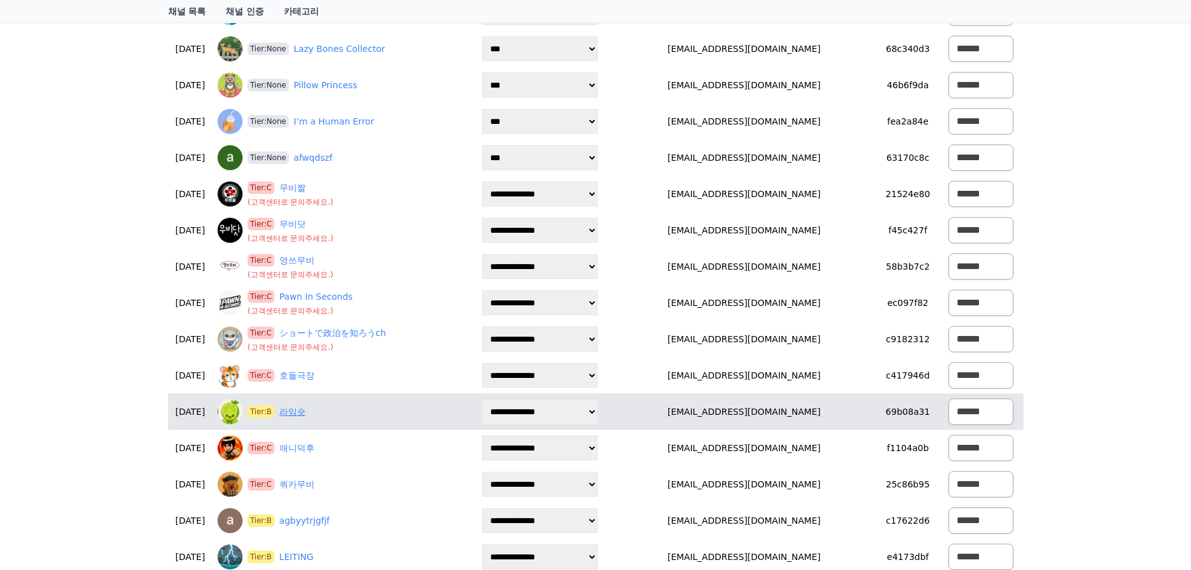
click at [306, 409] on link "라임숏" at bounding box center [292, 411] width 26 height 13
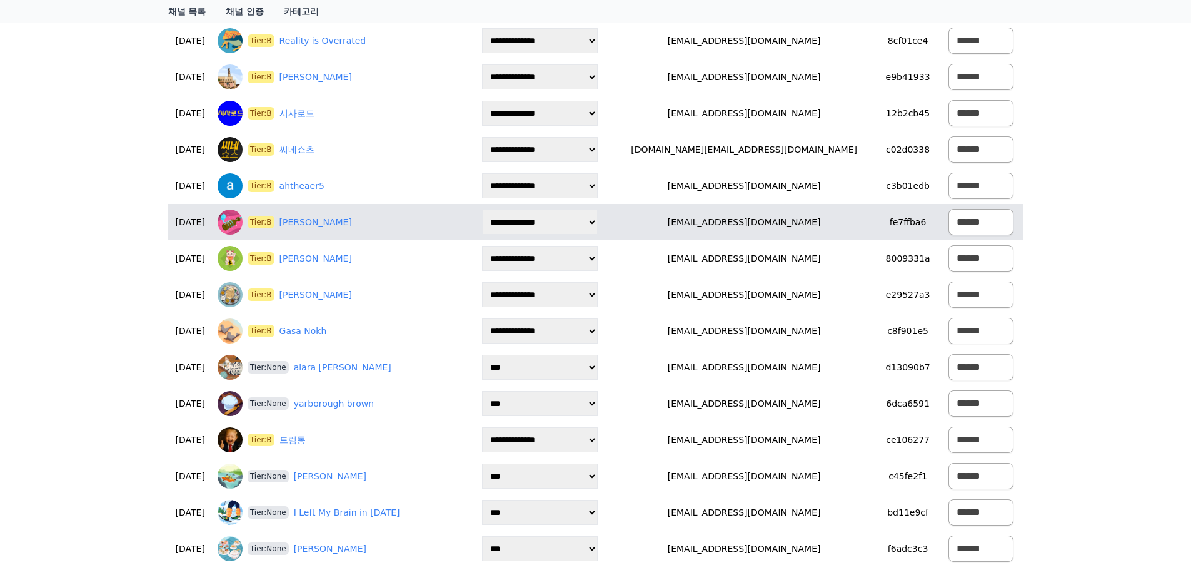
scroll to position [3751, 0]
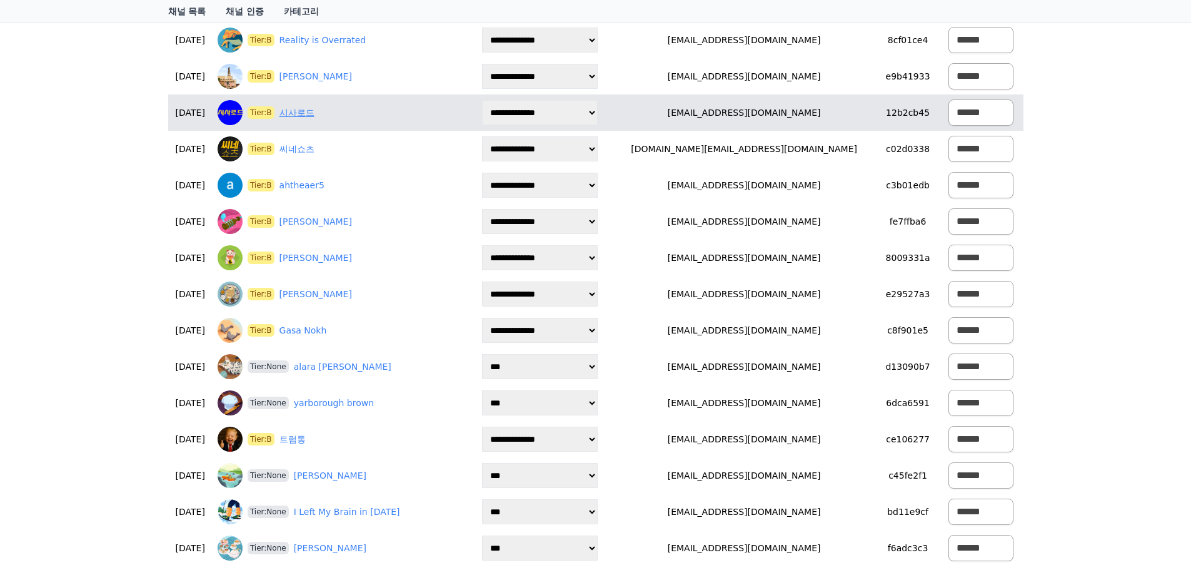
click at [314, 108] on link "시사로드" at bounding box center [296, 112] width 35 height 13
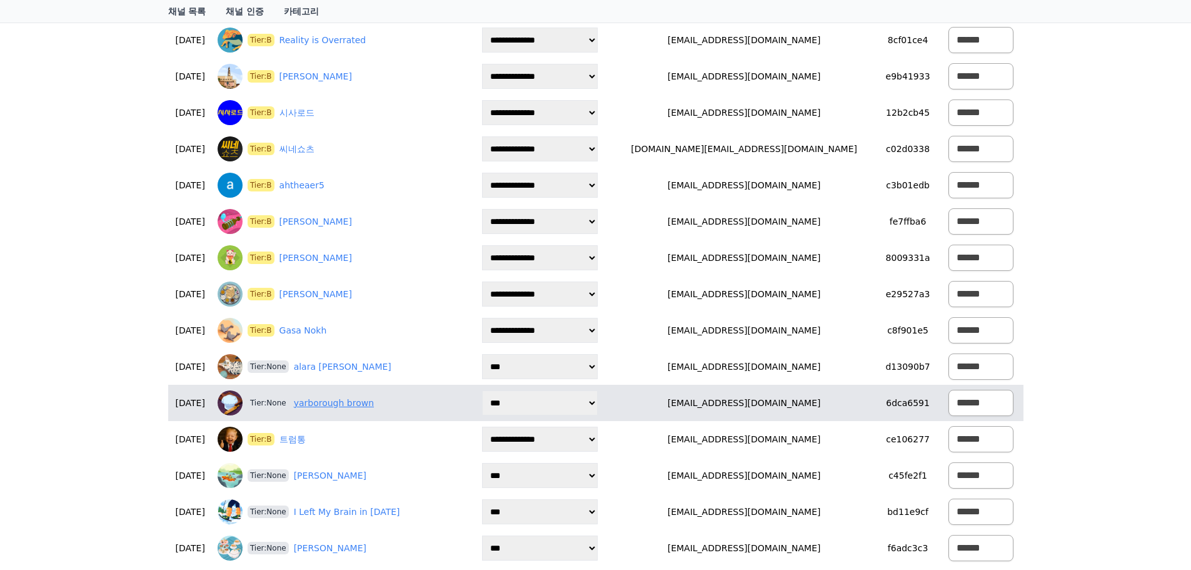
scroll to position [3814, 0]
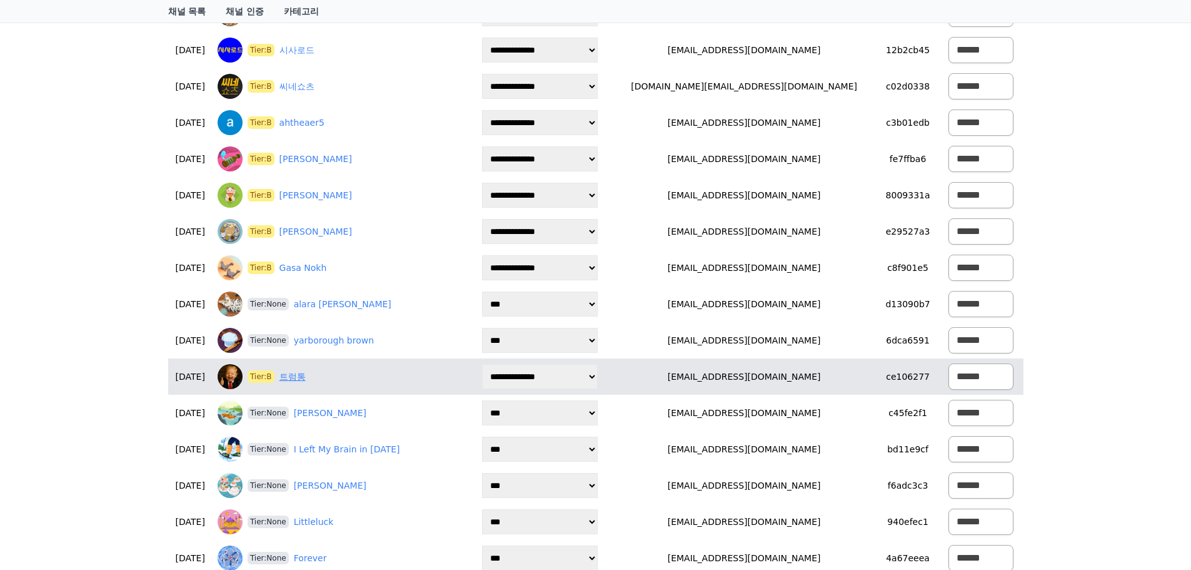
click at [306, 375] on link "트럼통" at bounding box center [292, 376] width 26 height 13
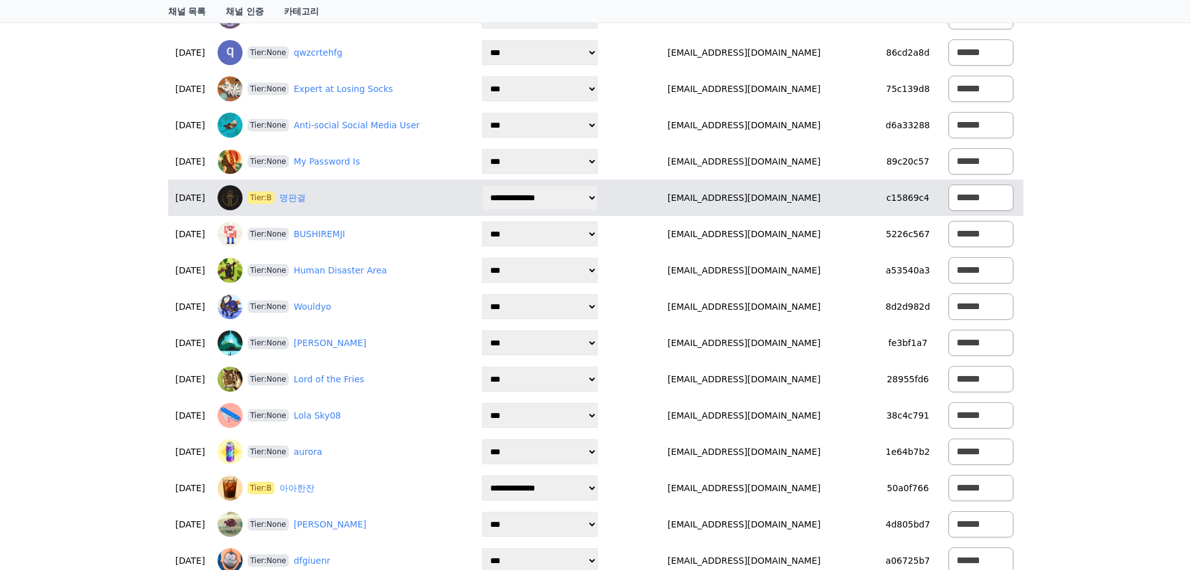
scroll to position [4877, 0]
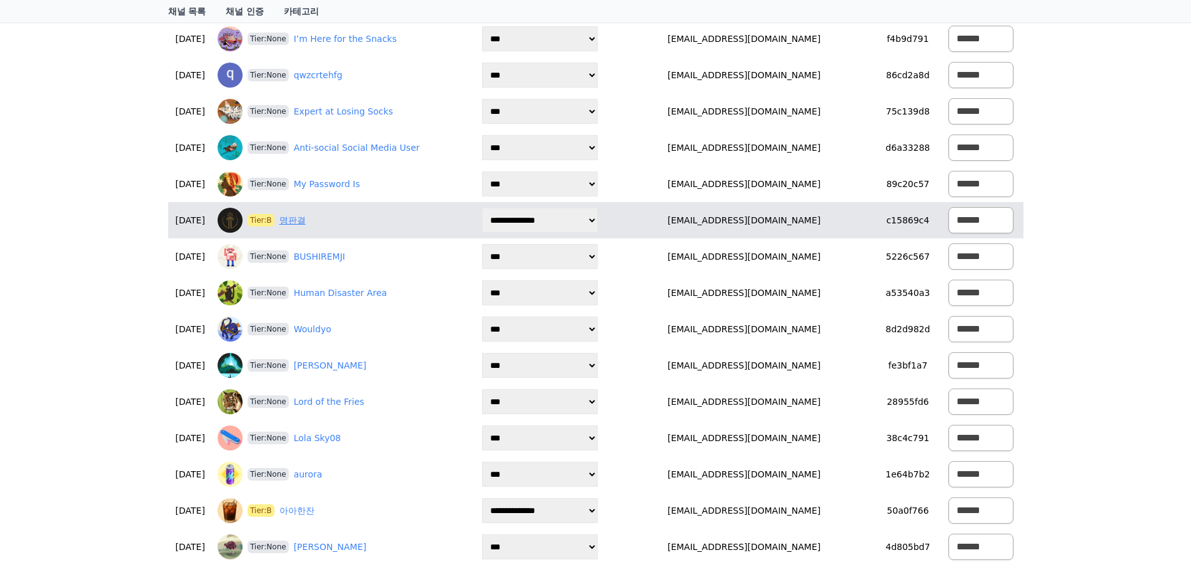
click at [306, 223] on link "명판결" at bounding box center [292, 220] width 26 height 13
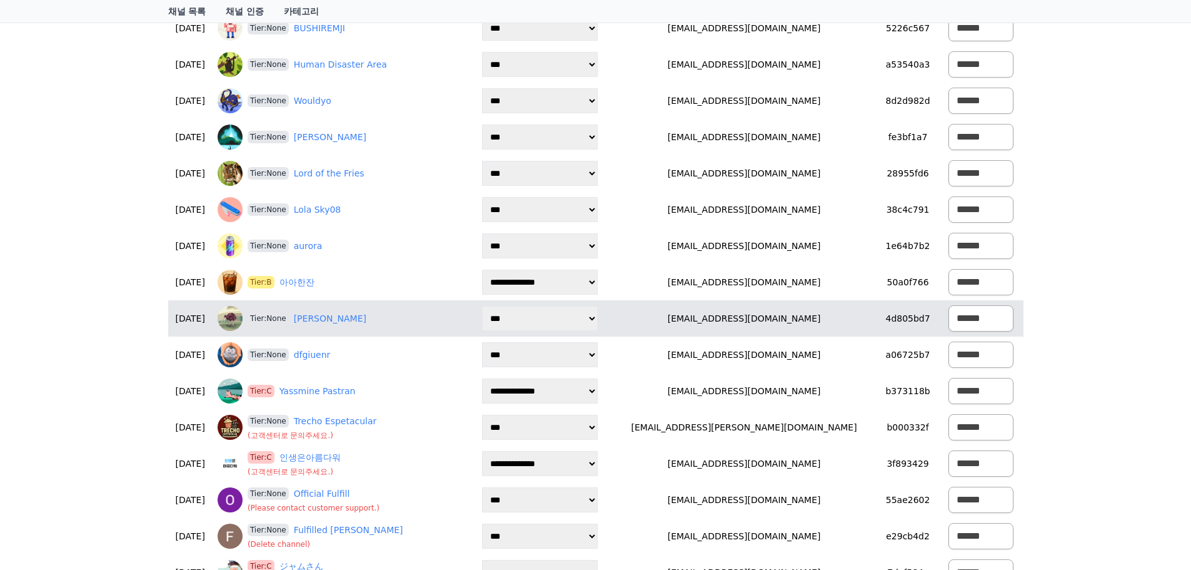
scroll to position [5127, 0]
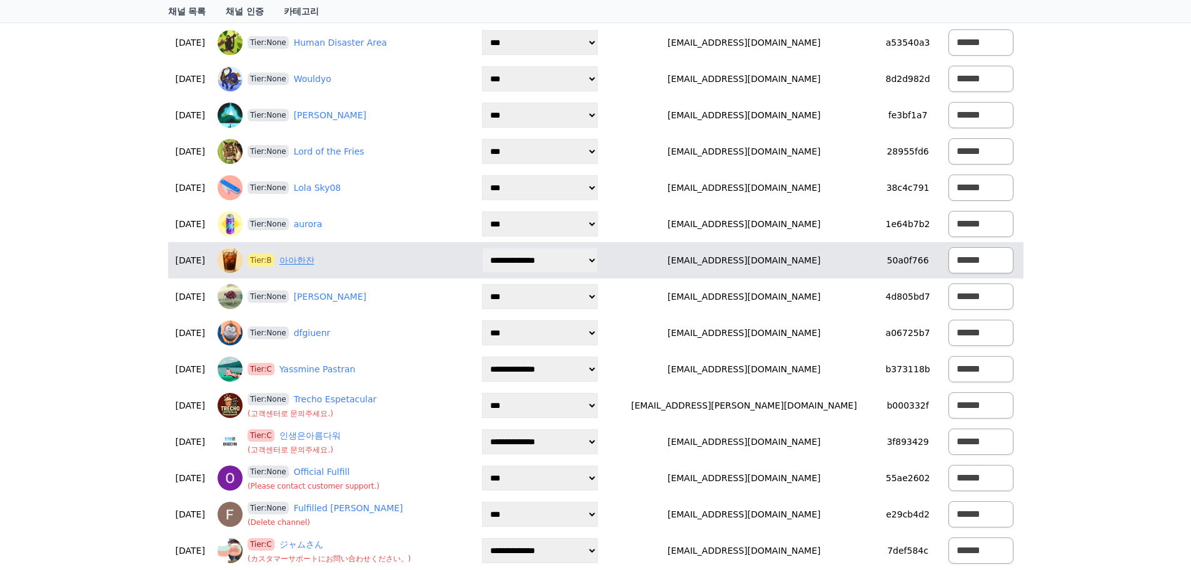
click at [314, 261] on link "아아한잔" at bounding box center [296, 260] width 35 height 13
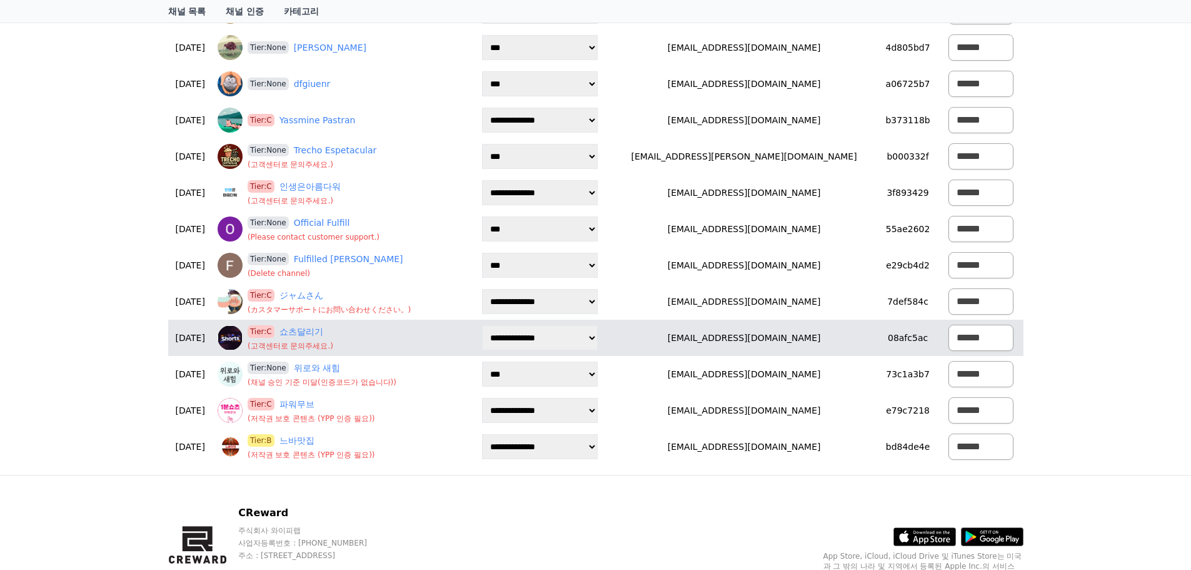
scroll to position [5377, 0]
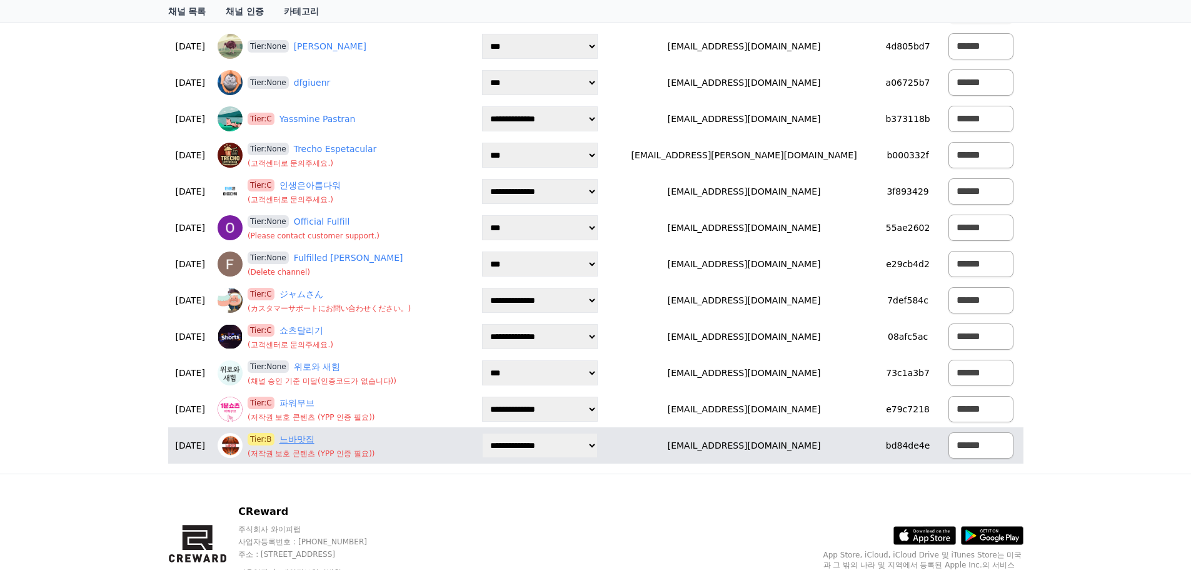
click at [314, 437] on link "느바맛집" at bounding box center [296, 439] width 35 height 13
click at [314, 440] on link "느바맛집" at bounding box center [296, 439] width 35 height 13
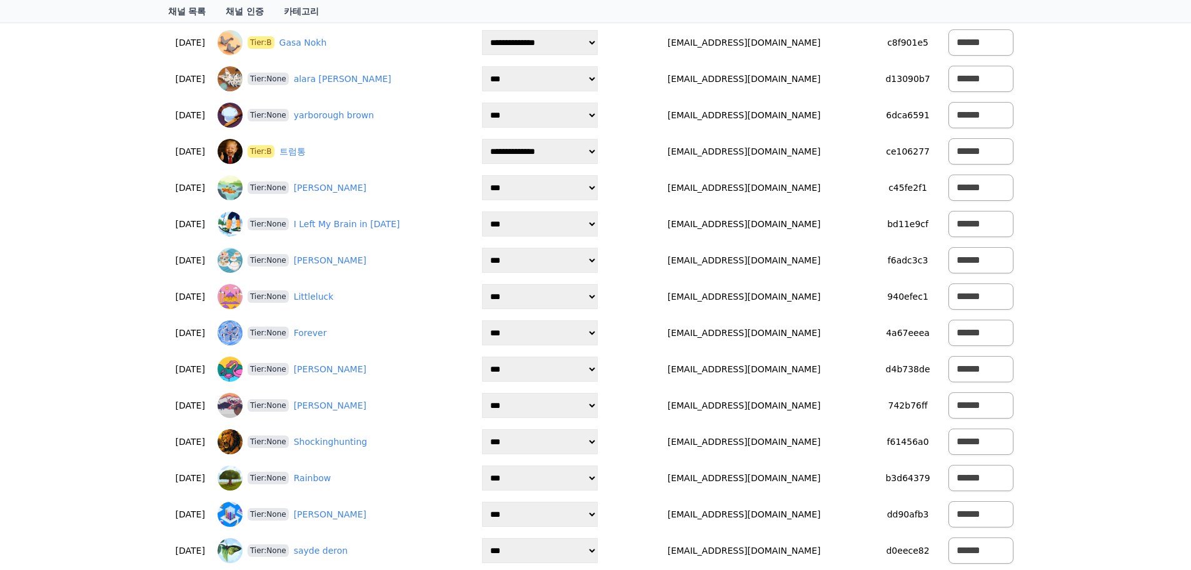
scroll to position [3814, 0]
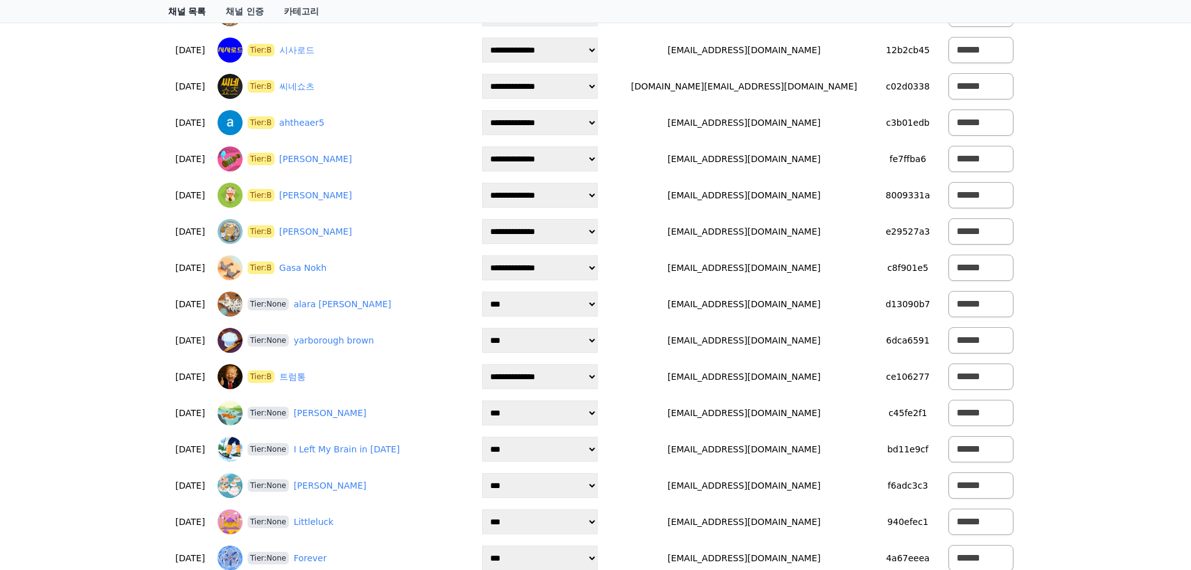
click at [180, 9] on link "채널 목록" at bounding box center [187, 11] width 58 height 23
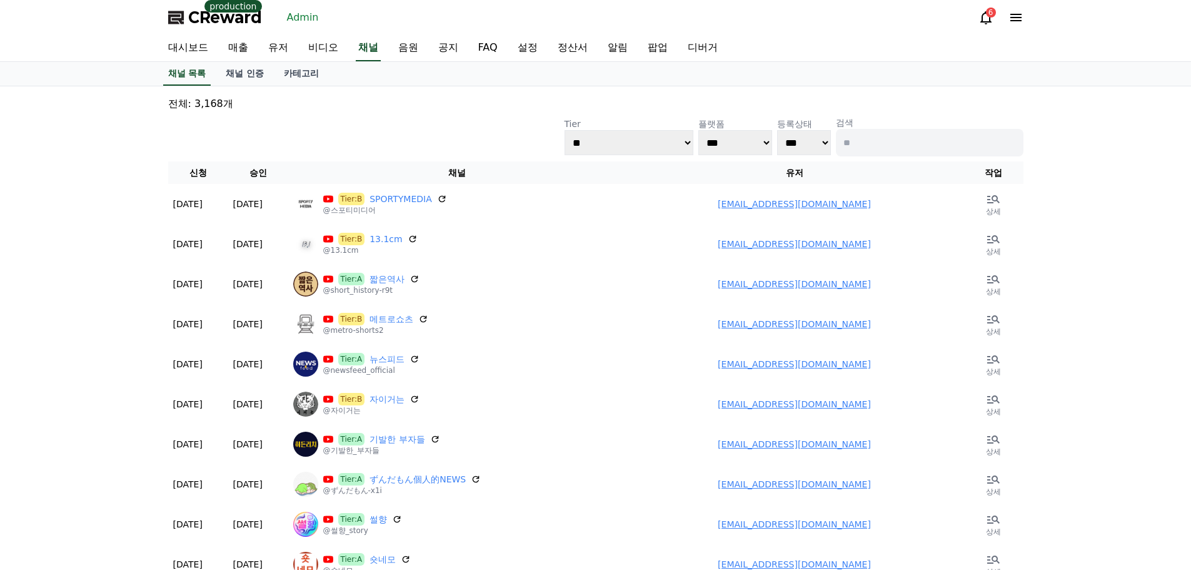
click at [908, 149] on input at bounding box center [930, 143] width 188 height 28
type input "****"
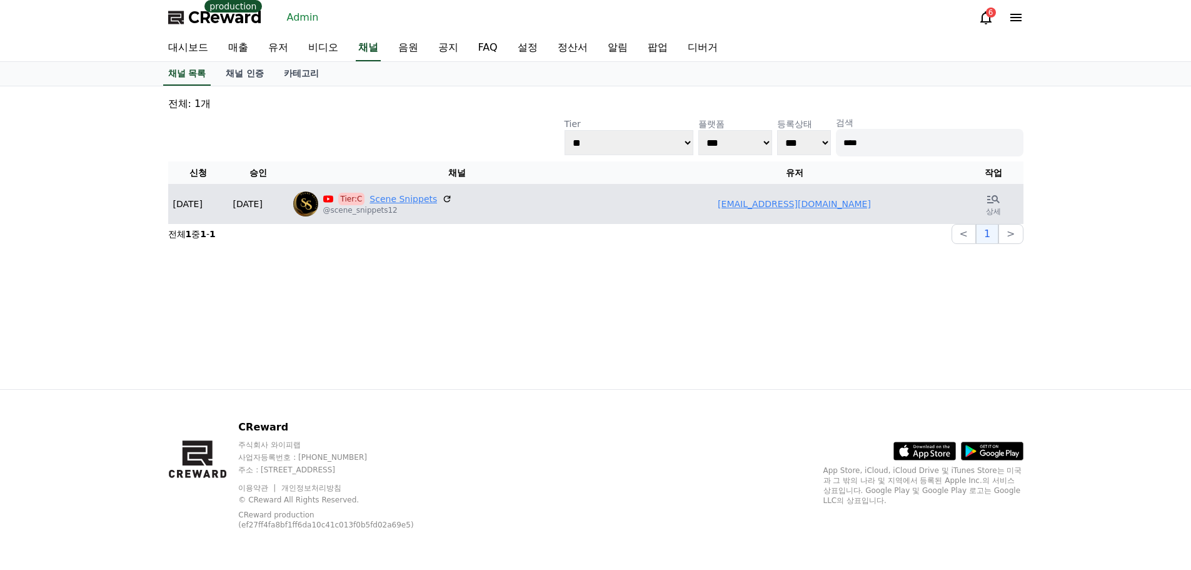
click at [391, 198] on link "Scene Snippets" at bounding box center [403, 199] width 68 height 13
click at [997, 199] on icon at bounding box center [993, 199] width 13 height 8
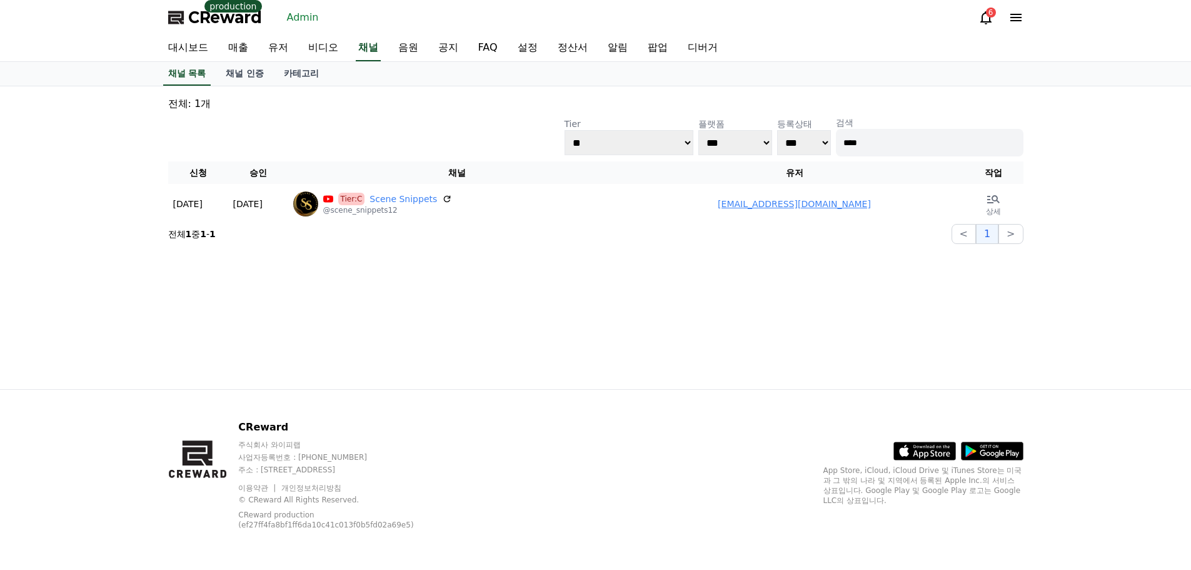
click at [291, 128] on div "**********" at bounding box center [595, 136] width 855 height 40
click at [374, 47] on link "채널" at bounding box center [368, 48] width 25 height 26
click at [196, 75] on link "채널 목록" at bounding box center [187, 74] width 48 height 24
click at [334, 48] on link "비디오" at bounding box center [323, 48] width 50 height 26
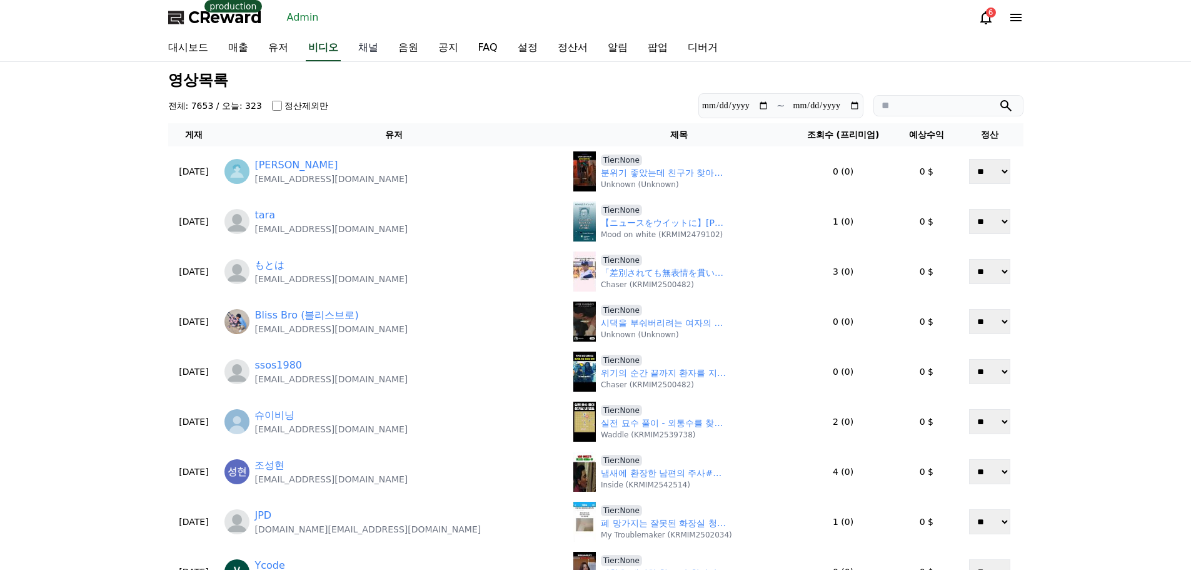
click at [366, 50] on link "채널" at bounding box center [368, 48] width 40 height 26
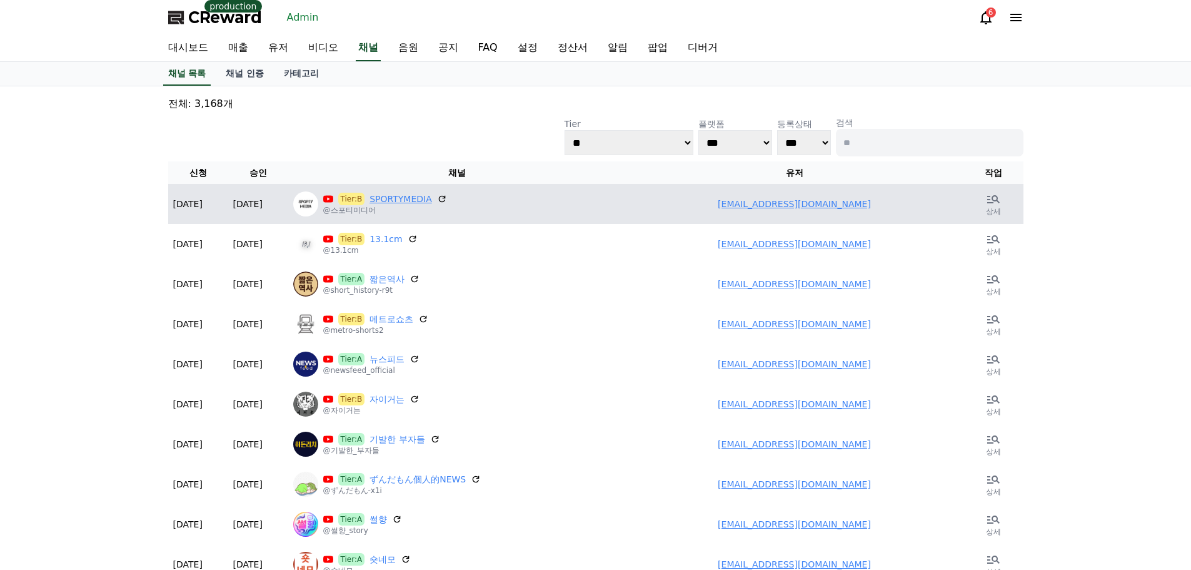
click at [391, 196] on link "SPORTYMEDIA" at bounding box center [400, 199] width 63 height 13
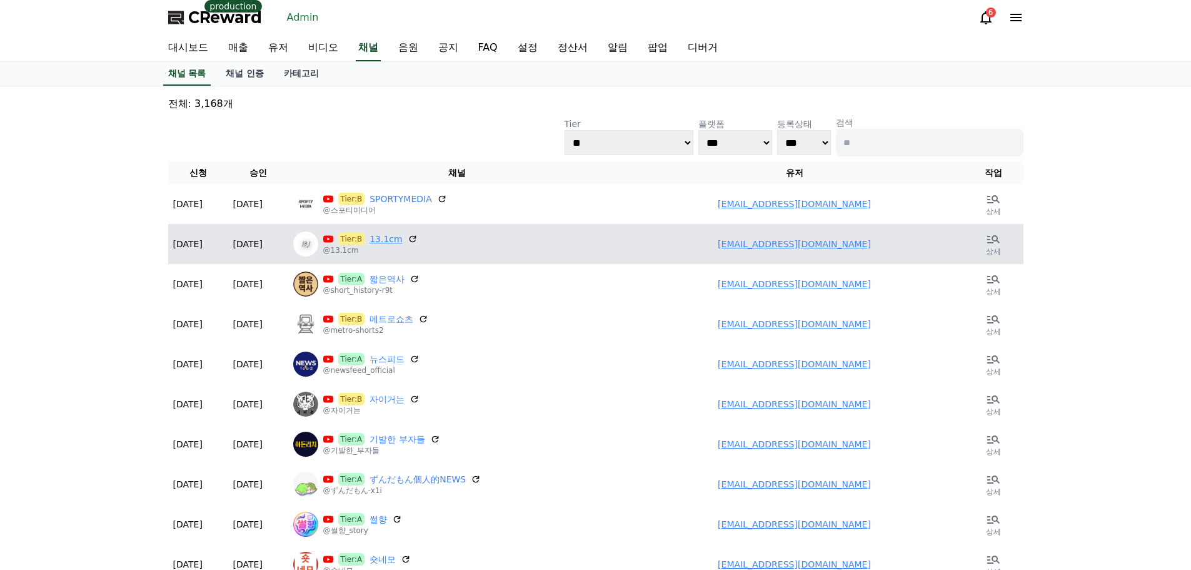
click at [384, 243] on link "13.1cm" at bounding box center [385, 239] width 33 height 13
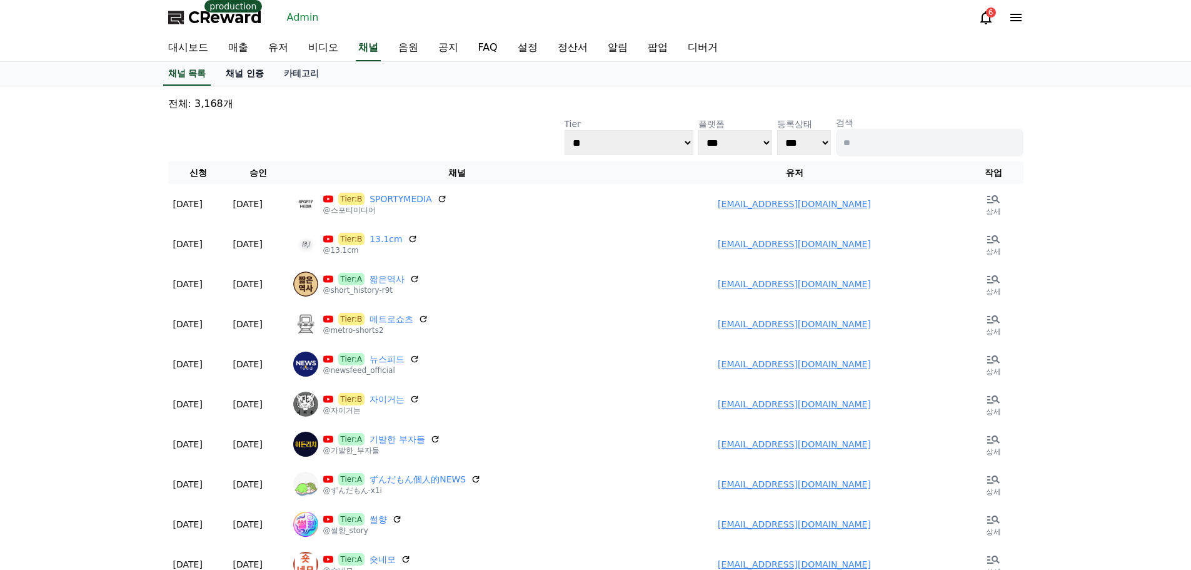
click at [265, 69] on link "채널 인증" at bounding box center [245, 74] width 58 height 24
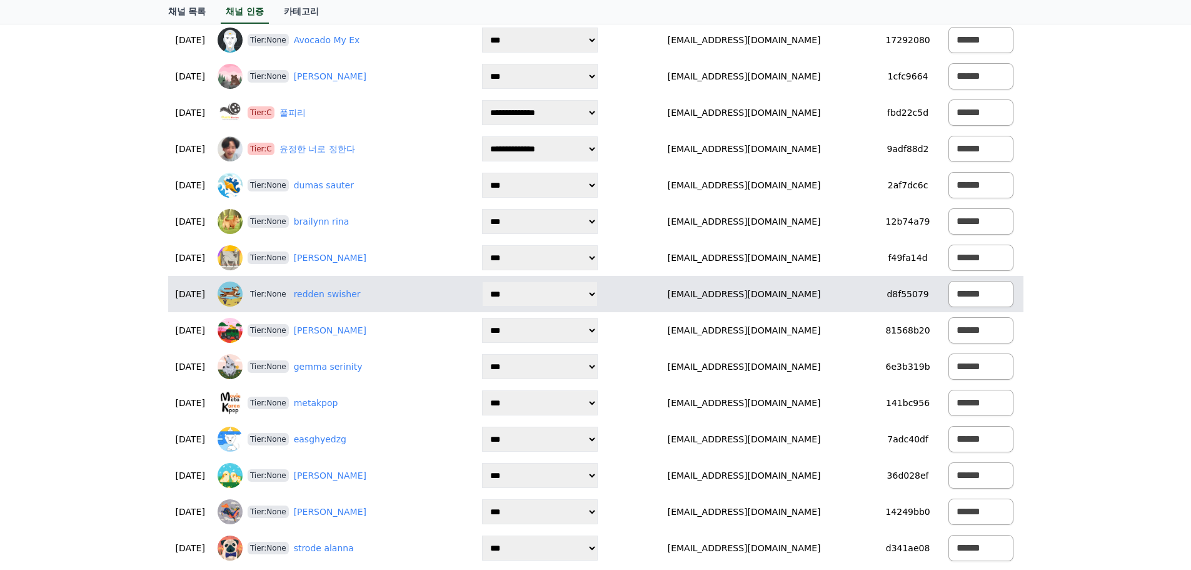
scroll to position [875, 0]
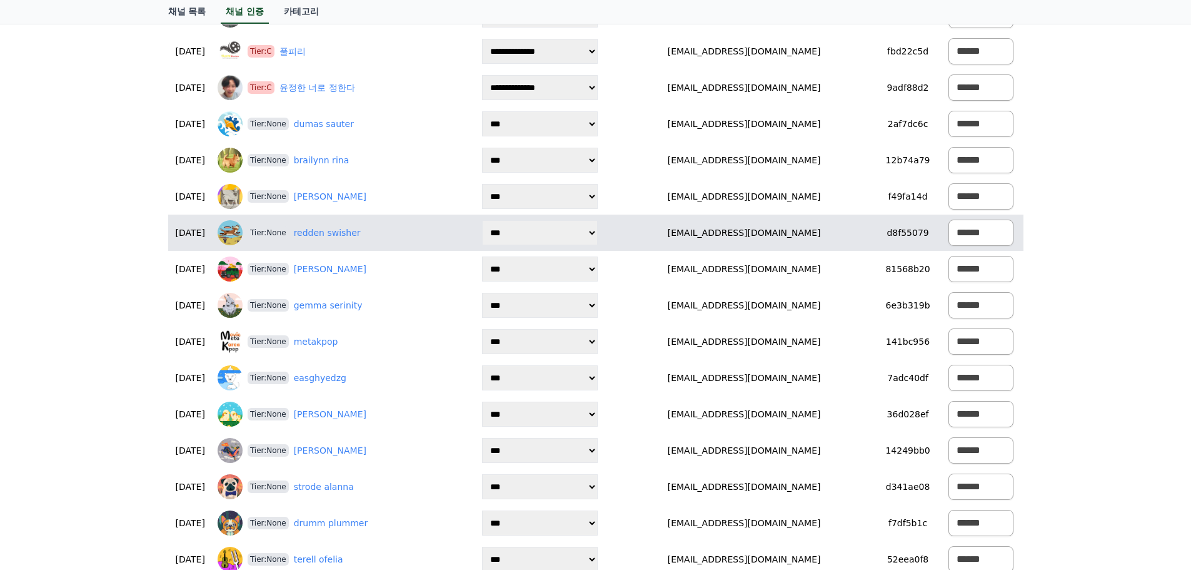
drag, startPoint x: 705, startPoint y: 113, endPoint x: 775, endPoint y: 235, distance: 140.9
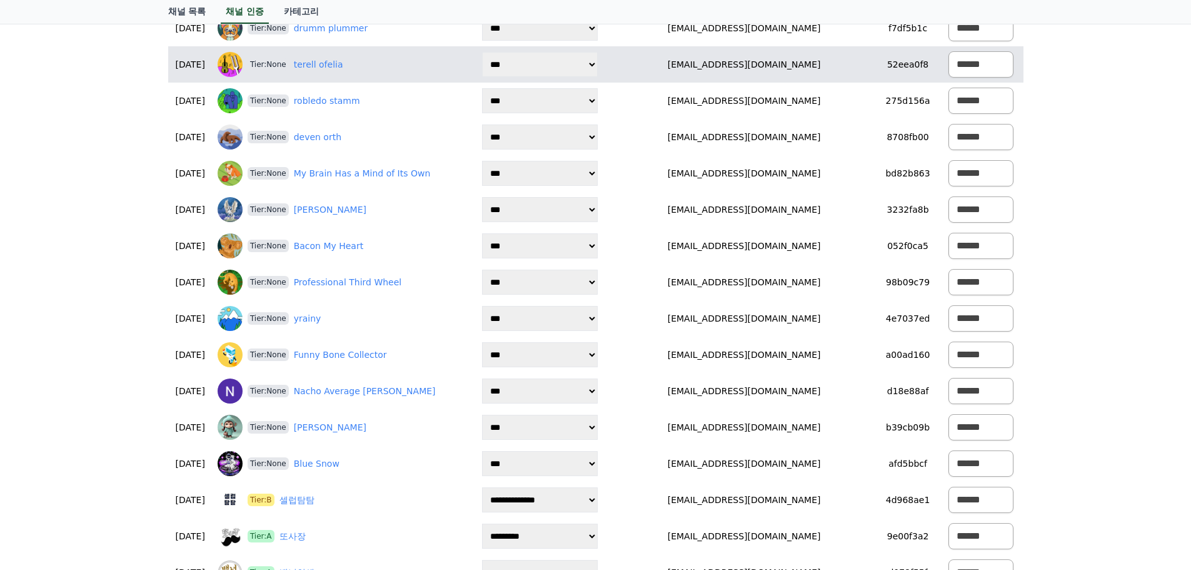
scroll to position [1375, 0]
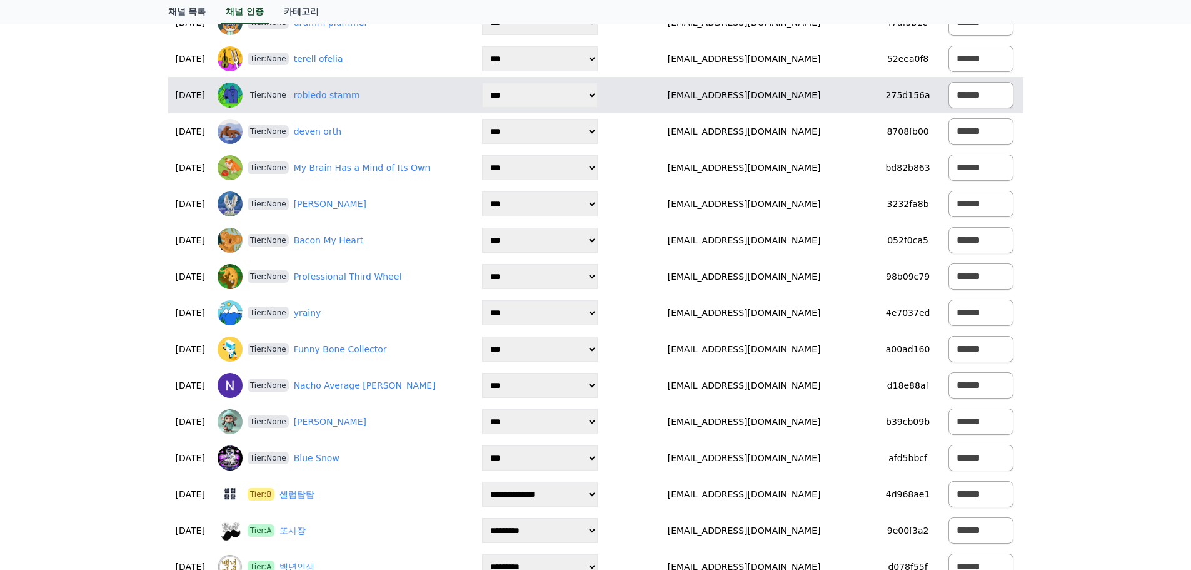
drag, startPoint x: 701, startPoint y: 100, endPoint x: 822, endPoint y: 97, distance: 121.3
click at [822, 97] on td "75006038@qq.com" at bounding box center [744, 95] width 266 height 36
click at [820, 96] on td "75006038@qq.com" at bounding box center [744, 95] width 266 height 36
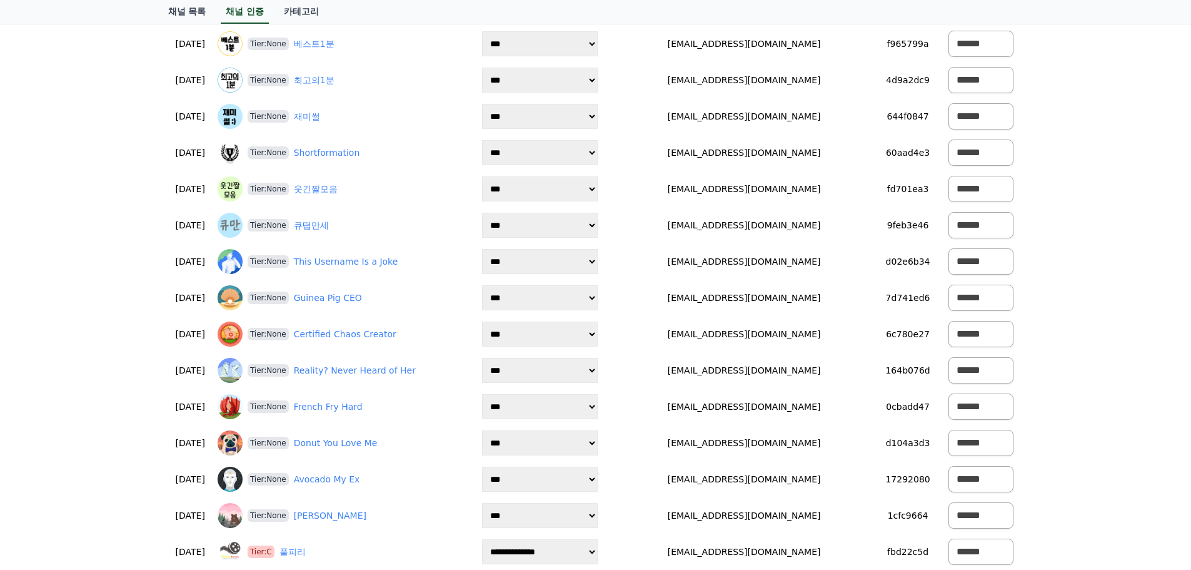
scroll to position [0, 0]
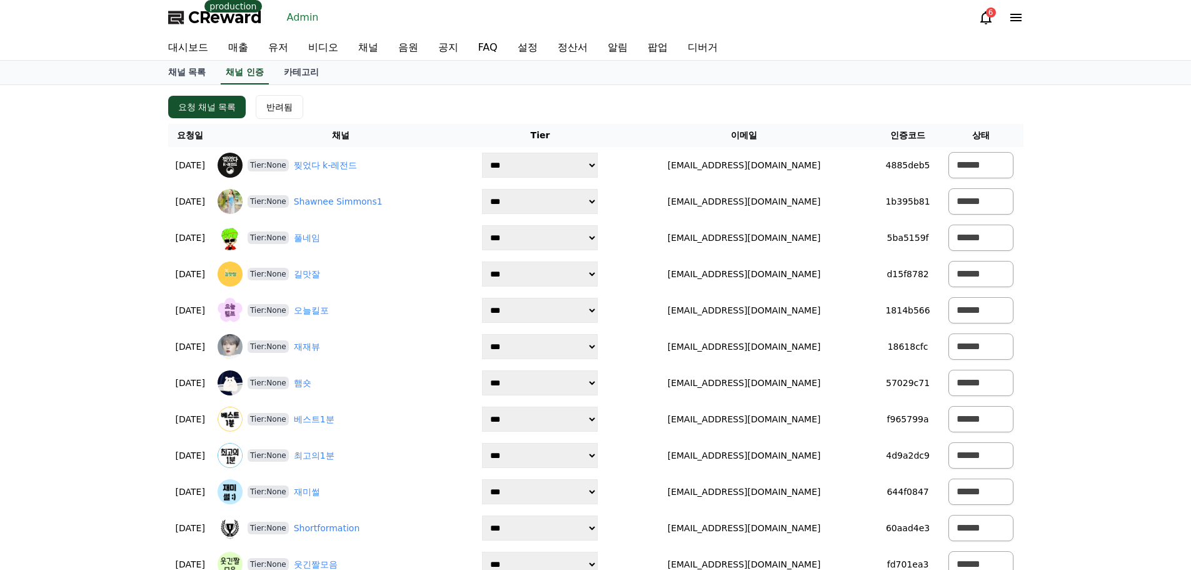
click at [507, 99] on div "요청 채널 목록 반려됨" at bounding box center [595, 107] width 855 height 24
click at [391, 10] on div "CReward production Admin 6" at bounding box center [595, 17] width 875 height 35
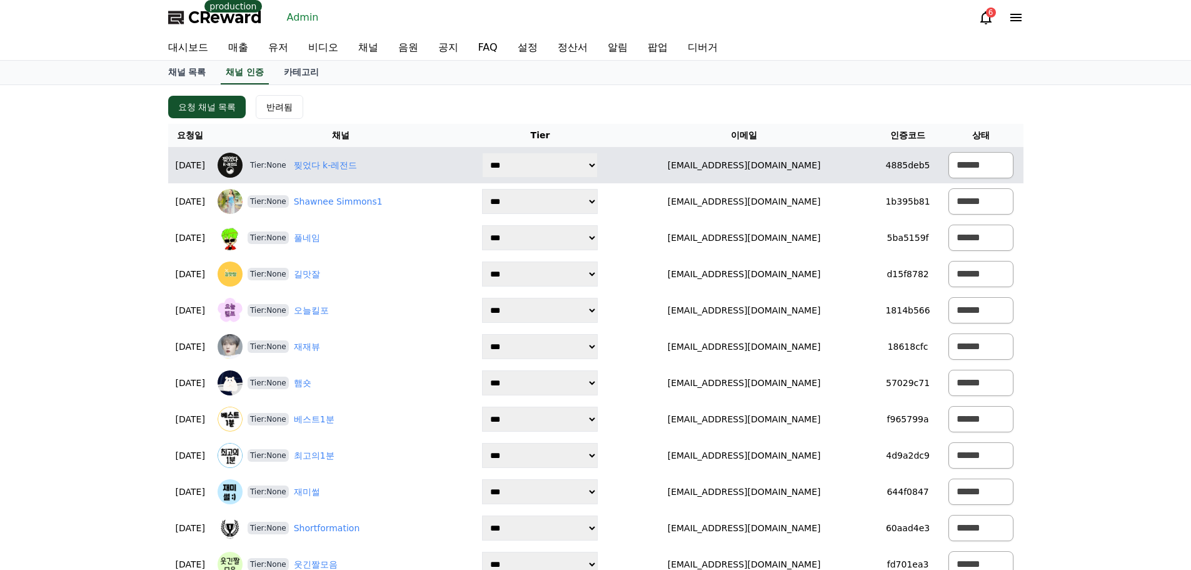
click at [289, 161] on span "Tier:None" at bounding box center [268, 165] width 41 height 13
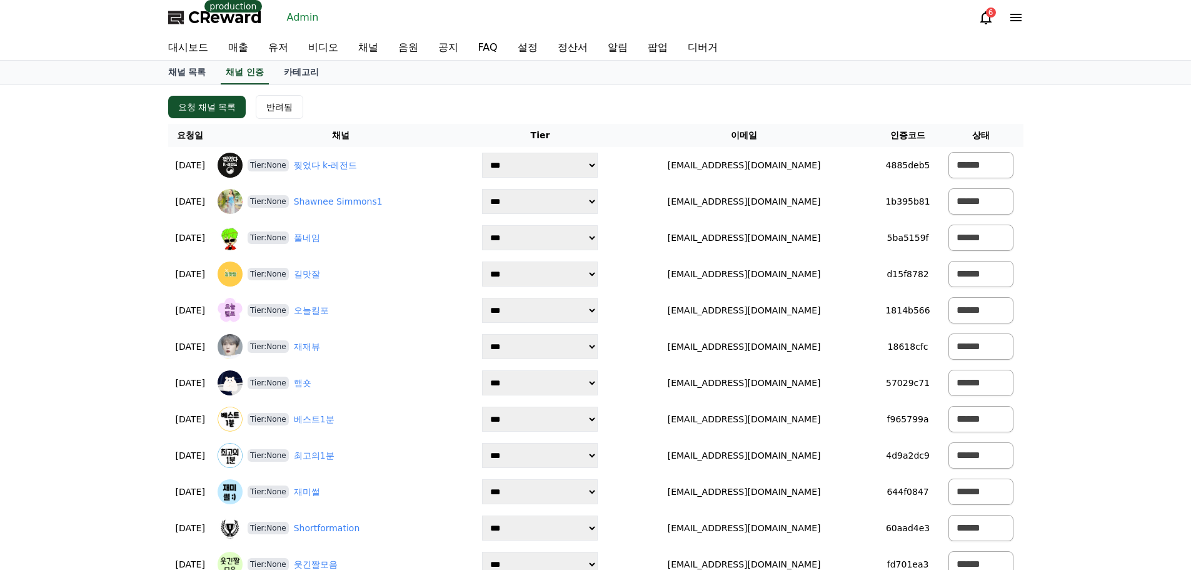
click at [374, 103] on div "요청 채널 목록 반려됨" at bounding box center [595, 107] width 855 height 24
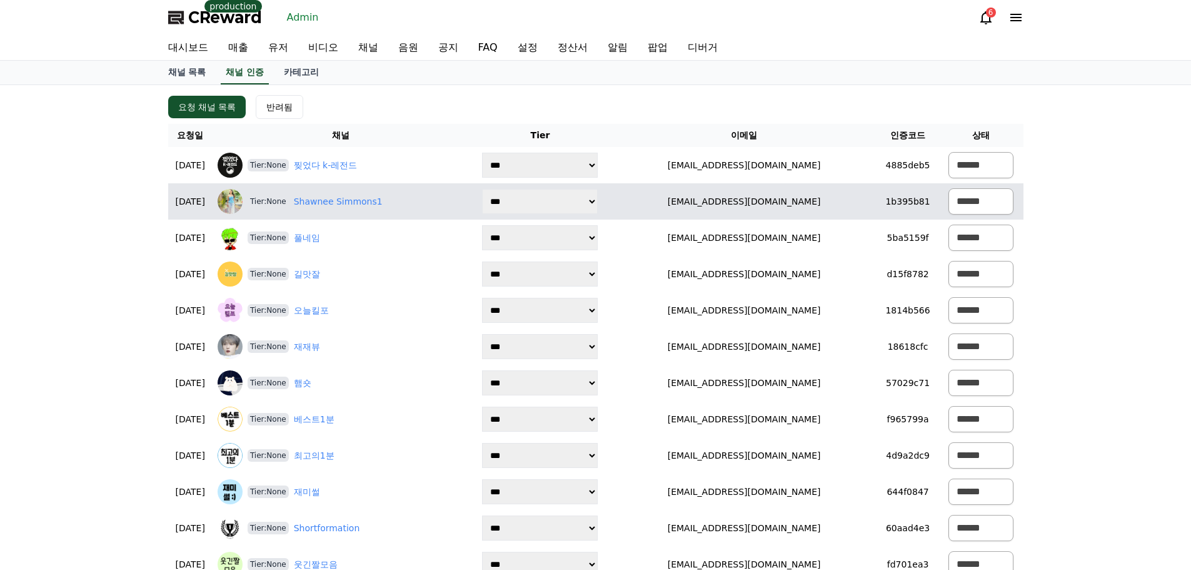
click at [289, 204] on span "Tier:None" at bounding box center [268, 201] width 41 height 13
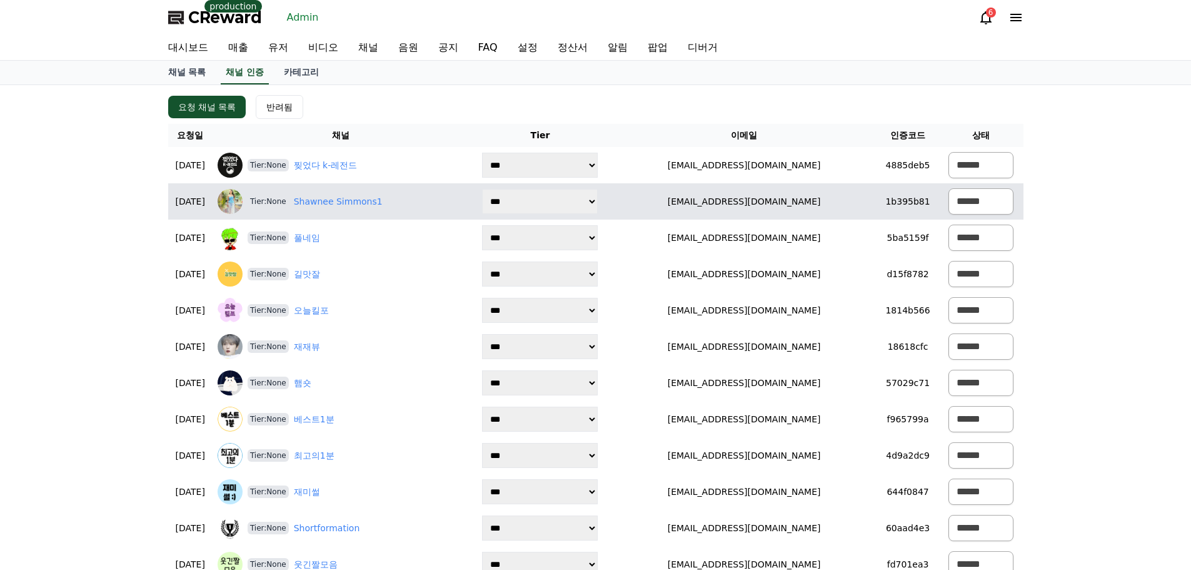
click at [289, 204] on span "Tier:None" at bounding box center [268, 201] width 41 height 13
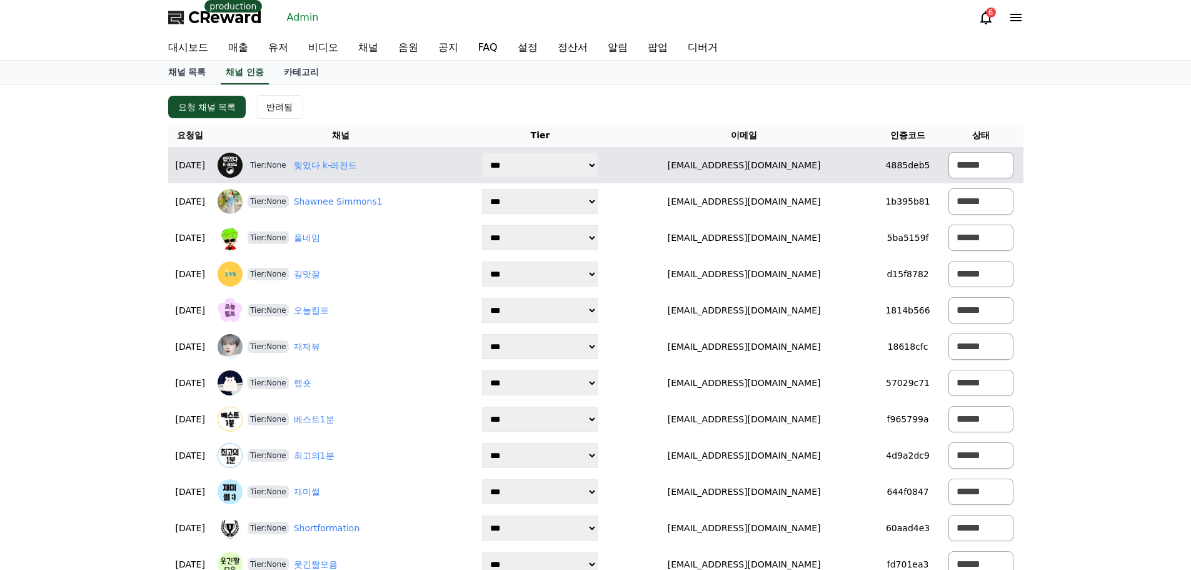
click at [289, 164] on span "Tier:None" at bounding box center [268, 165] width 41 height 13
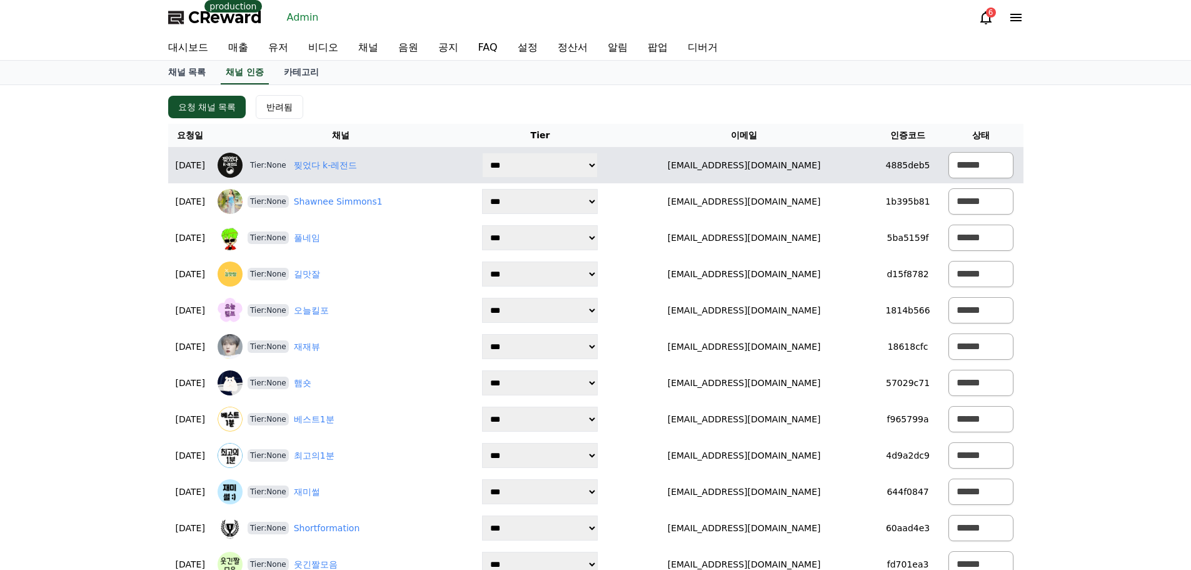
click at [289, 164] on span "Tier:None" at bounding box center [268, 165] width 41 height 13
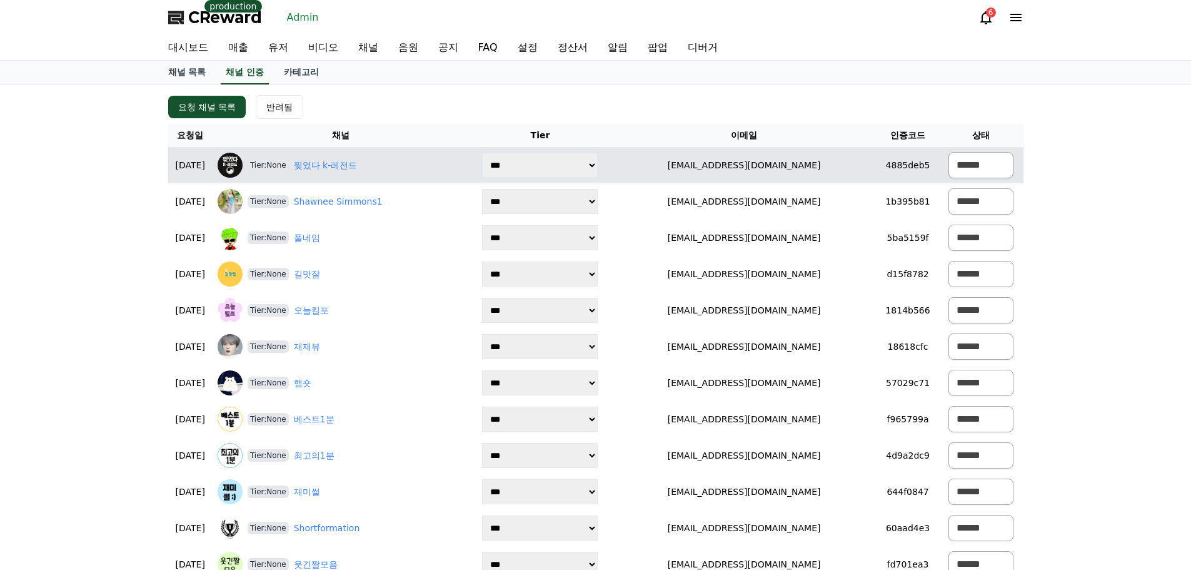
click at [289, 164] on span "Tier:None" at bounding box center [268, 165] width 41 height 13
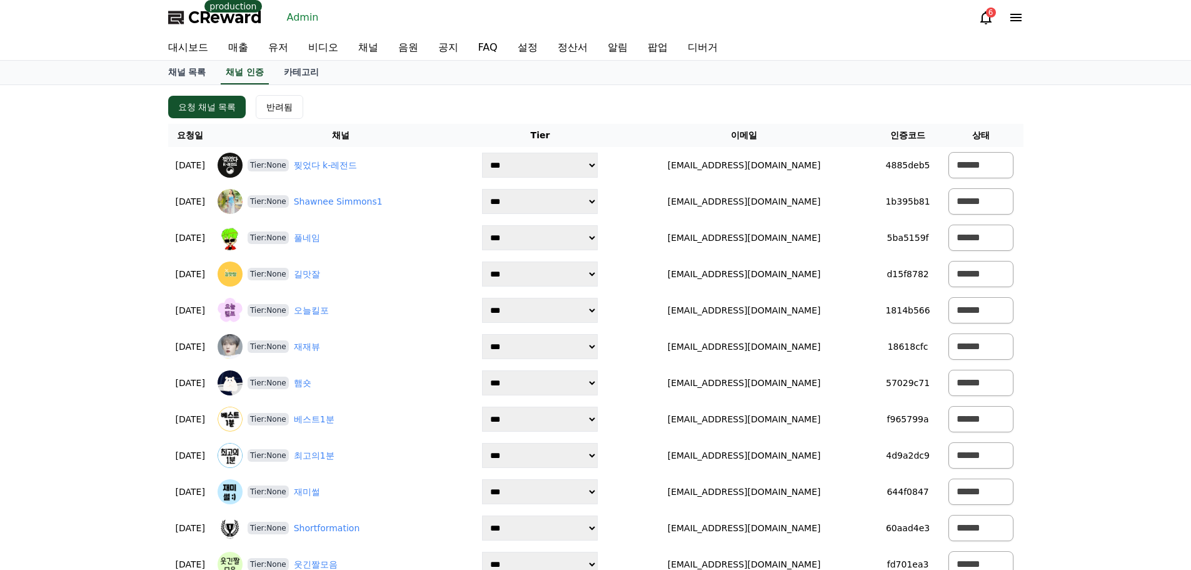
click at [381, 106] on div "요청 채널 목록 반려됨" at bounding box center [595, 107] width 855 height 24
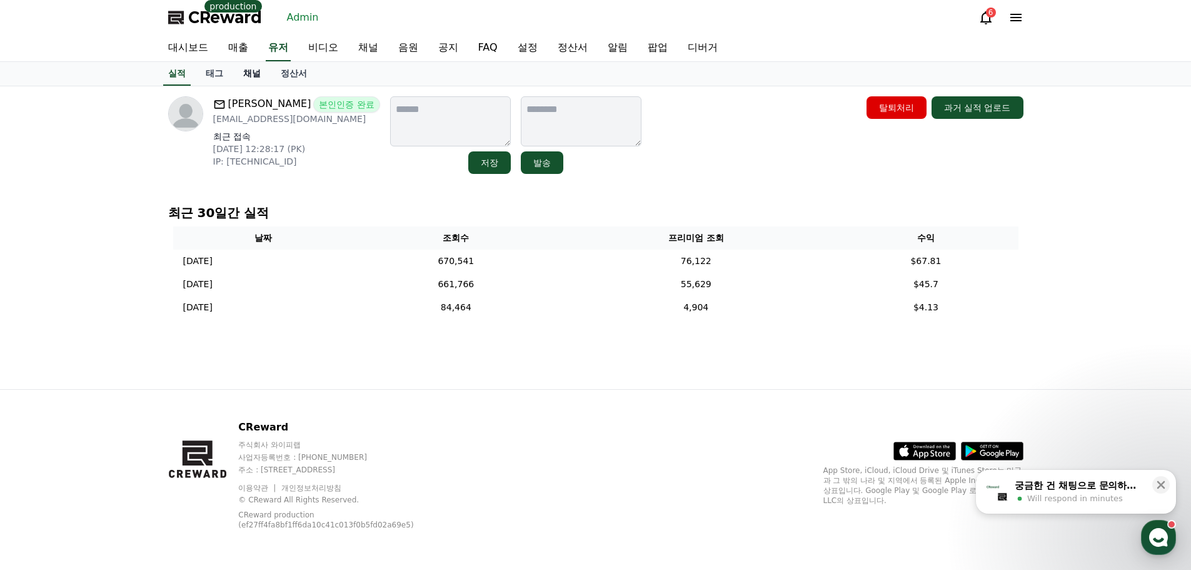
click at [266, 78] on link "채널" at bounding box center [252, 74] width 38 height 24
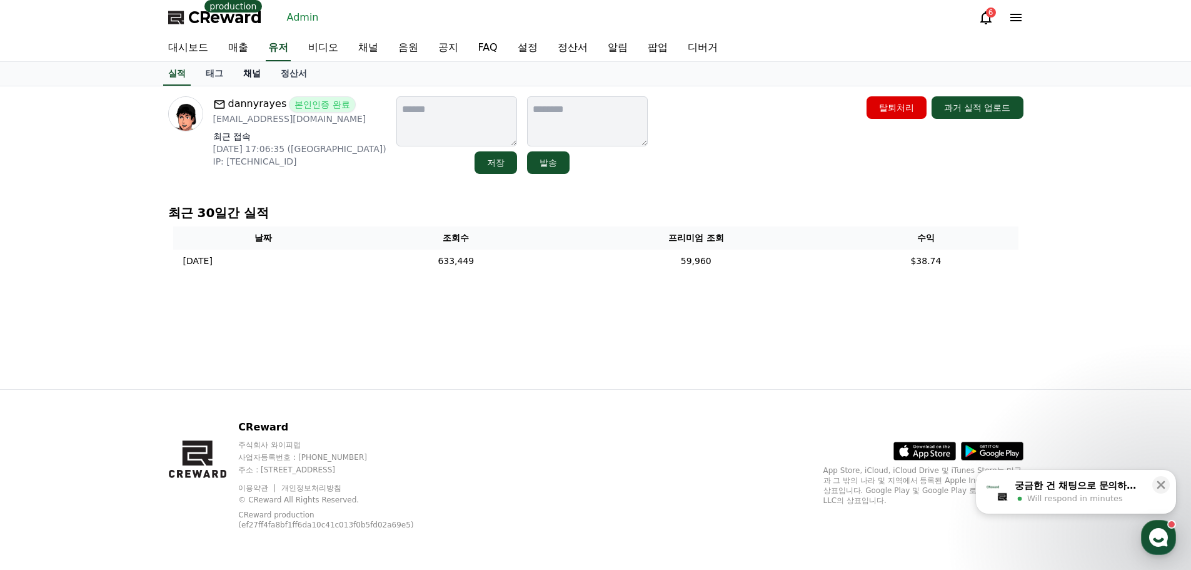
click at [252, 73] on link "채널" at bounding box center [252, 74] width 38 height 24
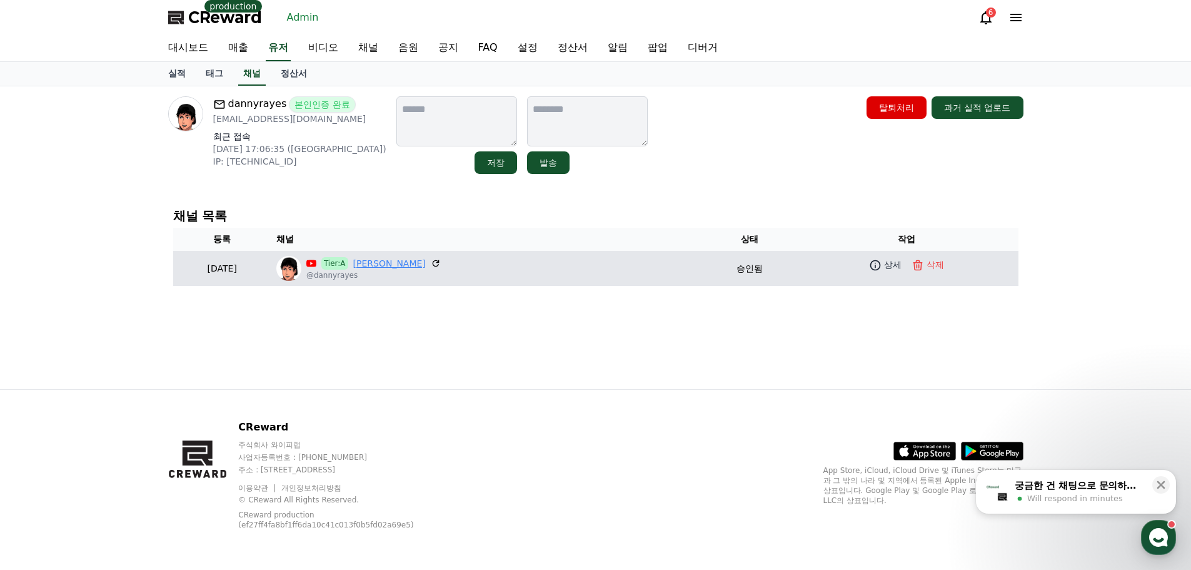
click at [421, 264] on link "Danny Rayes" at bounding box center [389, 263] width 73 height 13
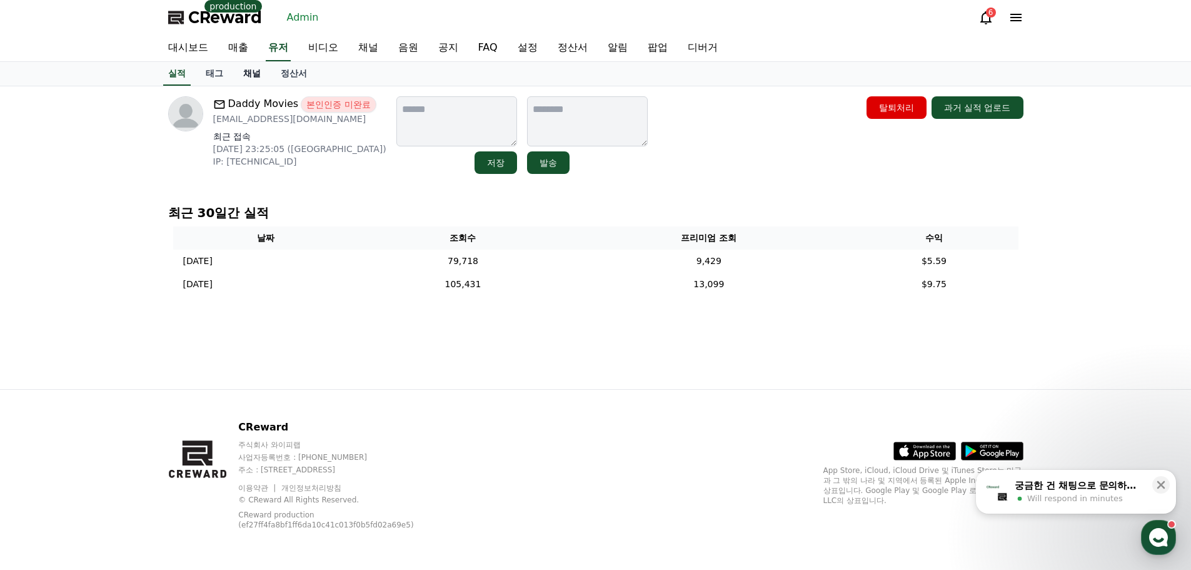
drag, startPoint x: 0, startPoint y: 0, endPoint x: 260, endPoint y: 81, distance: 272.3
click at [260, 81] on link "채널" at bounding box center [252, 74] width 38 height 24
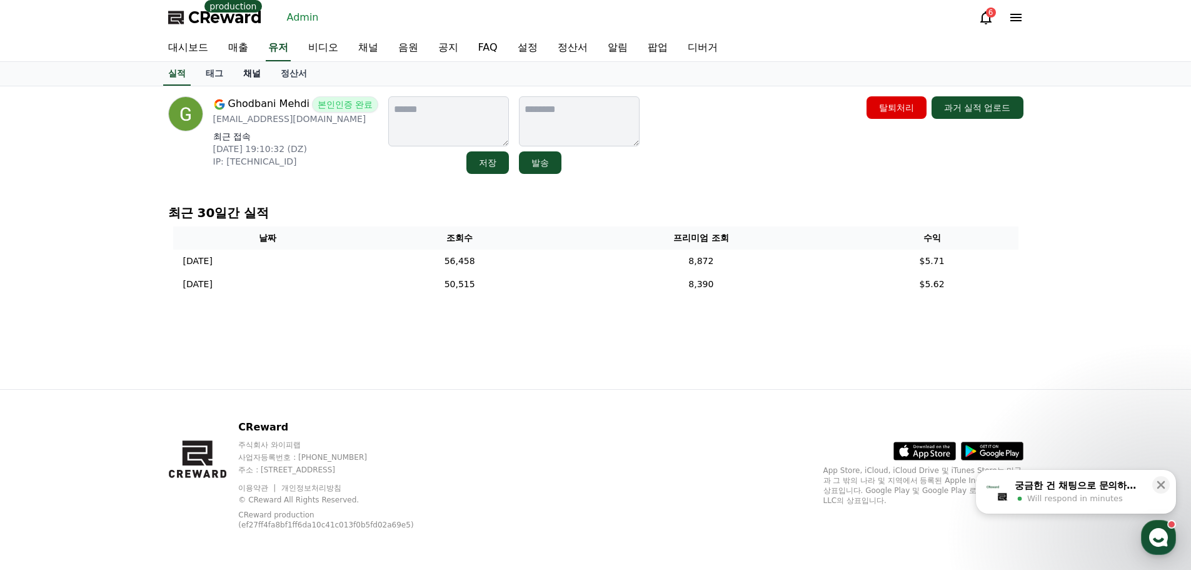
click at [253, 73] on link "채널" at bounding box center [252, 74] width 38 height 24
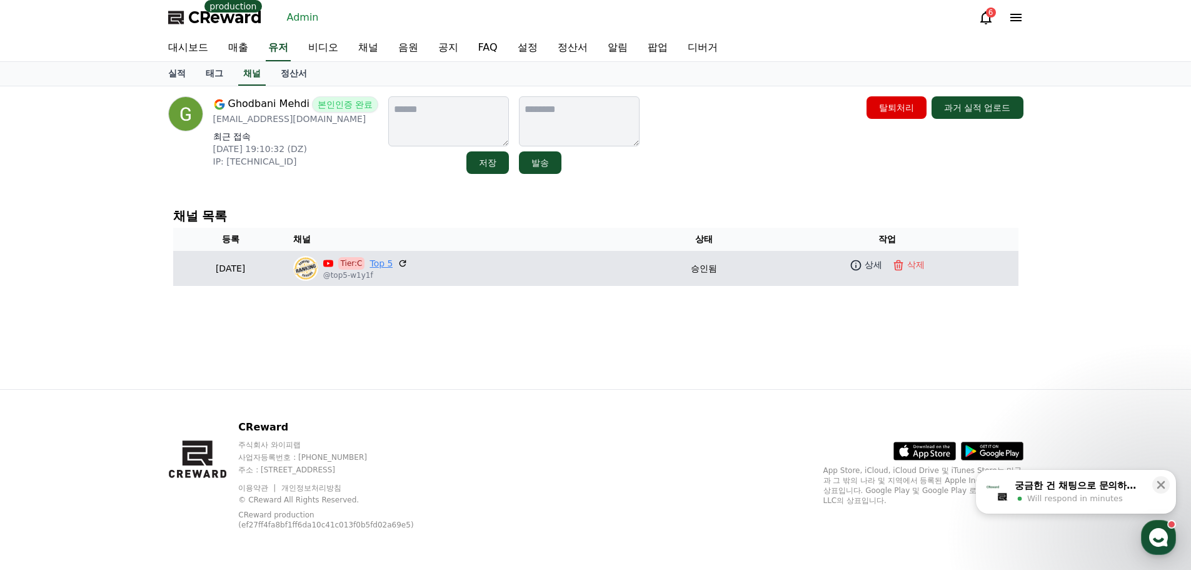
click at [393, 264] on link "Top 5" at bounding box center [380, 263] width 23 height 13
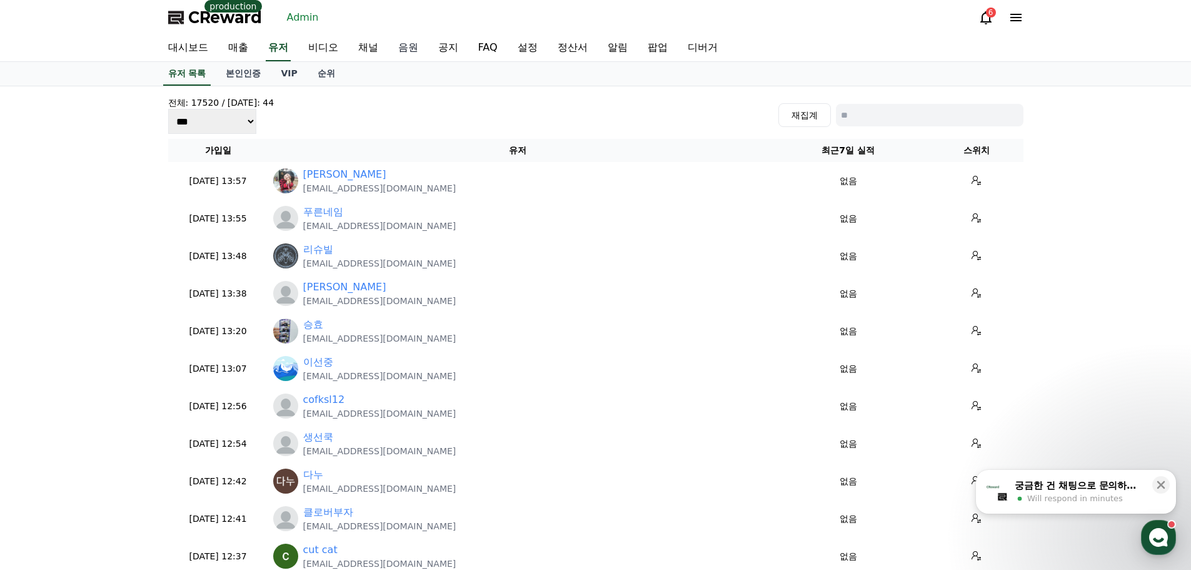
click at [399, 54] on link "음원" at bounding box center [408, 48] width 40 height 26
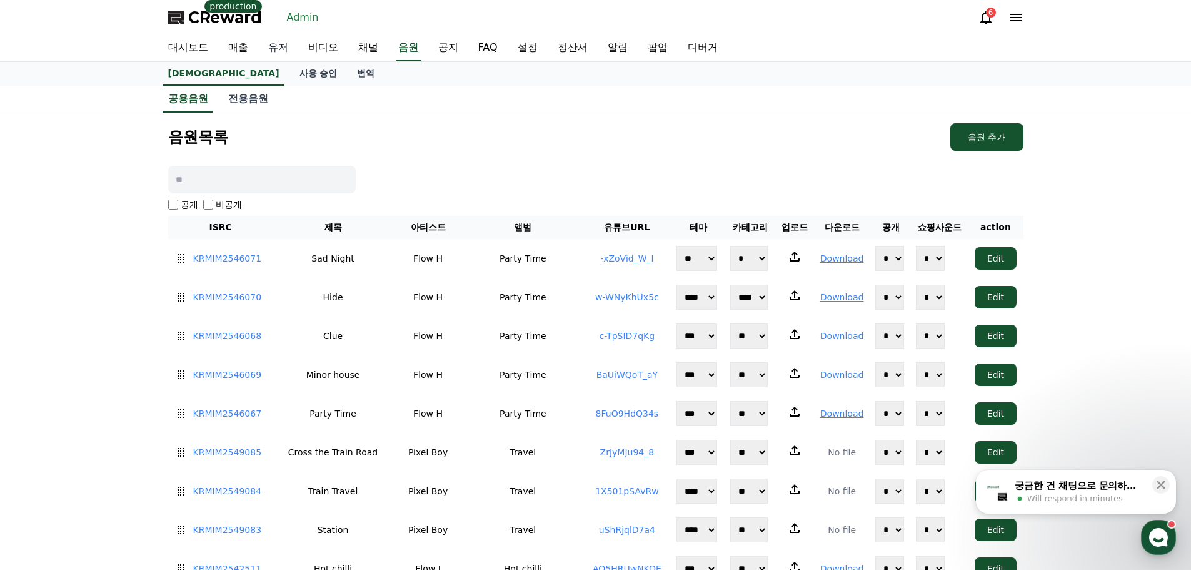
click at [272, 40] on link "유저" at bounding box center [278, 48] width 40 height 26
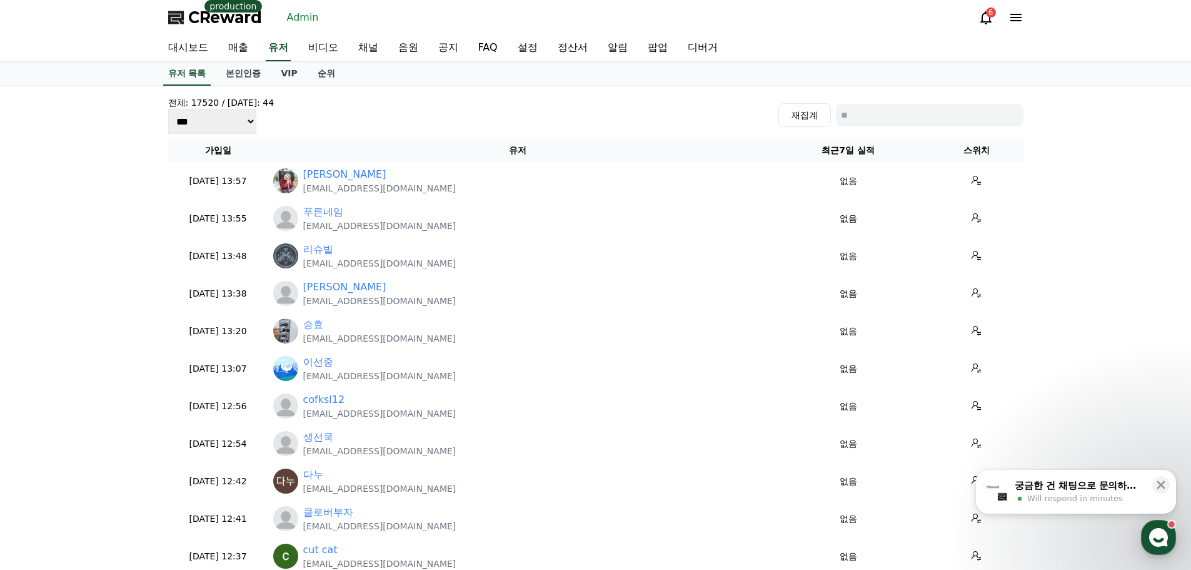
click at [893, 116] on input at bounding box center [930, 115] width 188 height 23
paste input "**********"
type input "**********"
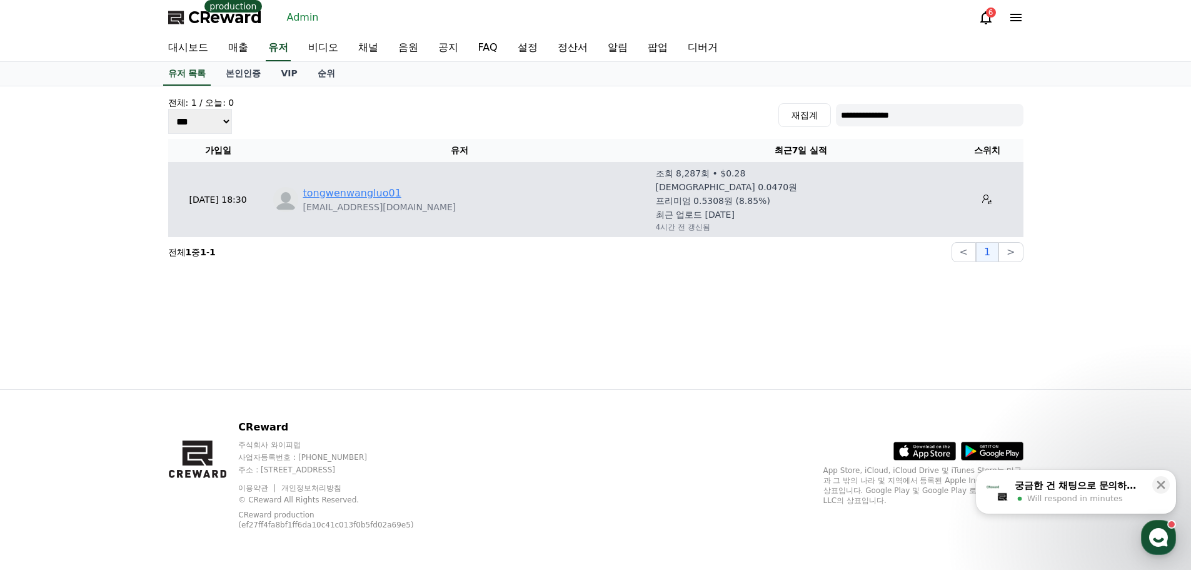
click at [375, 196] on link "tongwenwangluo01" at bounding box center [352, 193] width 98 height 15
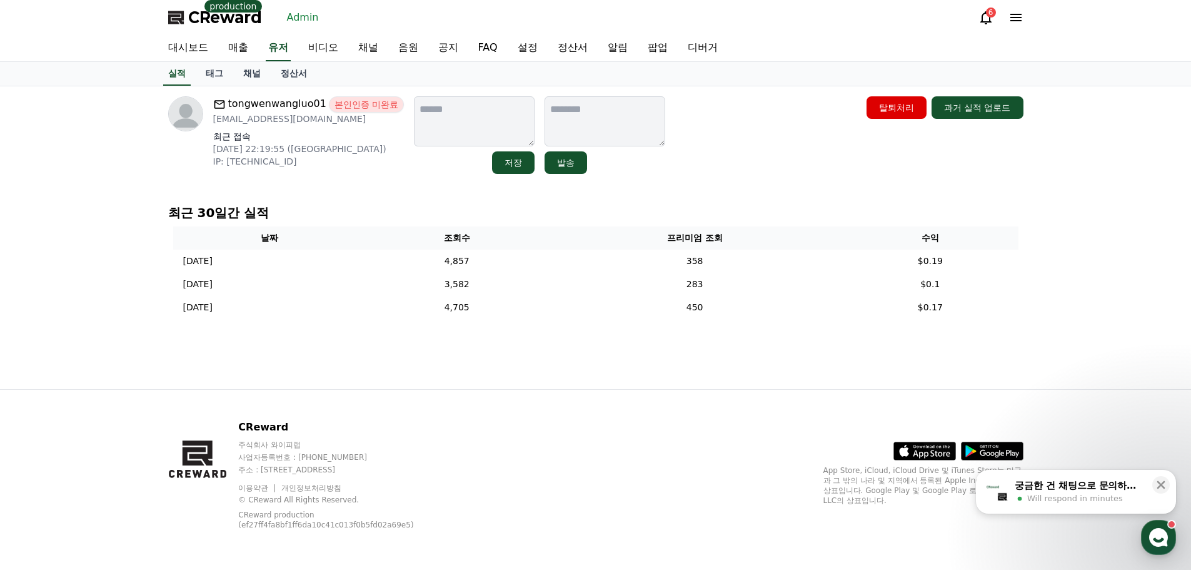
click at [404, 218] on p "최근 30일간 실적" at bounding box center [595, 213] width 855 height 18
drag, startPoint x: 247, startPoint y: 76, endPoint x: 241, endPoint y: 62, distance: 15.4
click at [247, 76] on link "채널" at bounding box center [252, 74] width 38 height 24
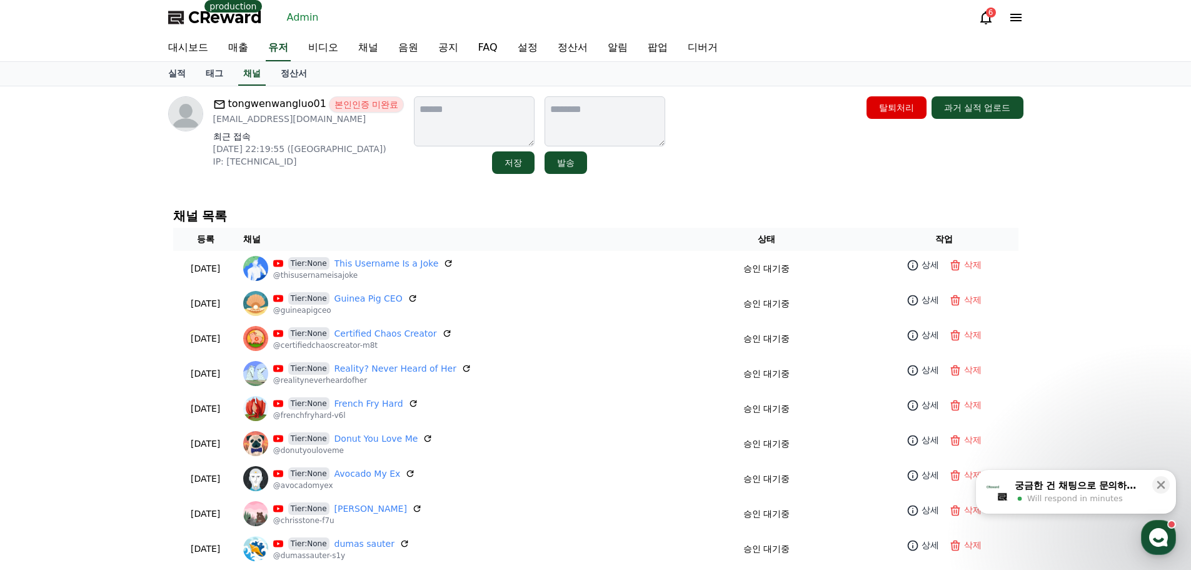
click at [294, 119] on p "75006038@qq.com" at bounding box center [308, 119] width 191 height 13
drag, startPoint x: 298, startPoint y: 121, endPoint x: 214, endPoint y: 126, distance: 83.3
click at [214, 126] on div "tongwenwangluo01 본인인증 미완료 75006038@qq.com 최근 접속 2025-09-15 22:19:55 (US) IP: 19…" at bounding box center [308, 135] width 191 height 78
click at [304, 122] on p "75006038@qq.com" at bounding box center [308, 119] width 191 height 13
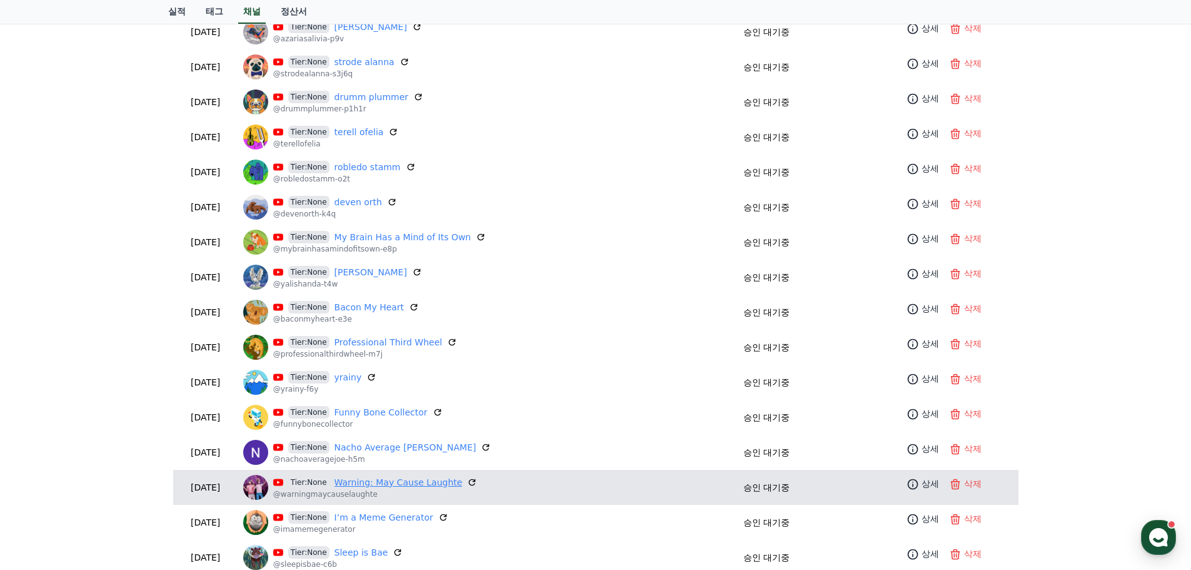
scroll to position [792, 0]
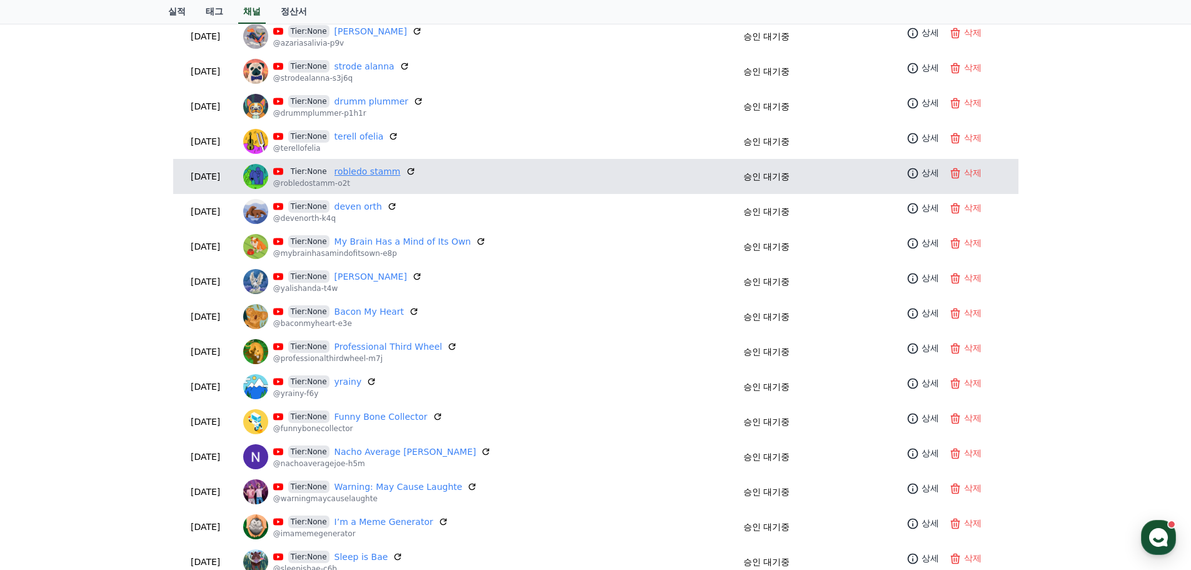
click at [396, 165] on link "robledo stamm" at bounding box center [367, 171] width 66 height 13
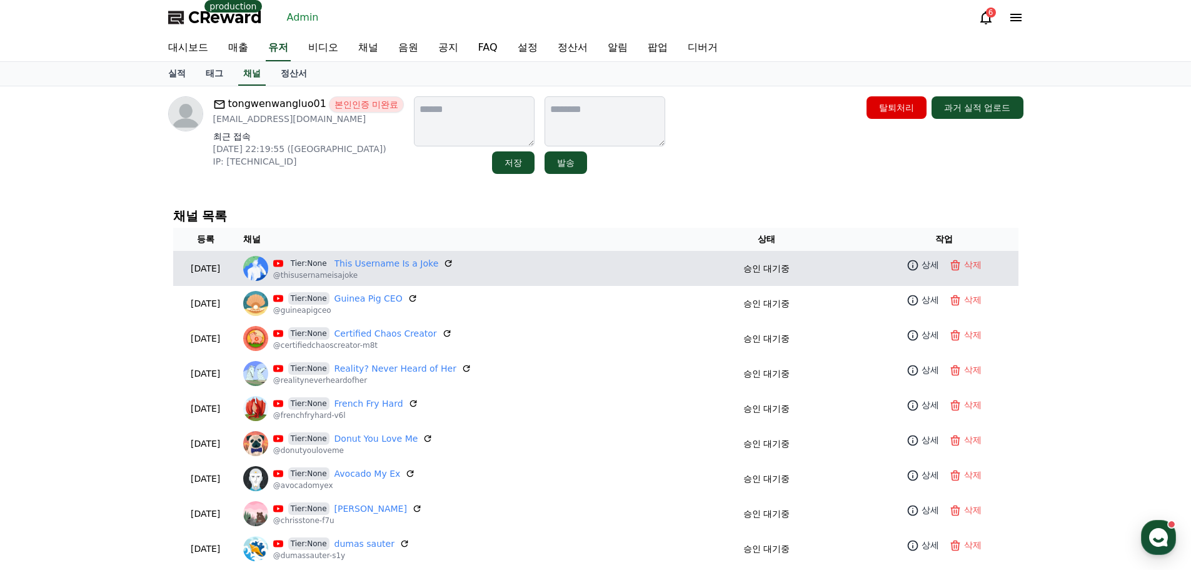
scroll to position [250, 0]
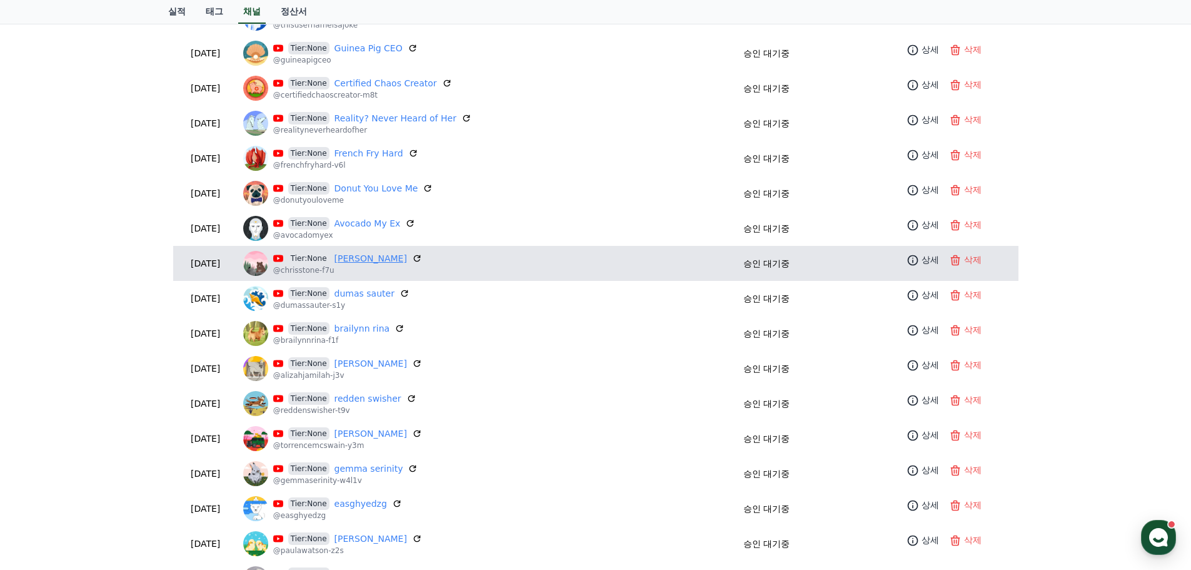
click at [388, 263] on link "Chris Stone" at bounding box center [370, 258] width 73 height 13
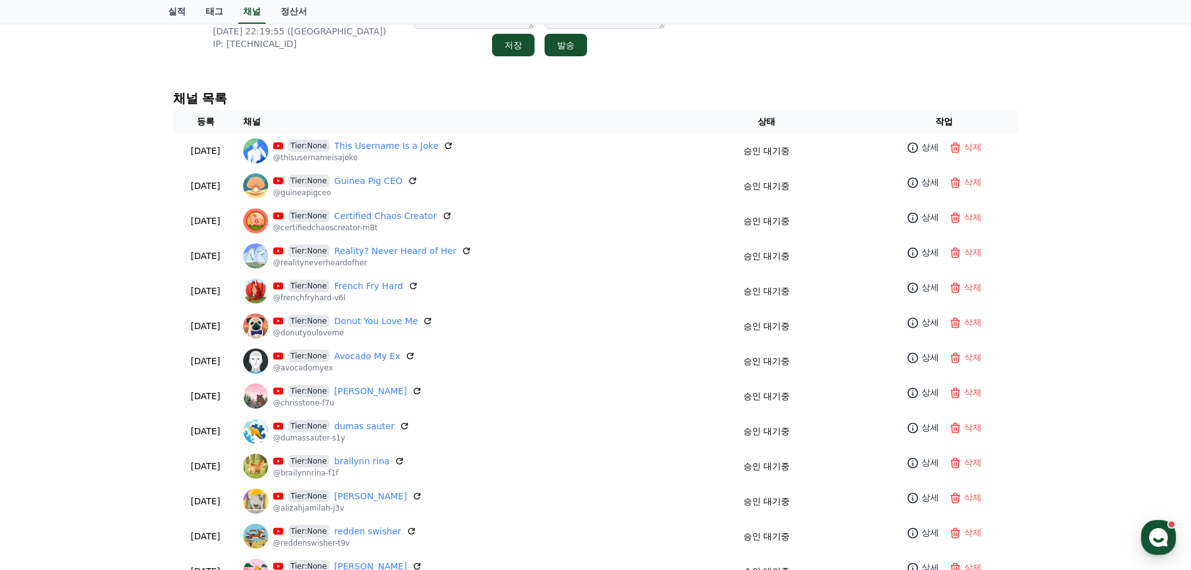
scroll to position [188, 0]
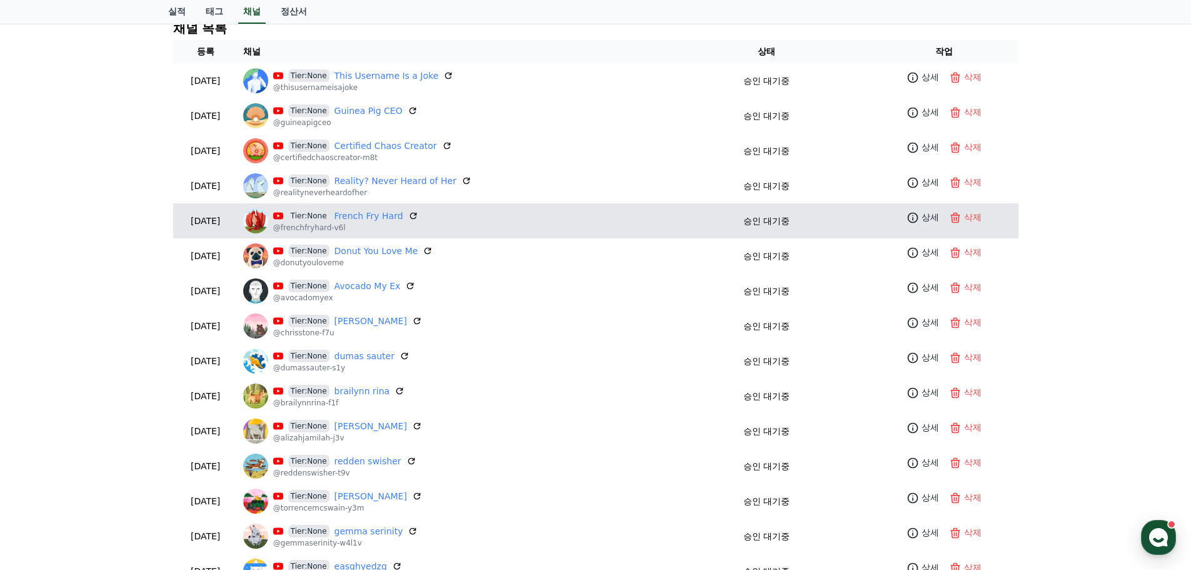
click at [406, 224] on p "@frenchfryhard-v6l" at bounding box center [345, 228] width 145 height 10
click at [398, 216] on link "French Fry Hard" at bounding box center [368, 215] width 69 height 13
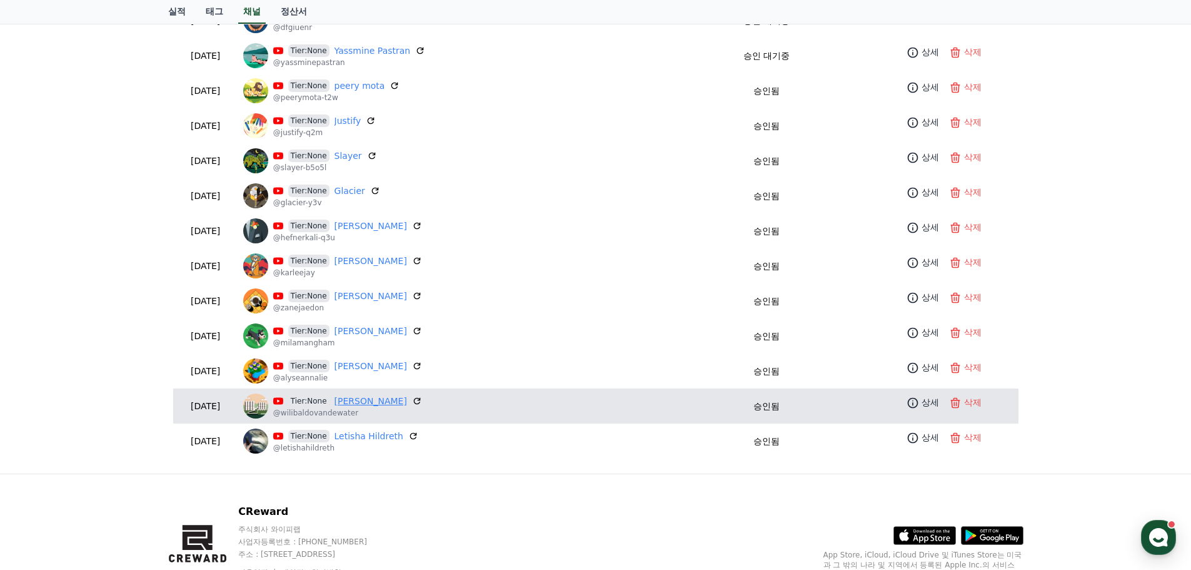
scroll to position [4043, 0]
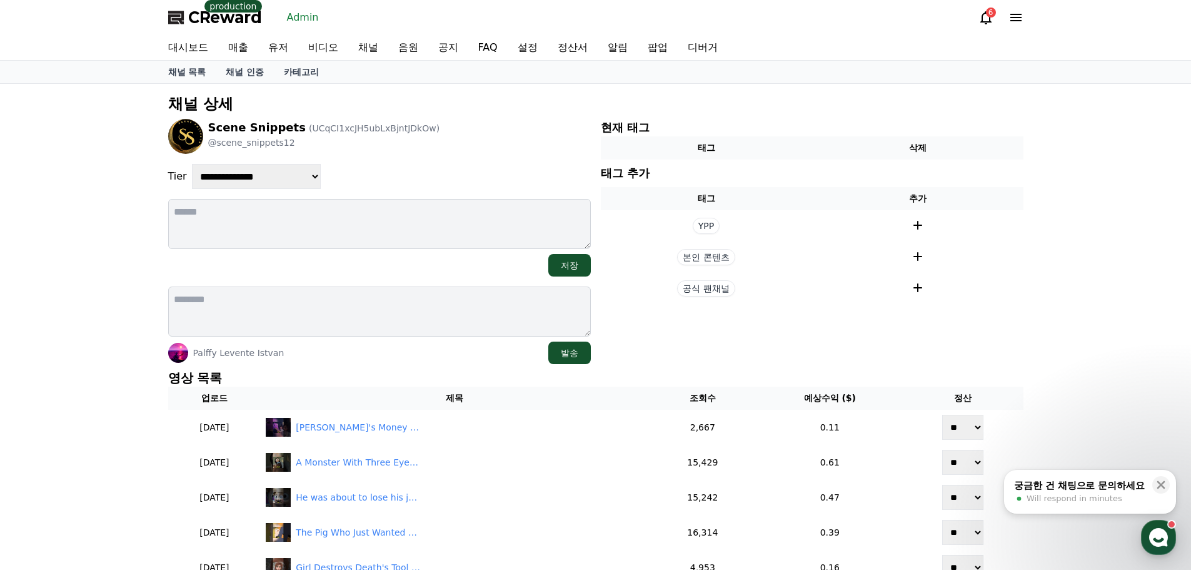
select select "*"
click at [192, 164] on select "**********" at bounding box center [256, 176] width 129 height 25
